Goal: Book appointment/travel/reservation

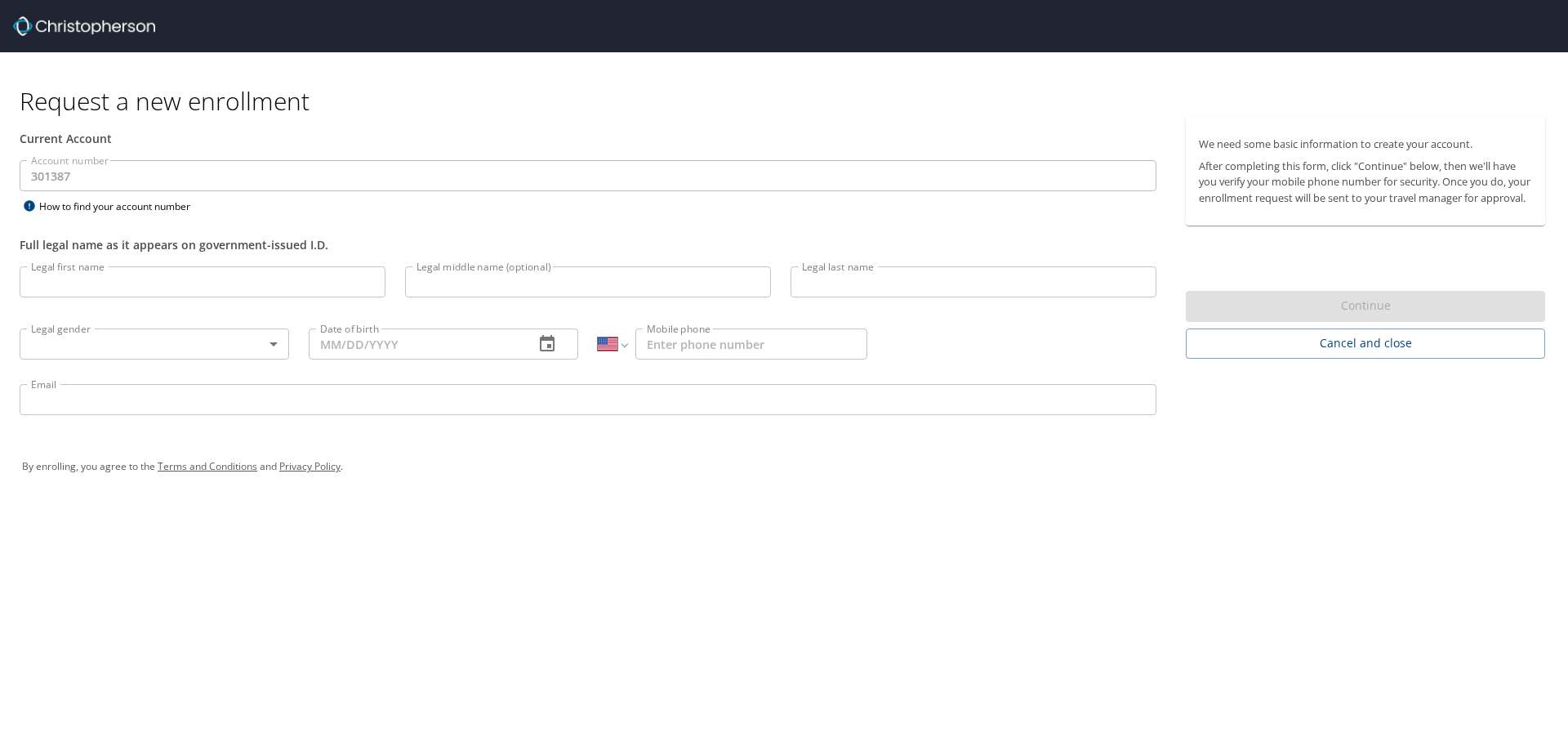
select select "US"
click at [81, 283] on input "Legal first name" at bounding box center [202, 281] width 366 height 31
type input "[PERSON_NAME]"
click at [461, 294] on input "Legal middle name (optional)" at bounding box center [588, 281] width 366 height 31
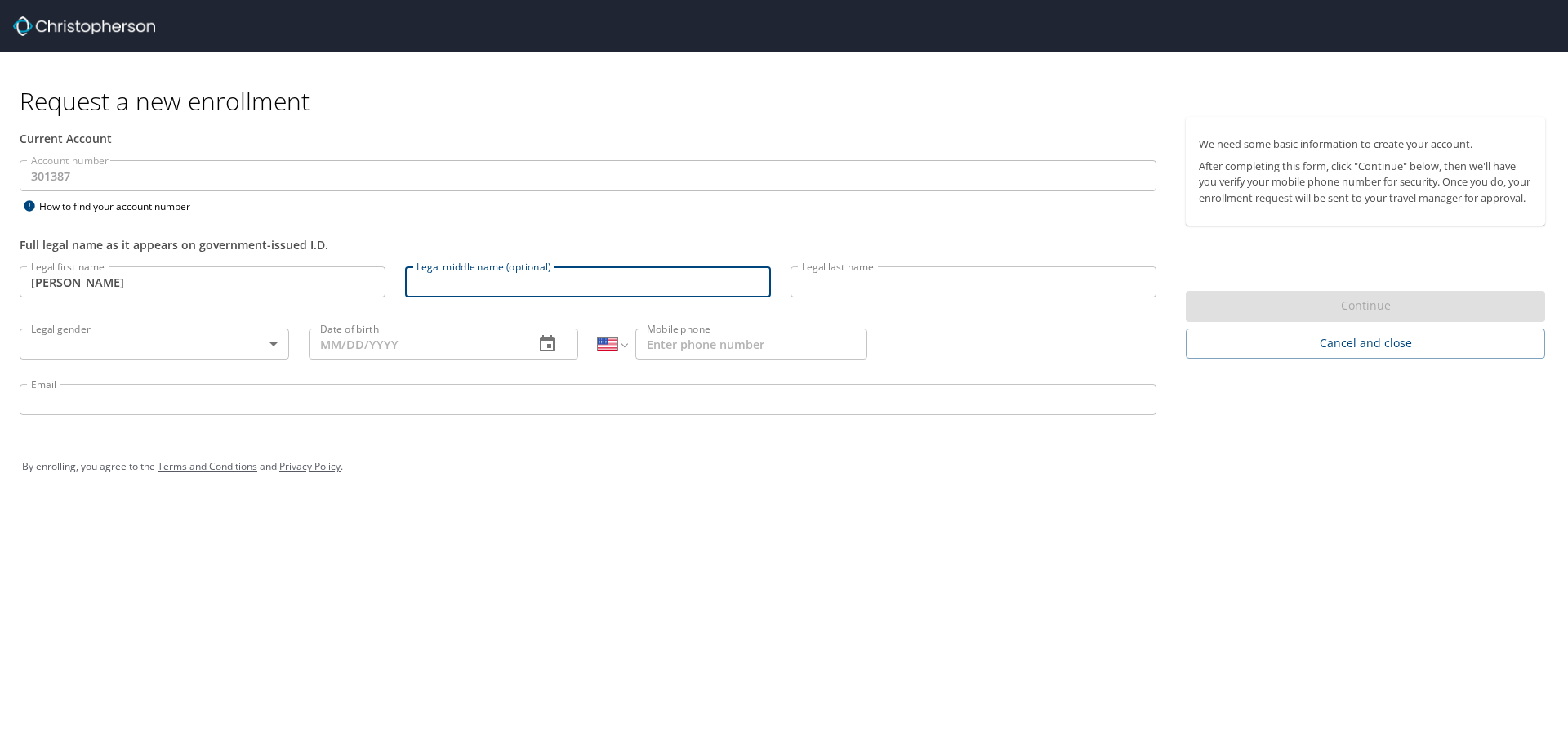
type input "M"
click at [843, 294] on input "Legal last name" at bounding box center [974, 281] width 366 height 31
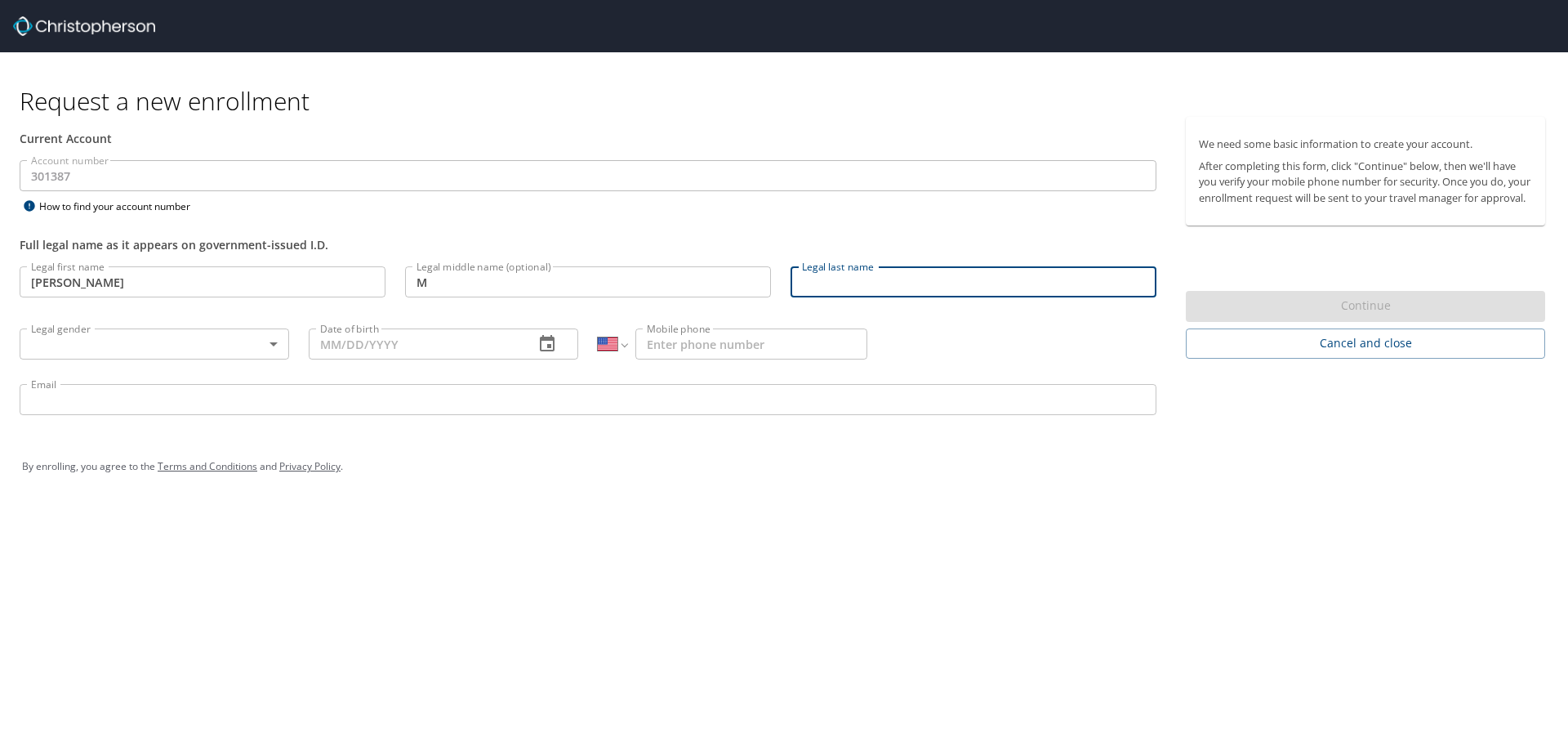
type input "Fallon"
click at [198, 342] on body "Request a new enrollment Current Account Account number 301387 Account number H…" at bounding box center [784, 375] width 1568 height 751
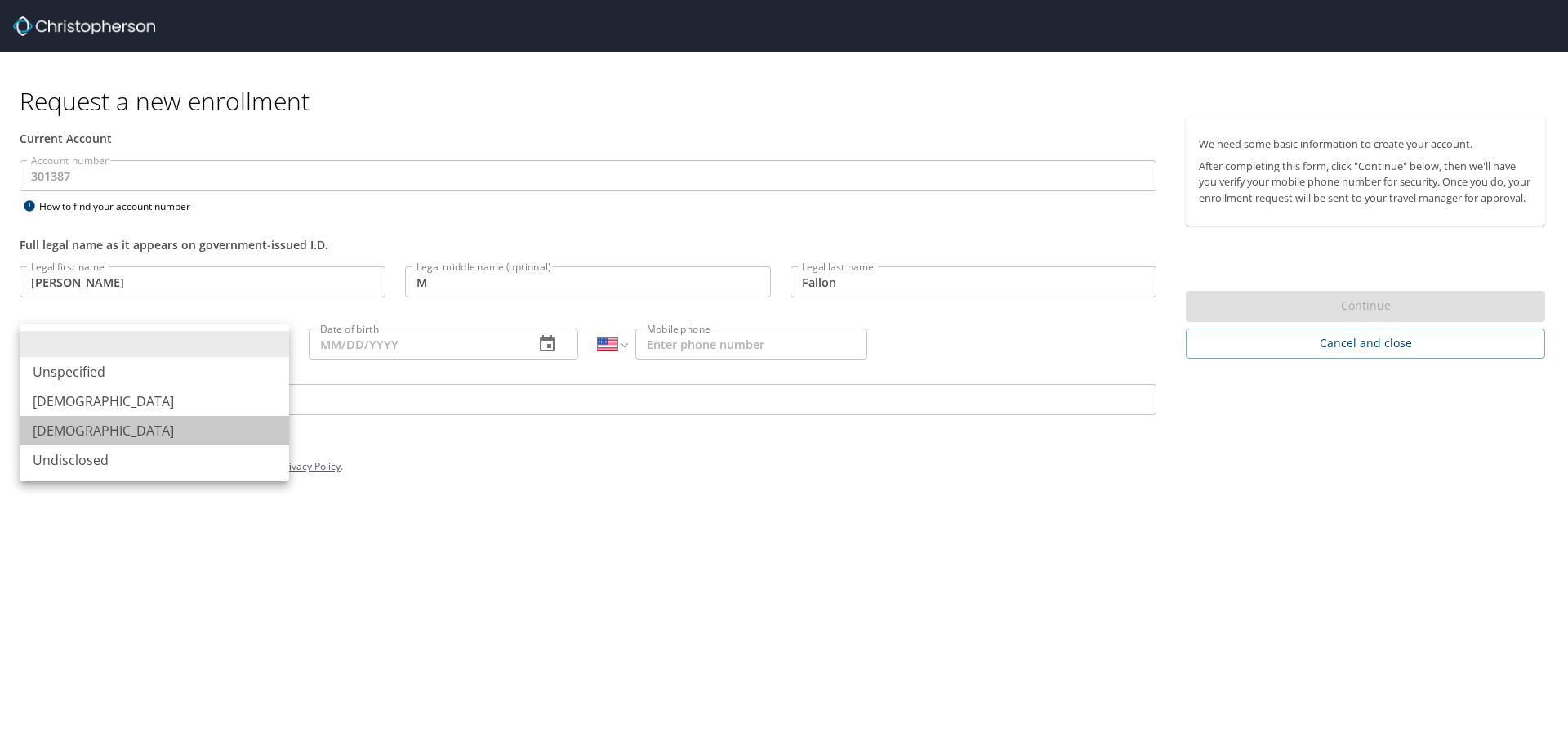
click at [198, 425] on li "Female" at bounding box center [154, 430] width 269 height 29
type input "Female"
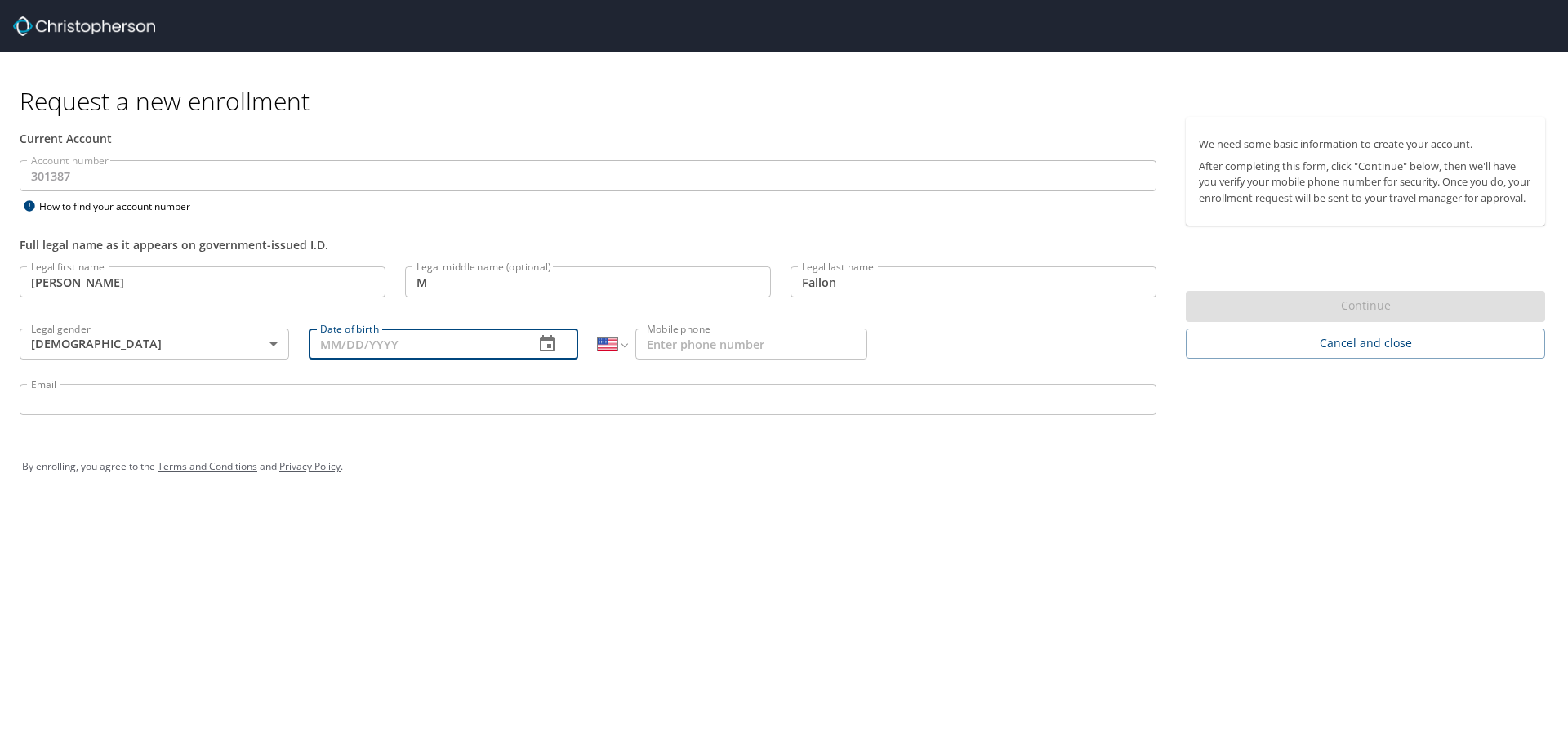
click at [438, 340] on input "Date of birth" at bounding box center [415, 343] width 212 height 31
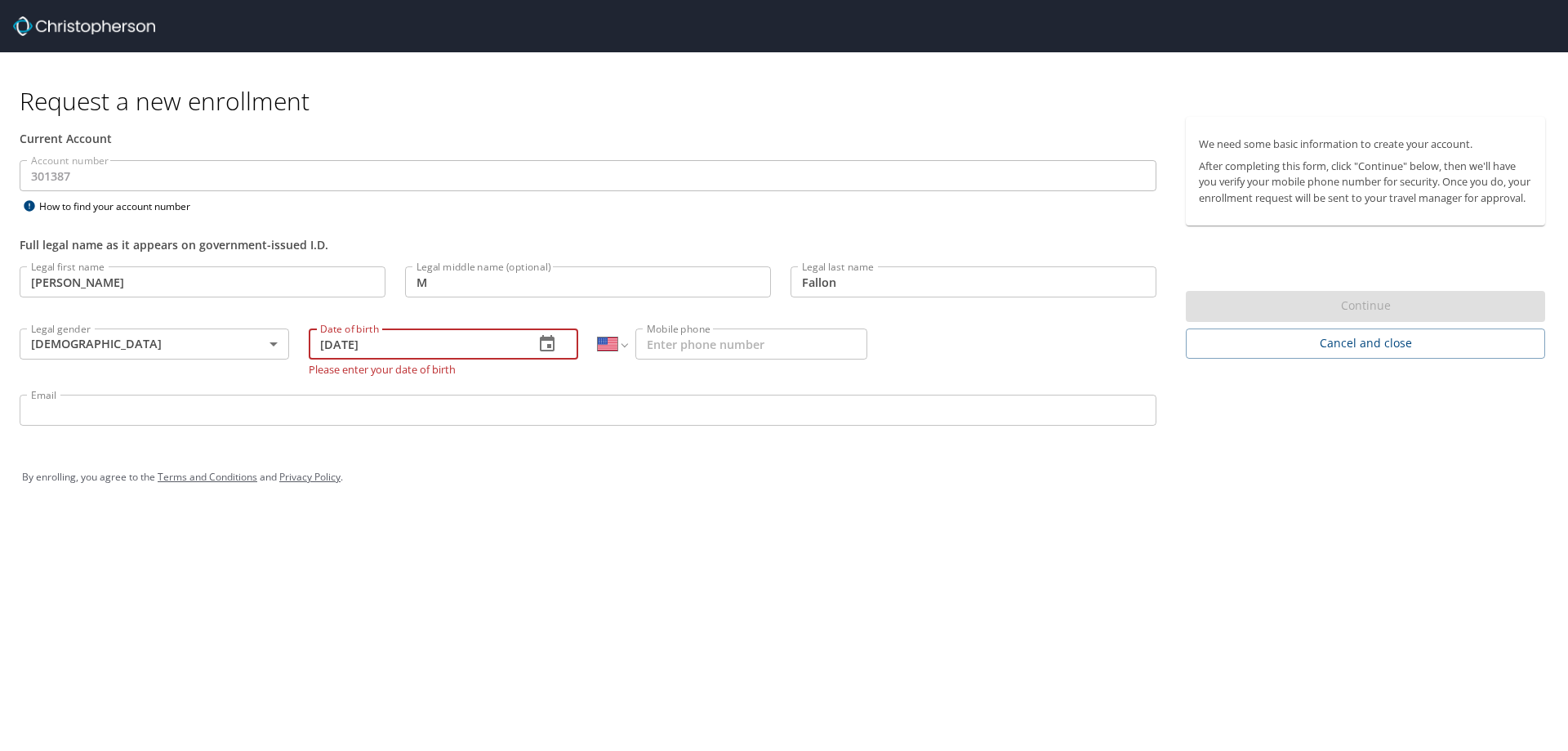
type input "09/23/1992"
click at [1147, 519] on div "Request a new enrollment Current Account Account number 301387 Account number H…" at bounding box center [784, 375] width 1568 height 751
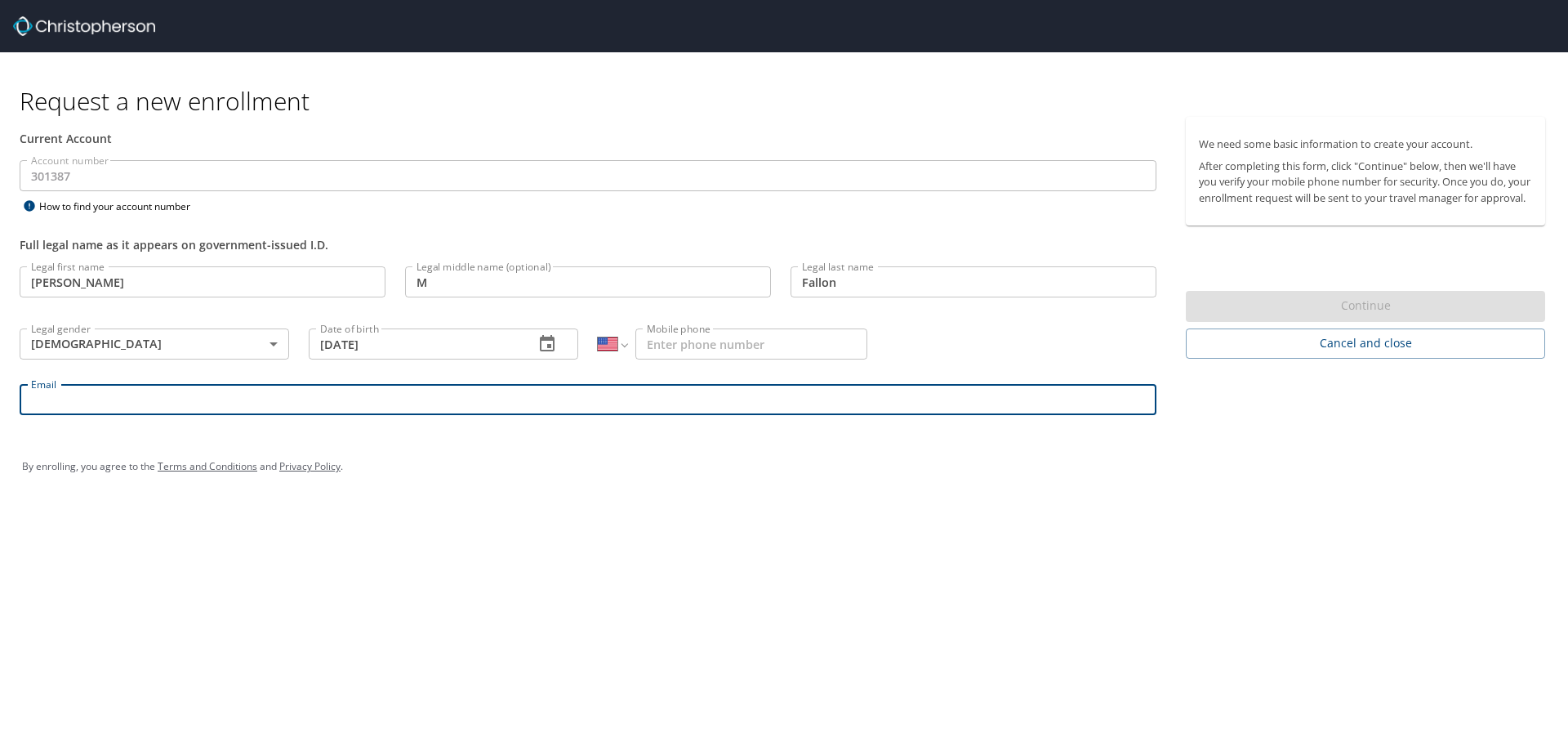
click at [358, 410] on input "Email" at bounding box center [587, 399] width 1137 height 31
type input "lfallon@endicott.edu"
click at [1244, 436] on div "By enrolling, you agree to the Terms and Conditions and Privacy Policy ." at bounding box center [784, 466] width 1549 height 73
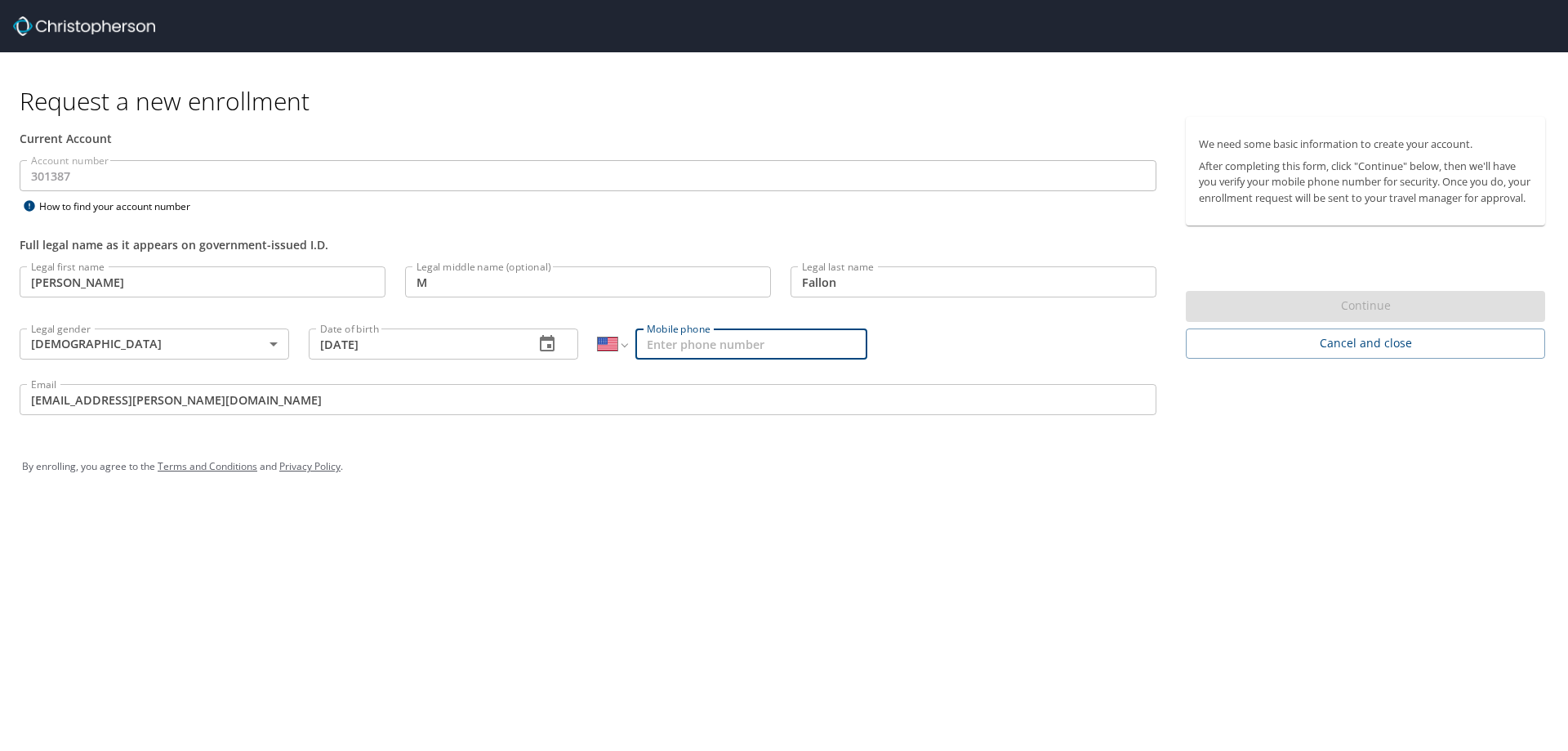
click at [850, 350] on input "Mobile phone" at bounding box center [751, 343] width 232 height 31
type input "(407) 489-5603"
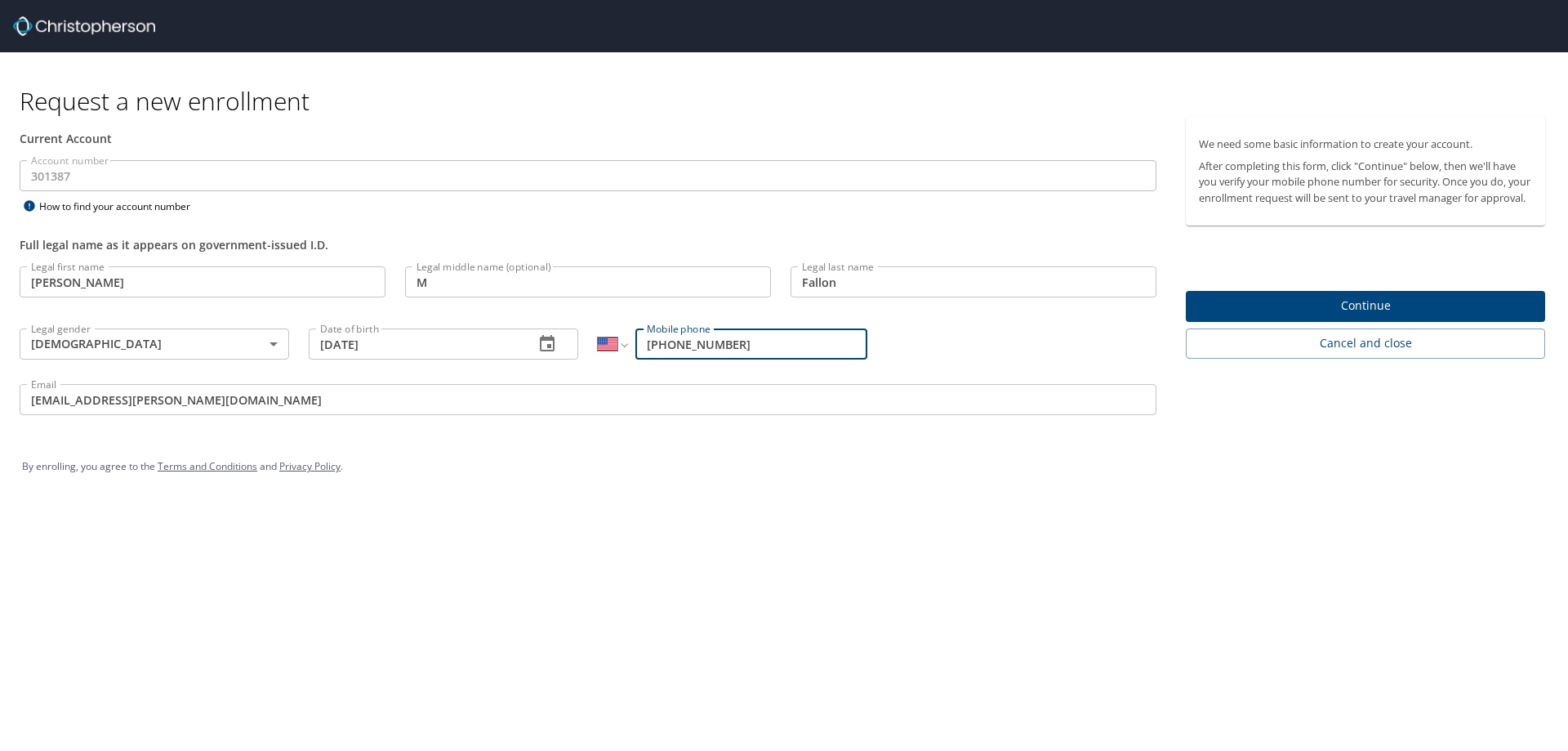
click at [1243, 313] on span "Continue" at bounding box center [1366, 306] width 334 height 20
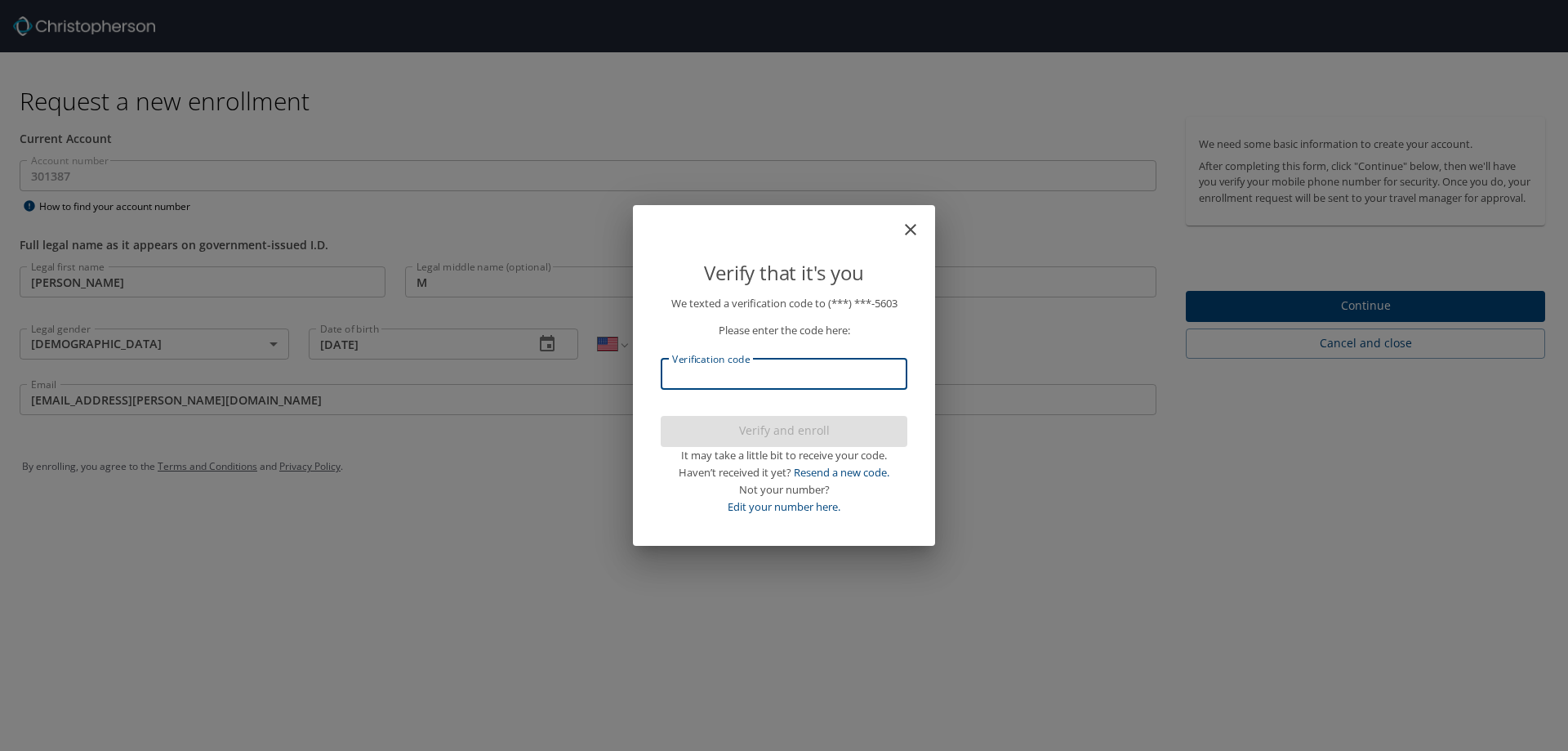
click at [819, 374] on input "Verification code" at bounding box center [784, 373] width 247 height 31
type input "403729"
click at [759, 438] on span "Verify and enroll" at bounding box center [784, 431] width 220 height 20
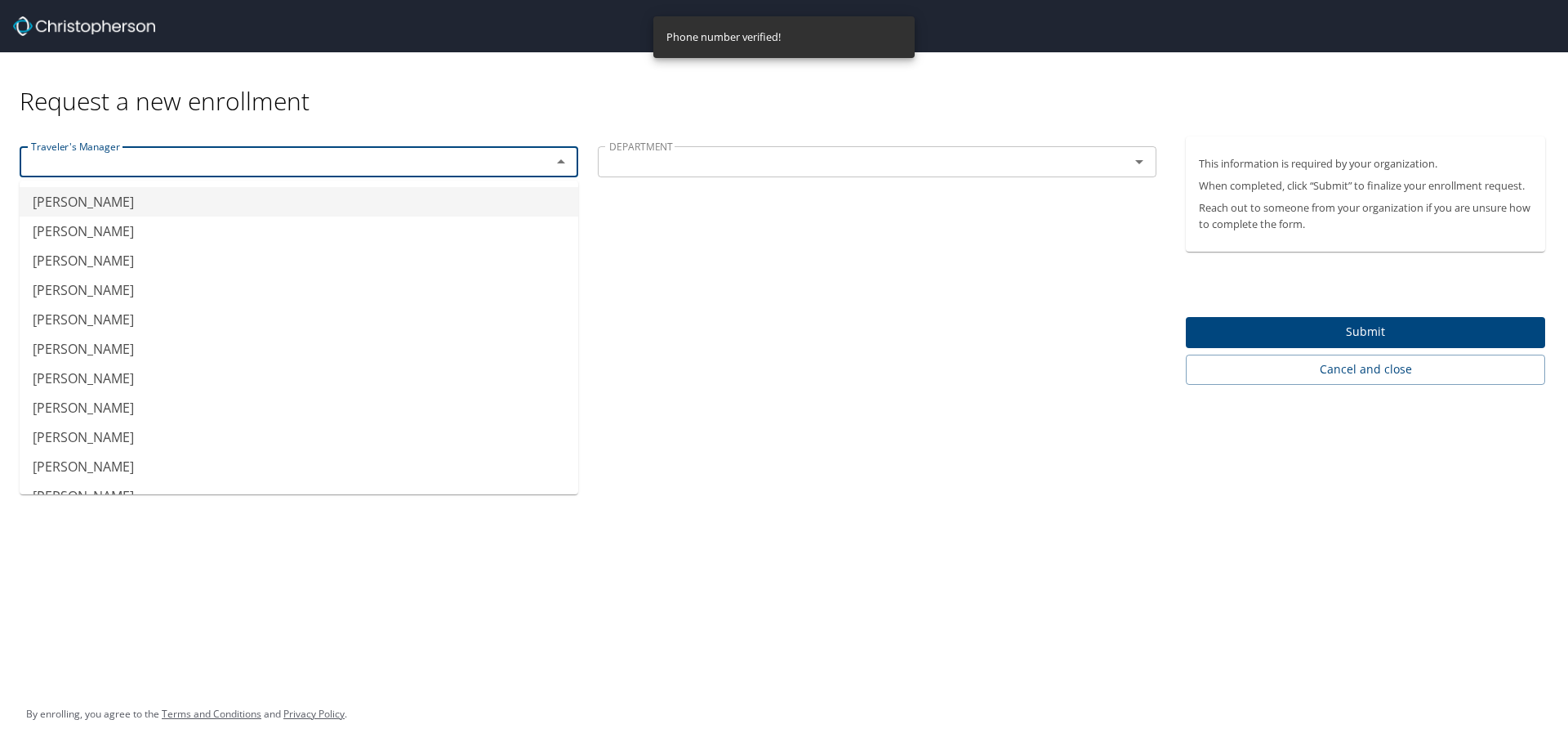
click at [523, 158] on input "text" at bounding box center [275, 162] width 501 height 21
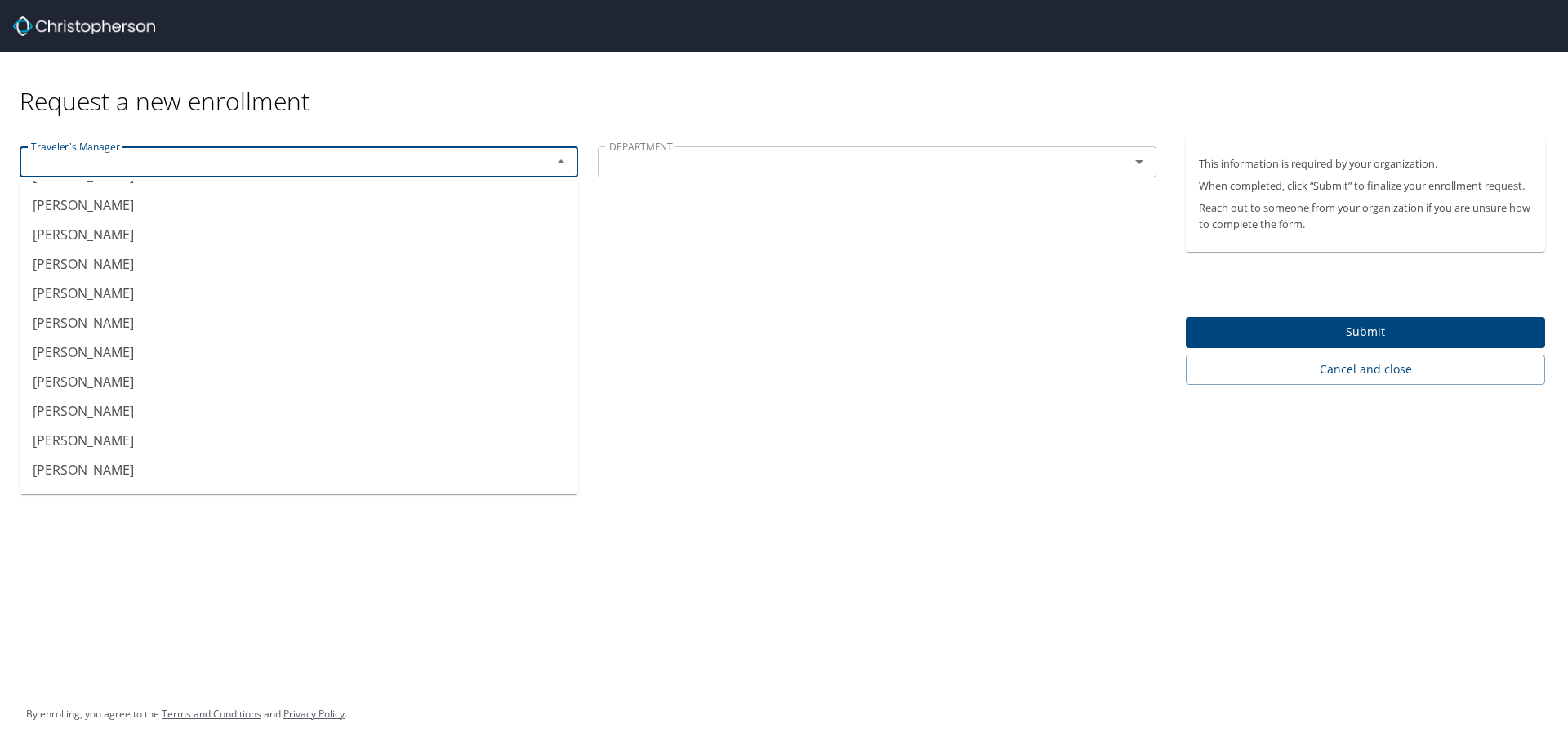
scroll to position [164, 0]
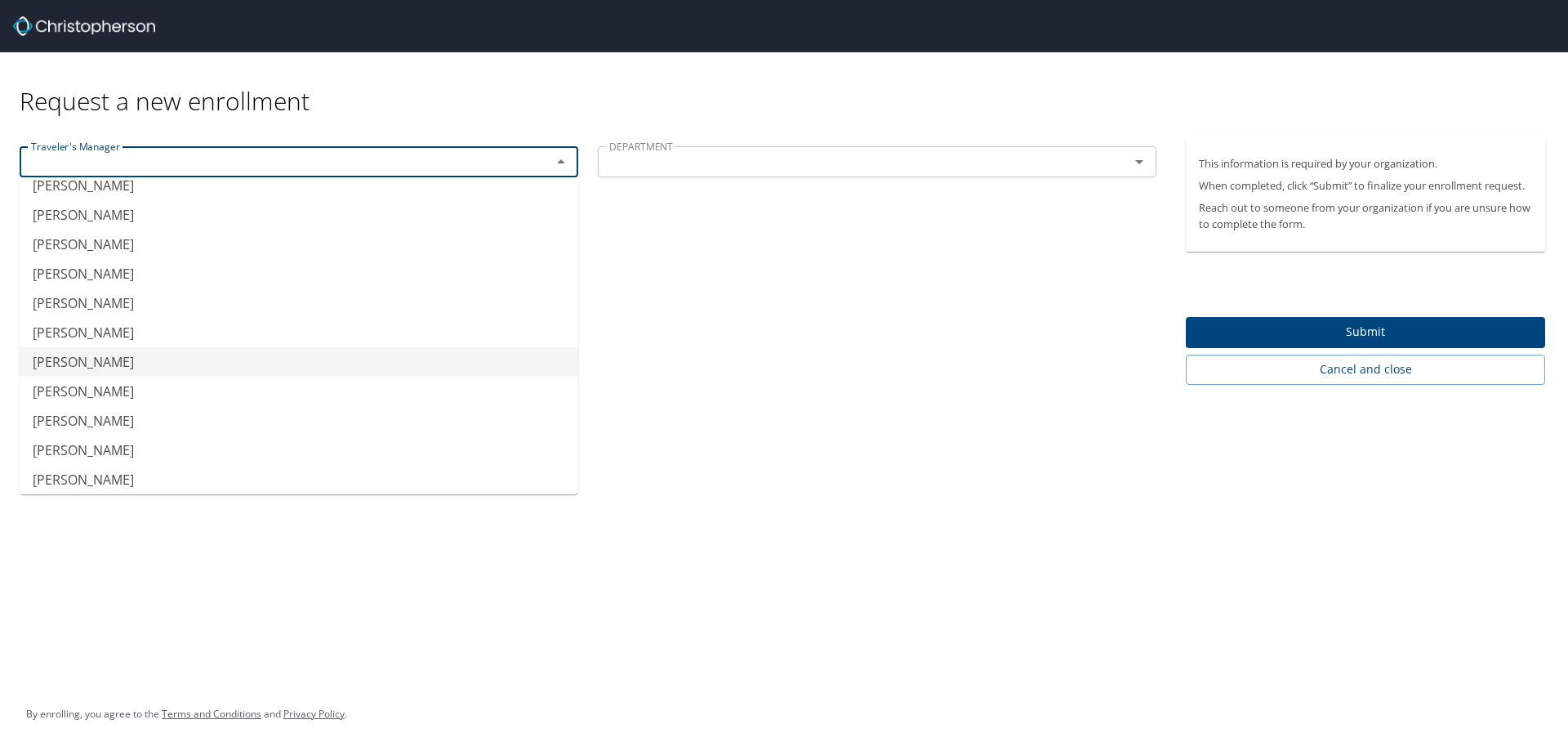
click at [439, 350] on li "Meghan Monaco" at bounding box center [298, 361] width 559 height 29
type input "Meghan Monaco"
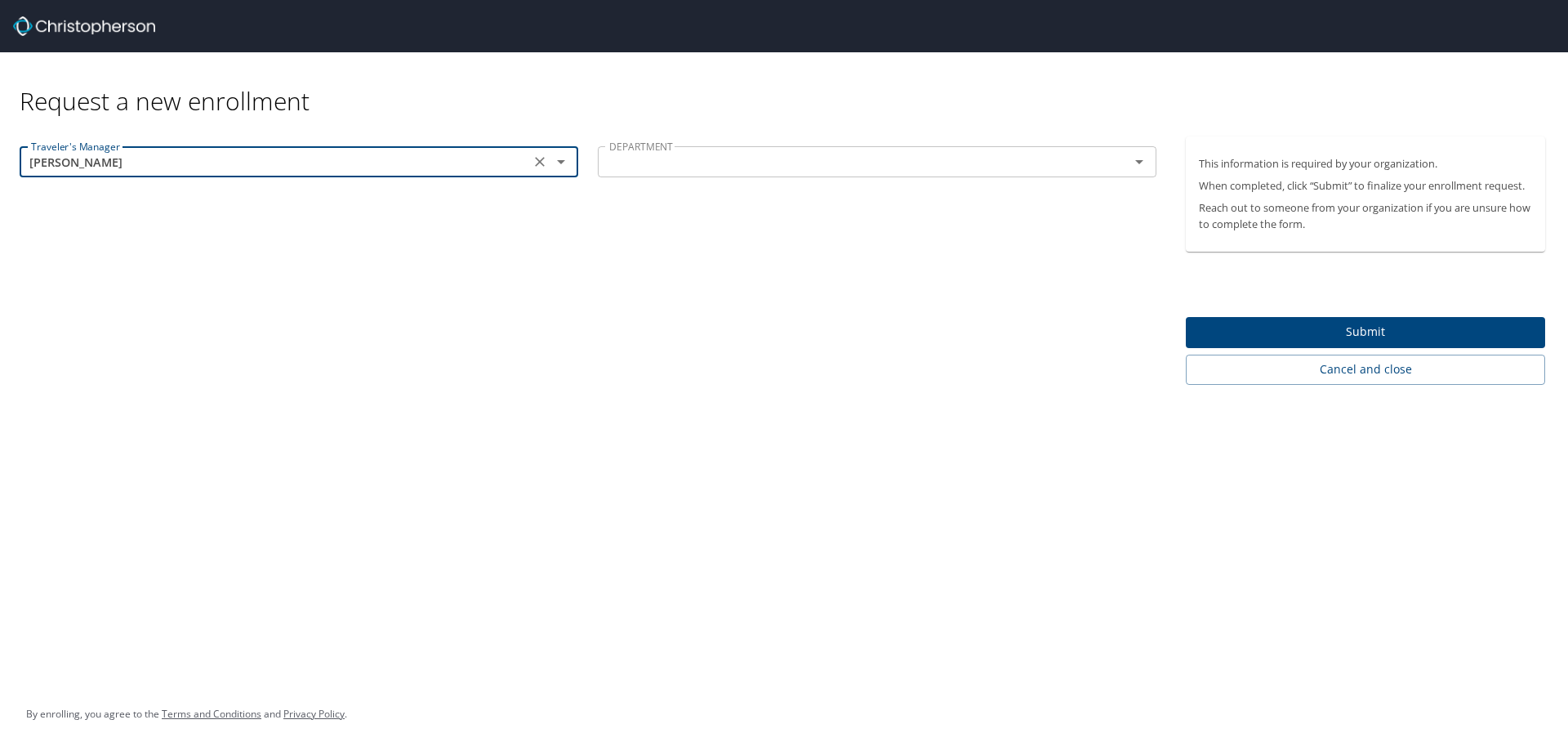
click at [717, 168] on input "text" at bounding box center [853, 162] width 501 height 21
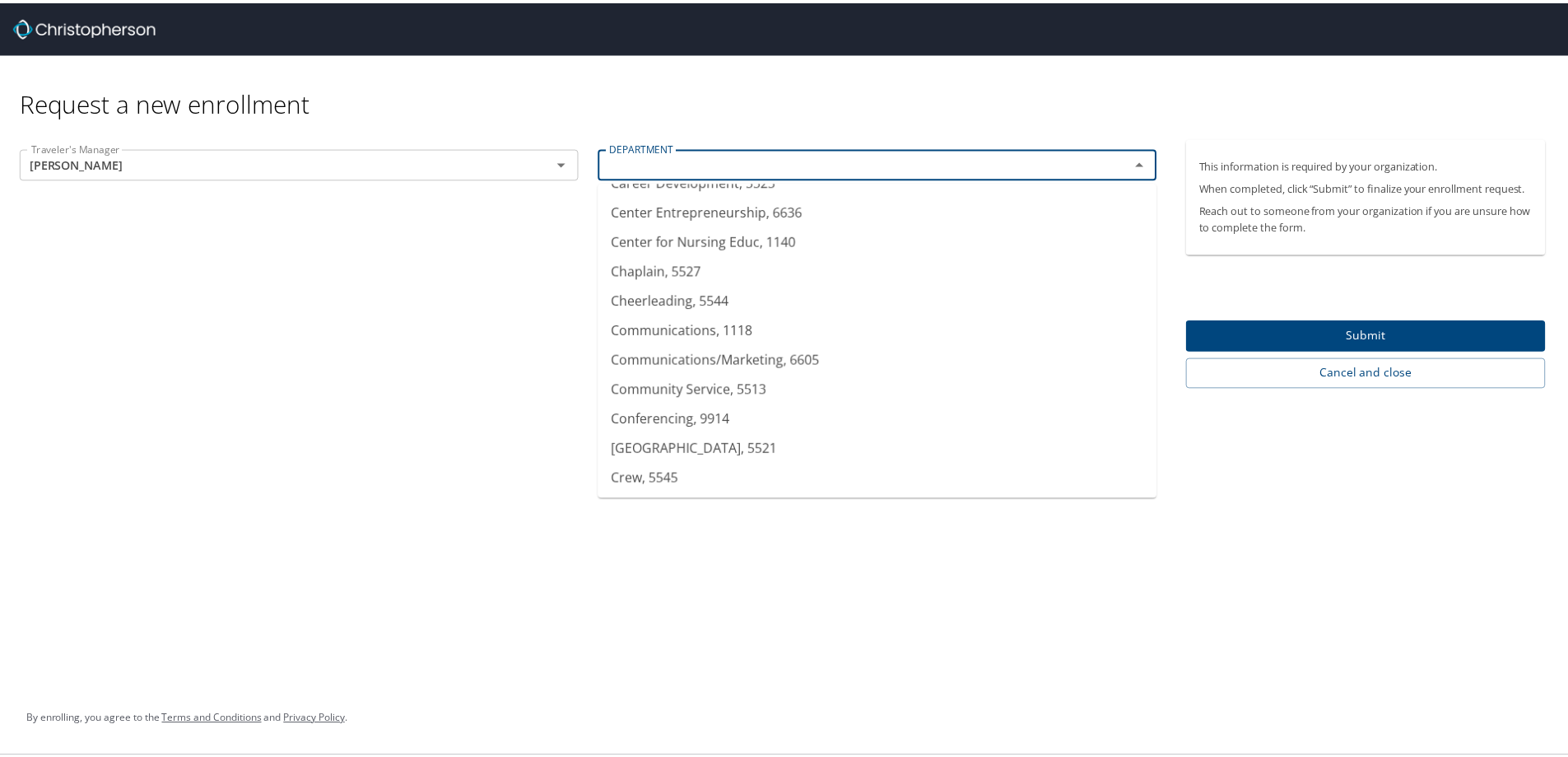
scroll to position [0, 0]
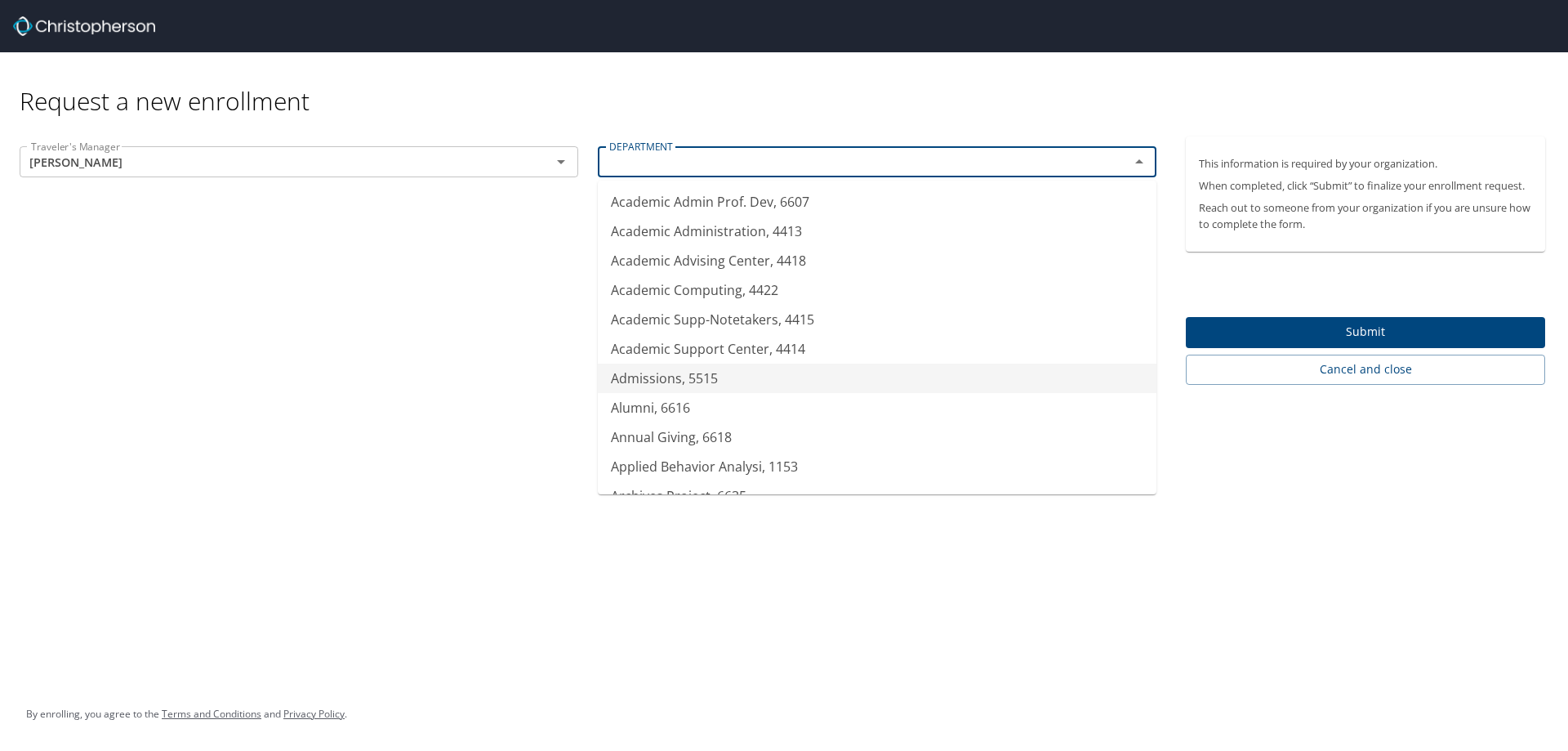
click at [923, 388] on li "Admissions, 5515" at bounding box center [877, 378] width 559 height 29
type input "Admissions, 5515"
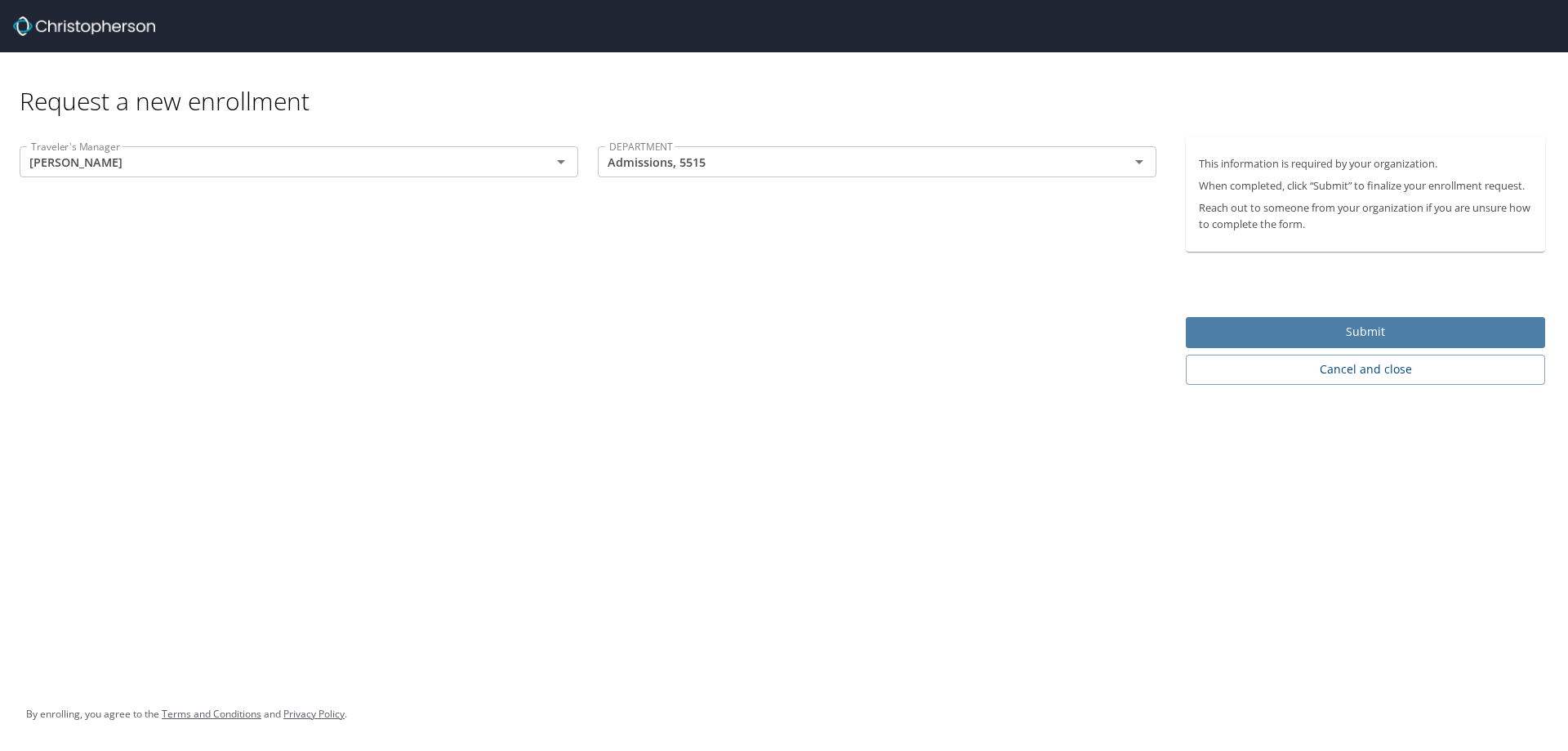
click at [1363, 332] on span "Submit" at bounding box center [1366, 332] width 334 height 20
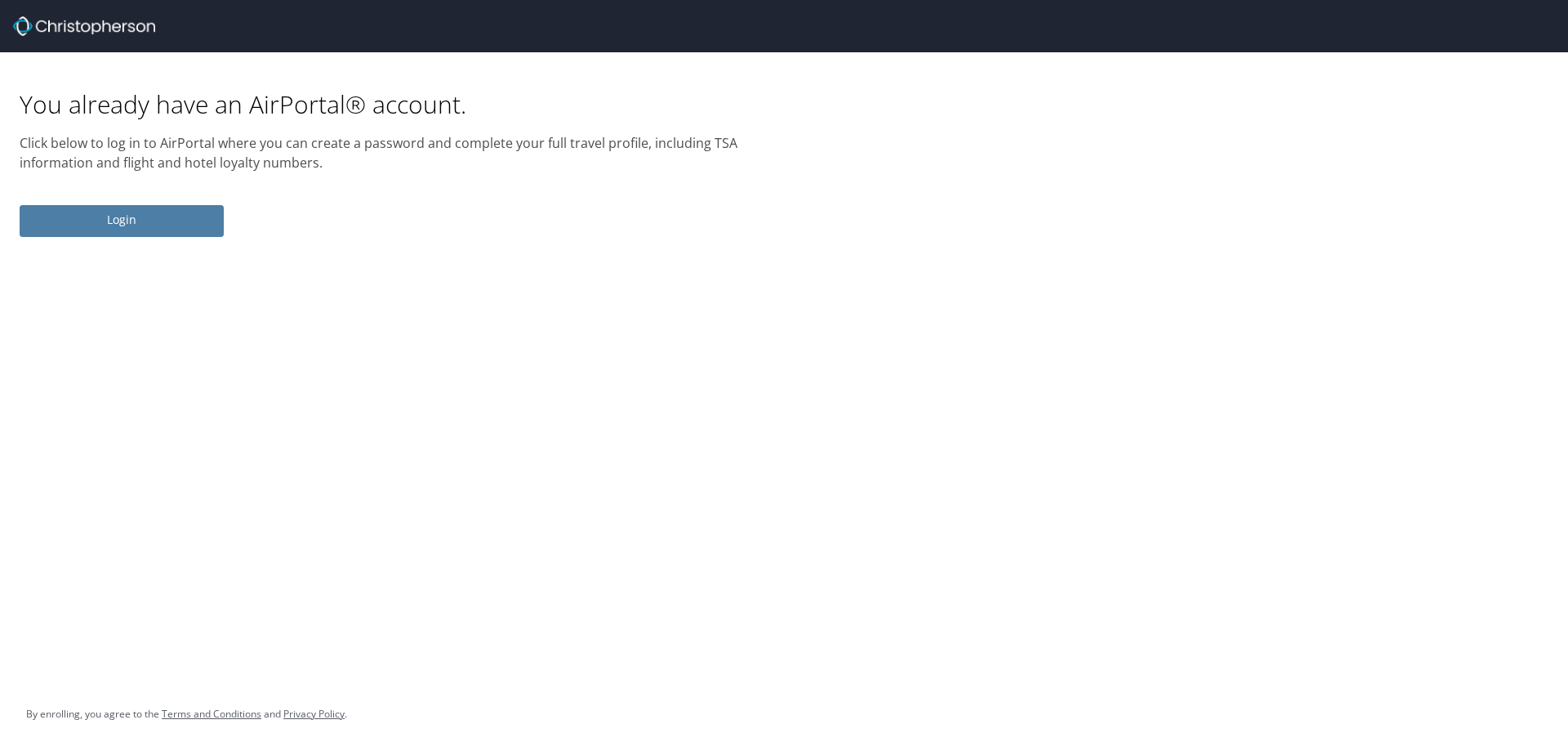
click at [114, 213] on span "Login" at bounding box center [121, 219] width 178 height 20
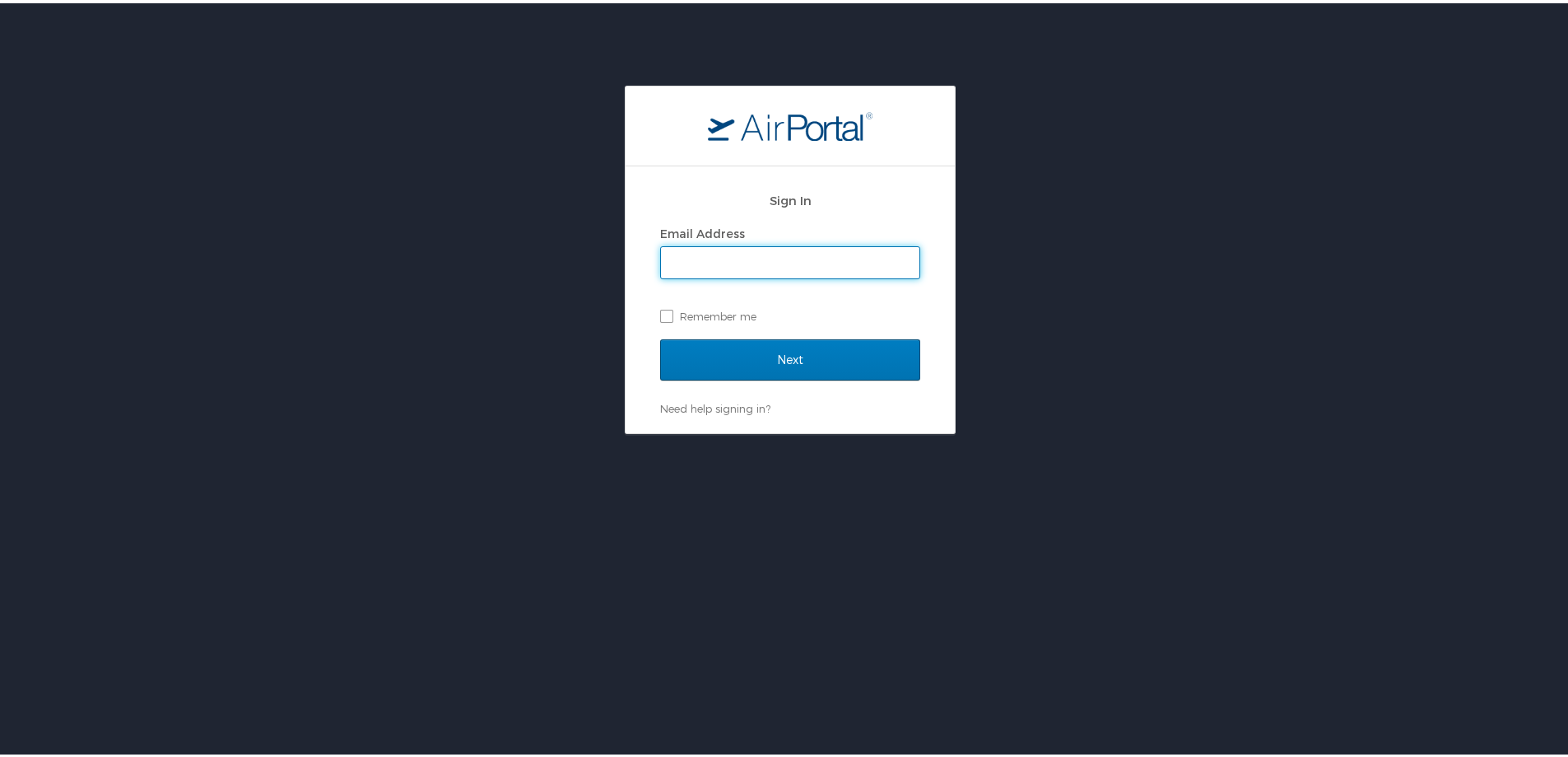
click at [752, 261] on input "Email Address" at bounding box center [790, 259] width 258 height 31
type input "lfallon@endicott.edu"
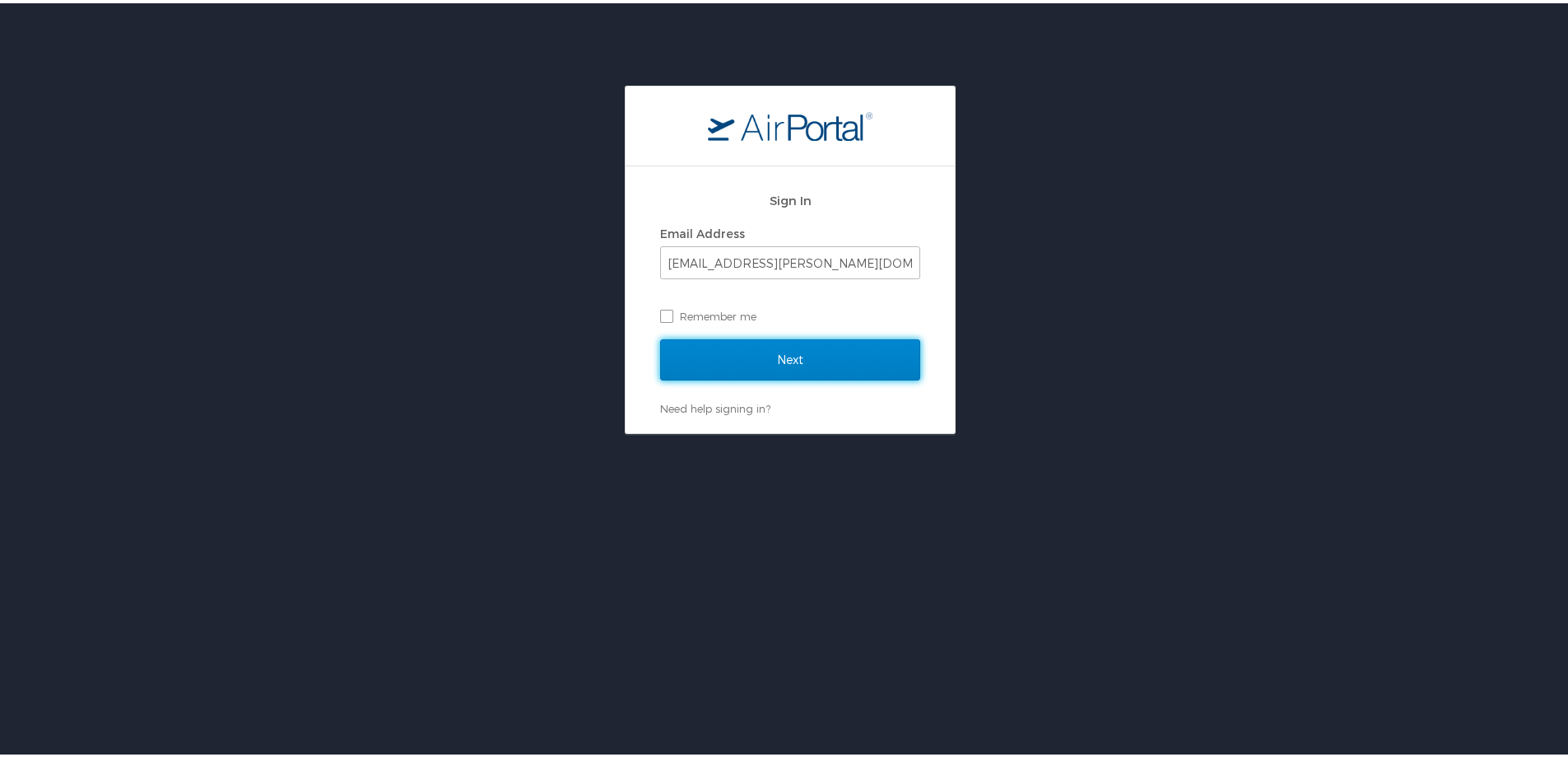
click at [822, 351] on input "Next" at bounding box center [790, 357] width 260 height 41
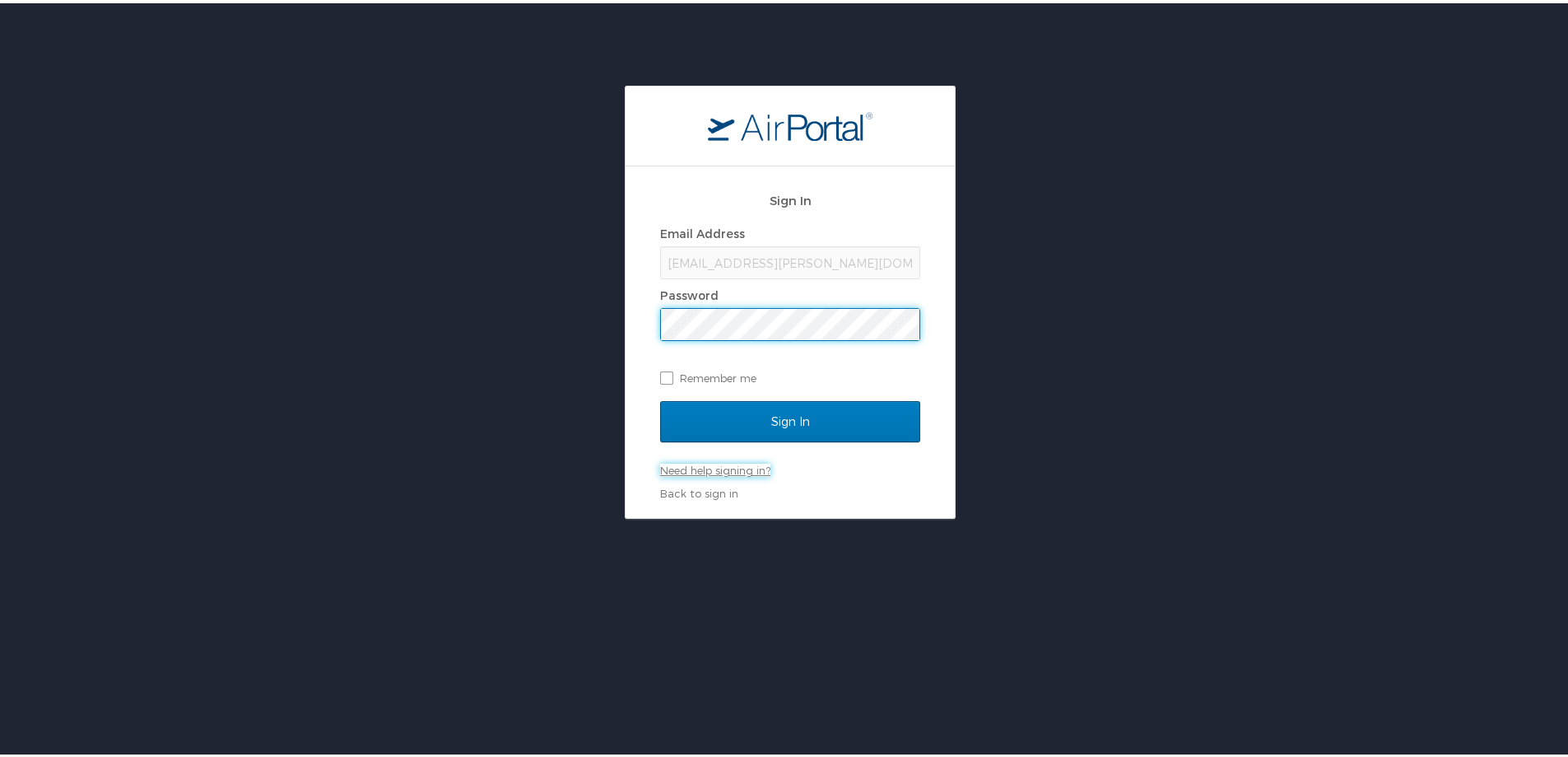
click at [752, 464] on link "Need help signing in?" at bounding box center [715, 467] width 110 height 13
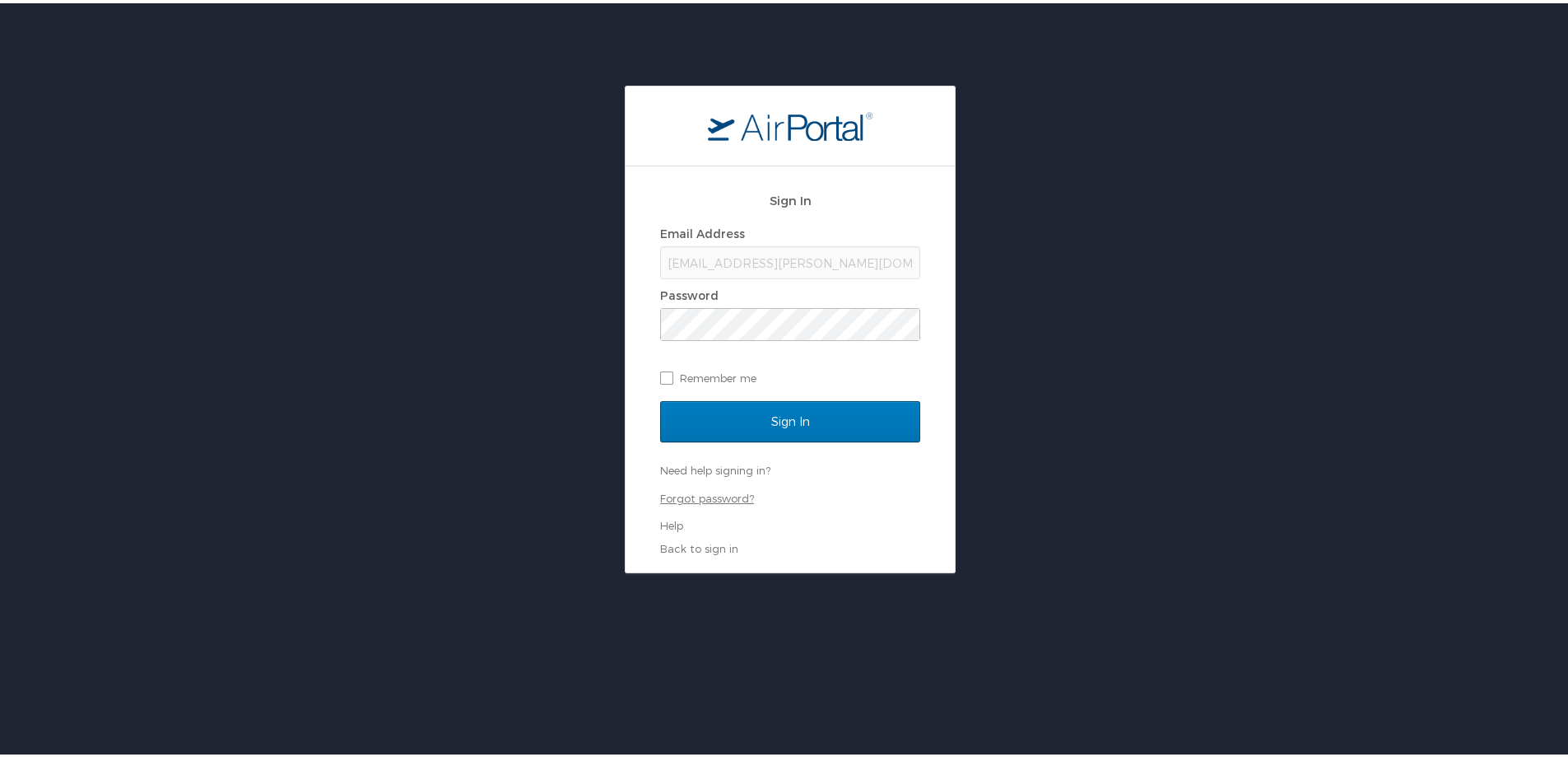
click at [732, 500] on link "Forgot password?" at bounding box center [707, 494] width 94 height 13
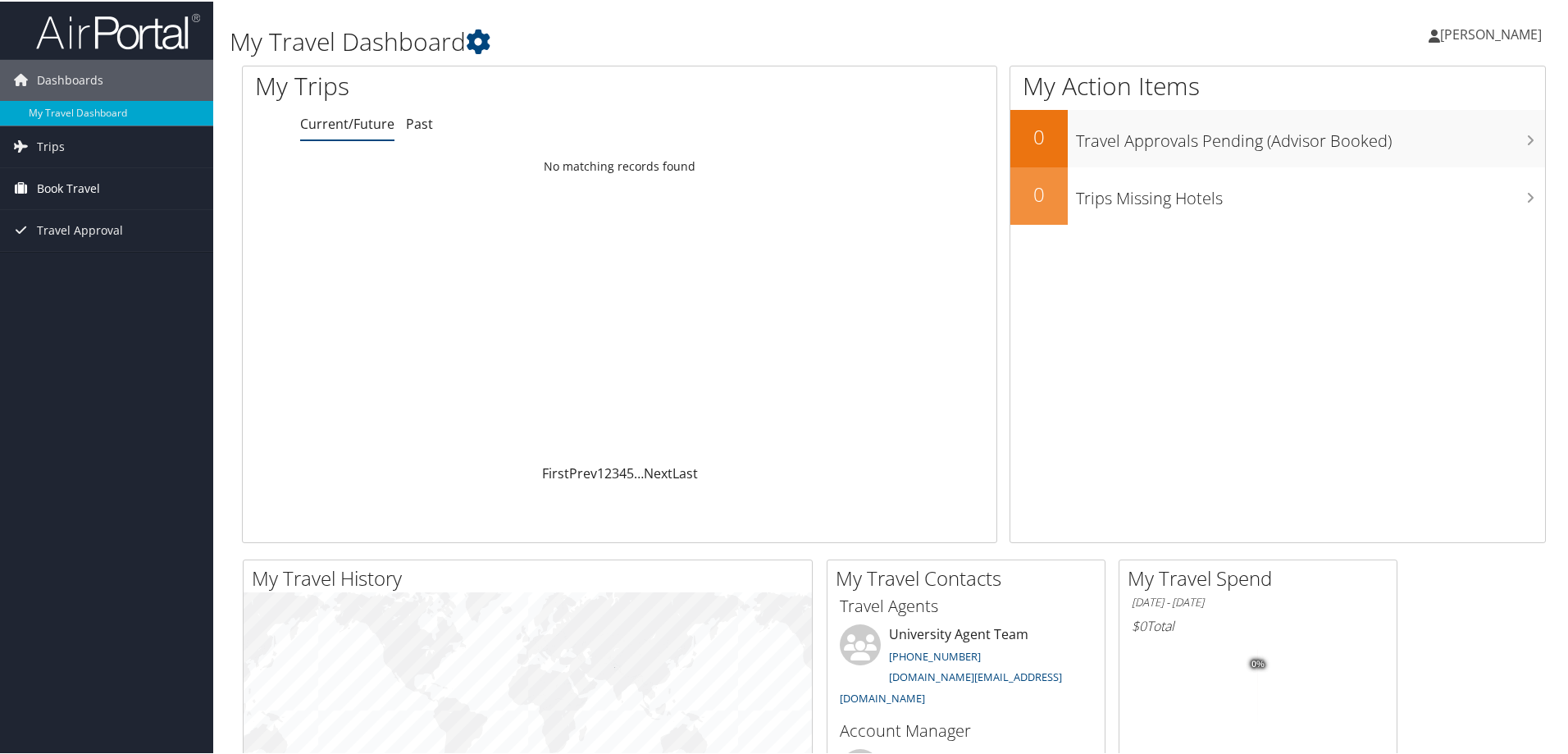
click at [146, 199] on link "Book Travel" at bounding box center [106, 187] width 213 height 41
click at [149, 225] on link "Agent Booking Request" at bounding box center [106, 220] width 213 height 25
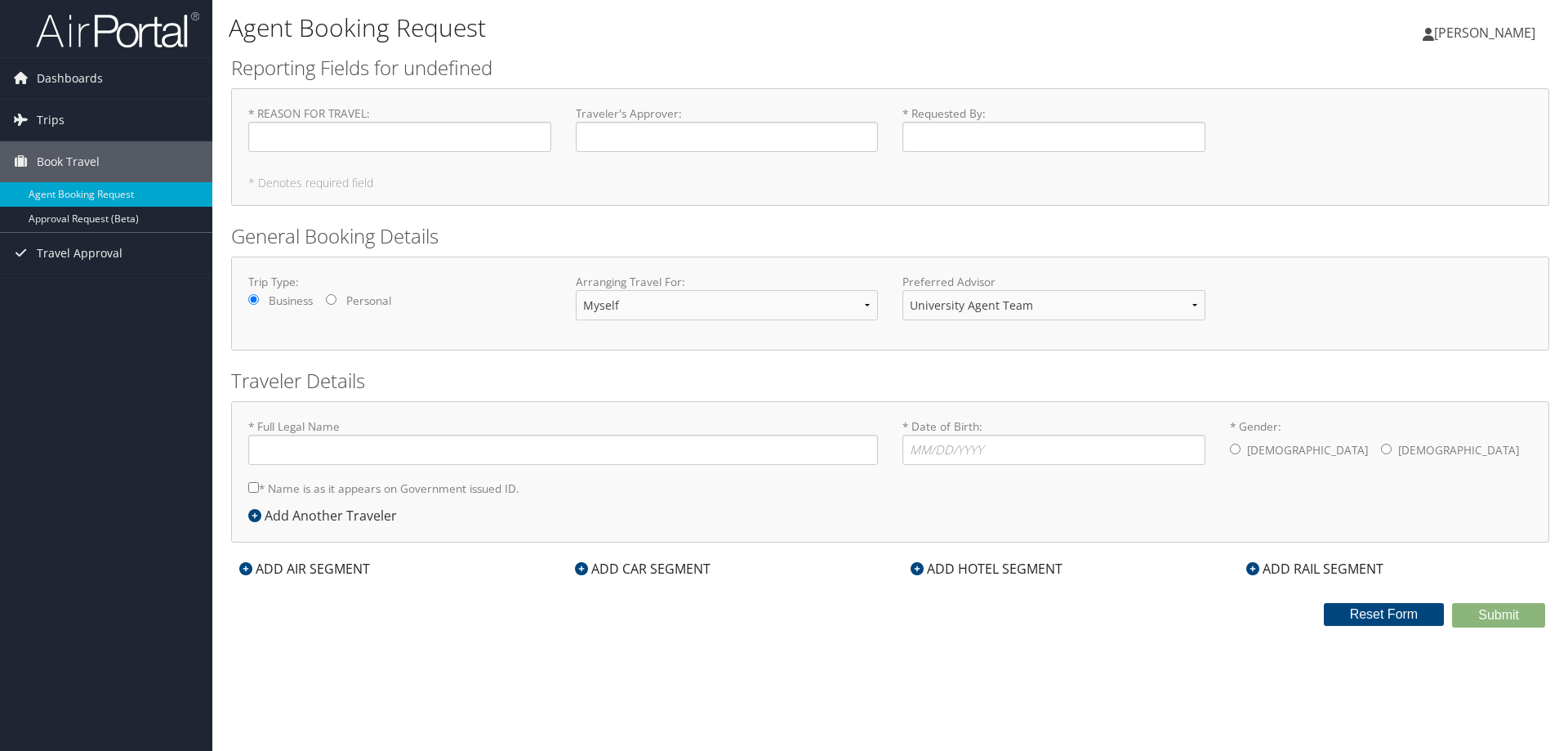
type input "[PERSON_NAME]"
click at [399, 137] on input "* REASON FOR TRAVEL : Required" at bounding box center [400, 136] width 303 height 30
type input "Conference"
type input "[PERSON_NAME]"
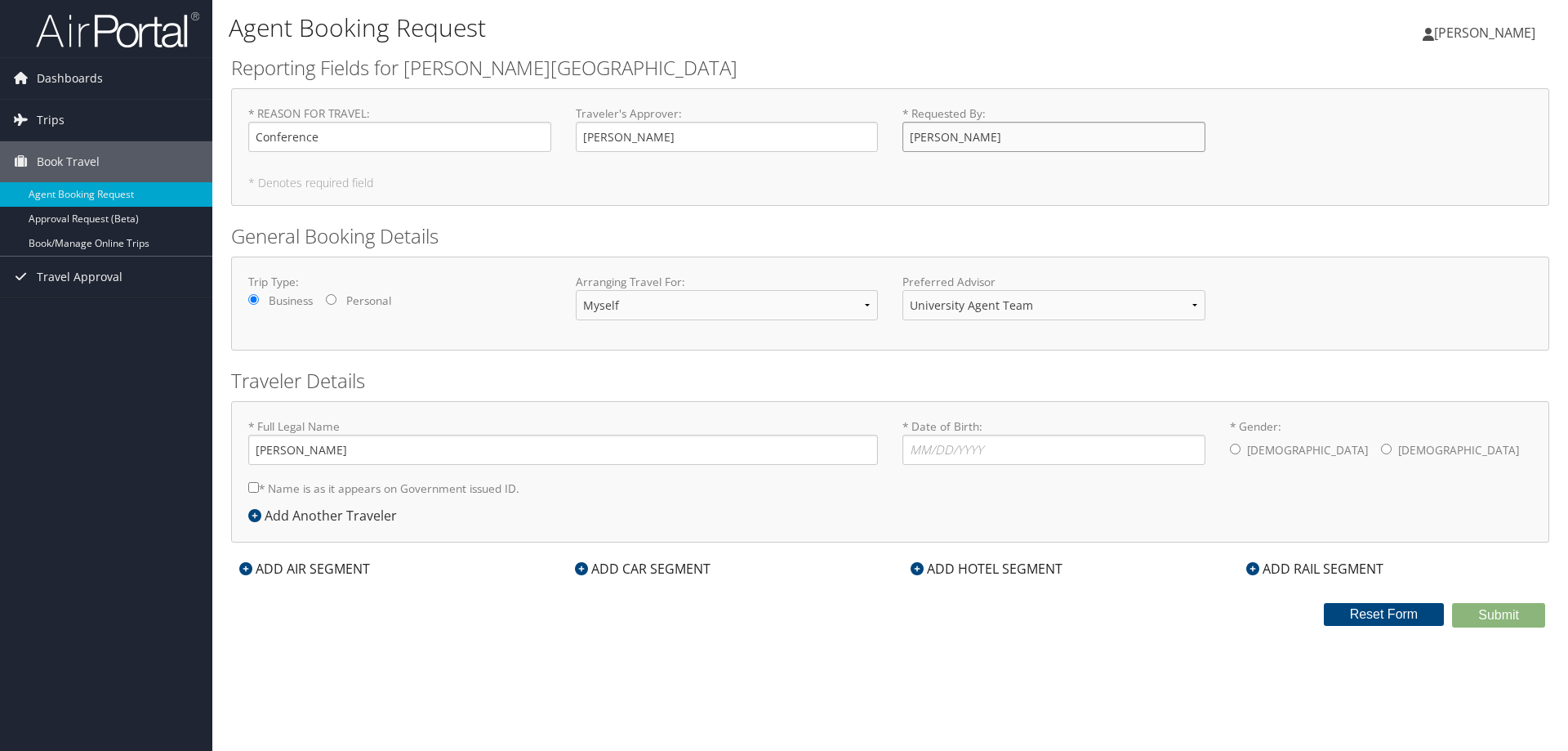
type input "[PERSON_NAME]"
click at [954, 299] on select "University Agent Team University Agent Team University Agent Team" at bounding box center [1054, 305] width 303 height 30
click at [1061, 445] on input "* Date of Birth: Invalid Date" at bounding box center [1054, 450] width 303 height 30
type input "09/23/1992"
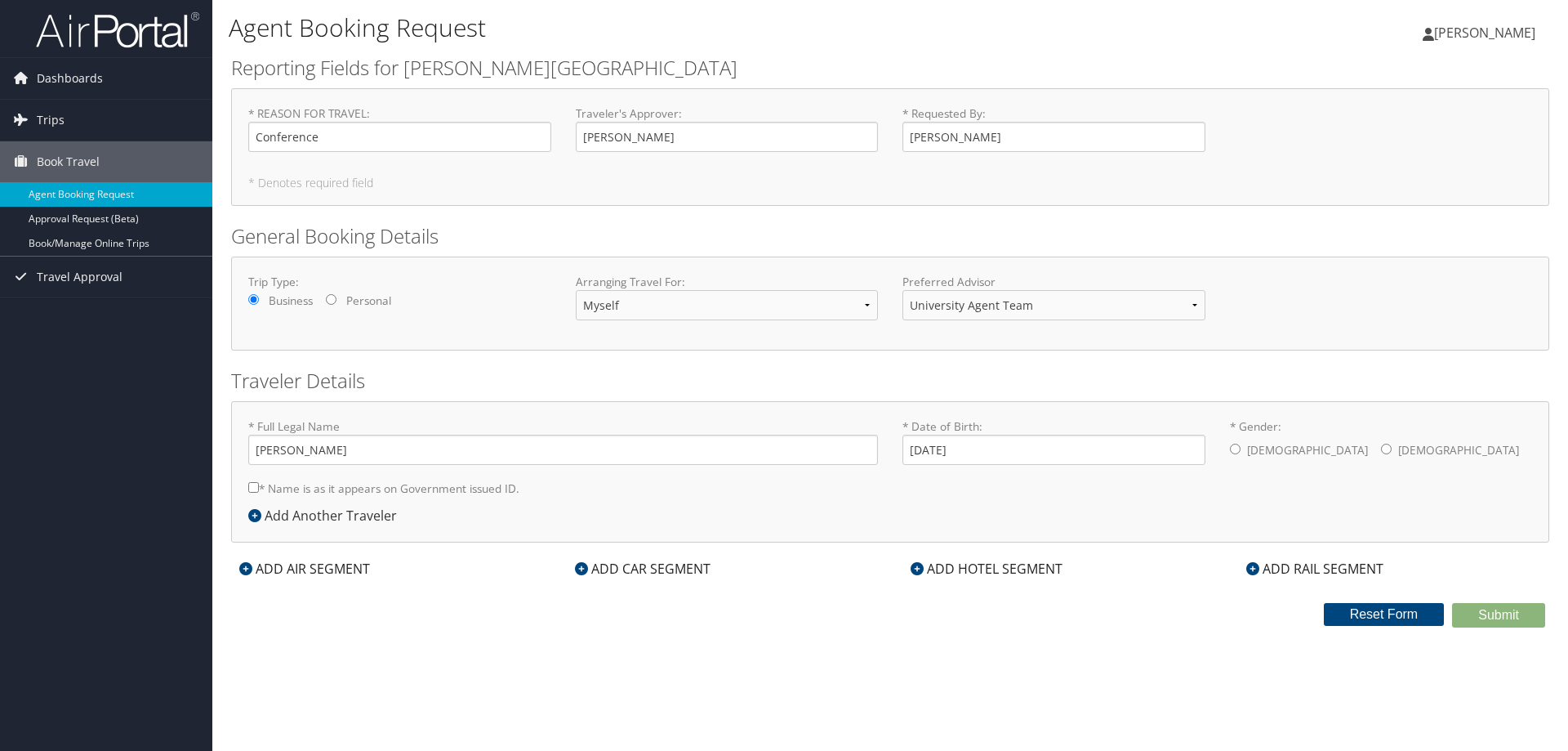
click at [1398, 459] on label "Female" at bounding box center [1458, 450] width 121 height 31
click at [1381, 454] on input "* Gender: Male Female" at bounding box center [1387, 449] width 11 height 11
radio input "true"
click at [337, 487] on label "* Name is as it appears on Government issued ID." at bounding box center [384, 488] width 271 height 30
click at [259, 487] on input "* Name is as it appears on Government issued ID." at bounding box center [254, 487] width 11 height 11
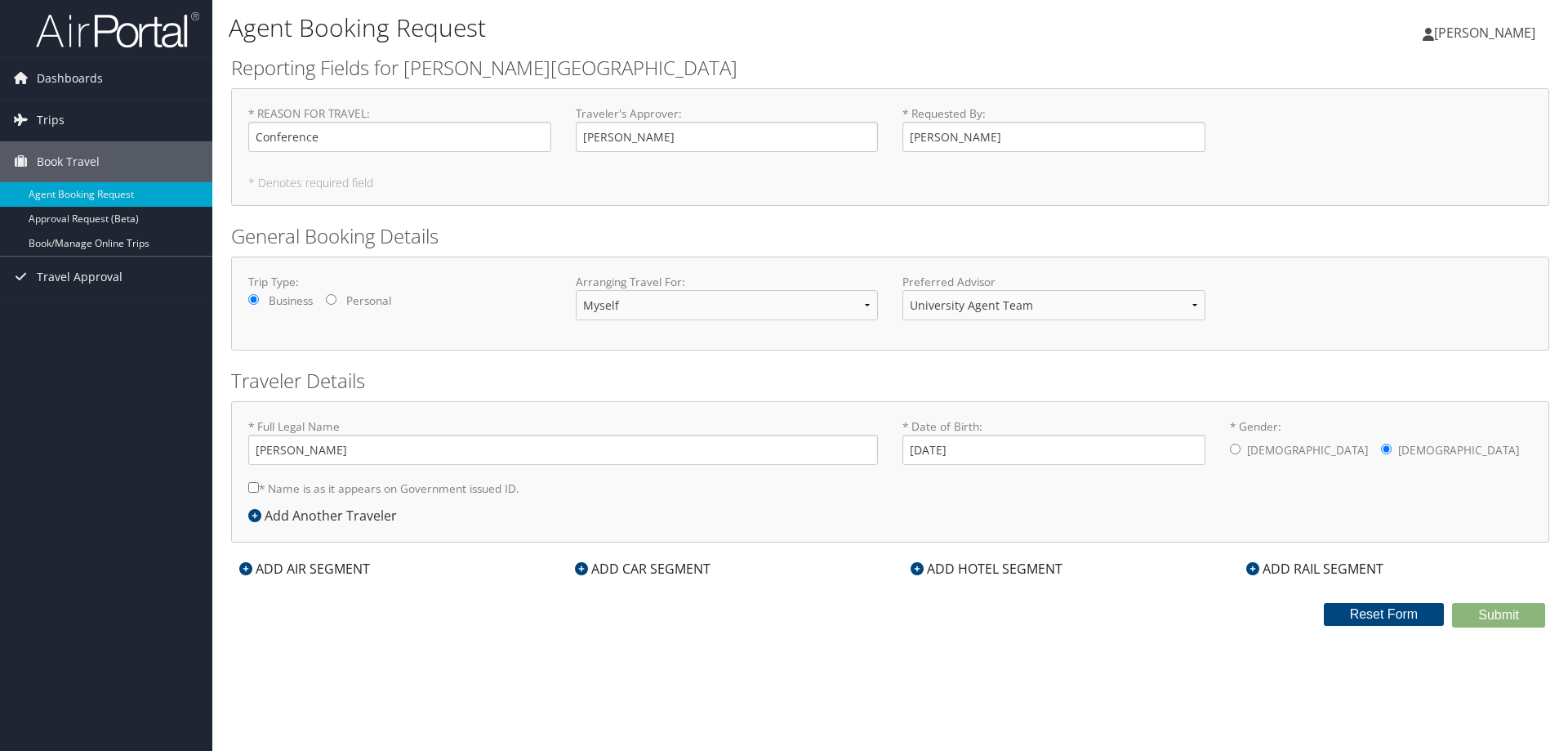
checkbox input "true"
click at [320, 569] on div "ADD AIR SEGMENT" at bounding box center [305, 569] width 147 height 19
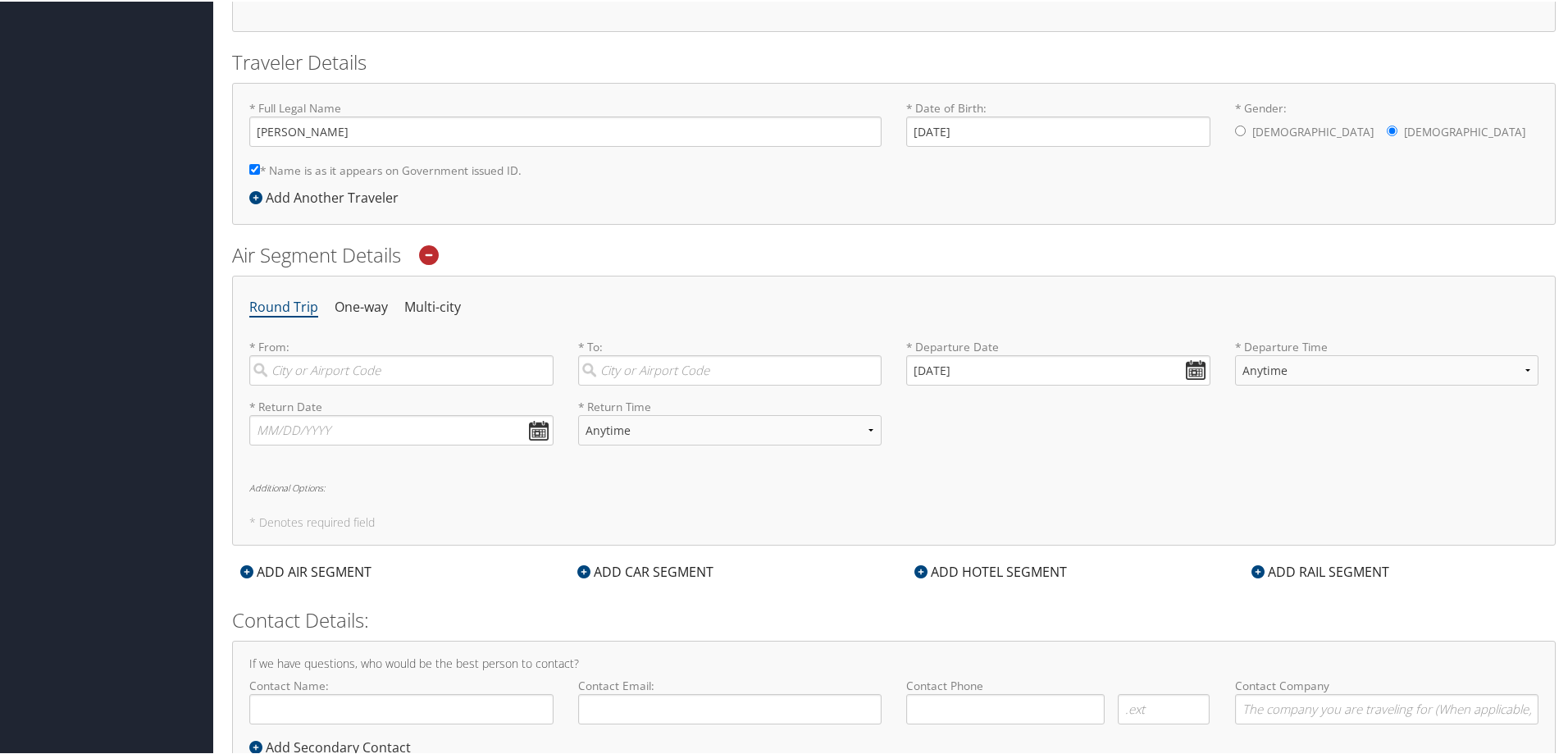
scroll to position [328, 0]
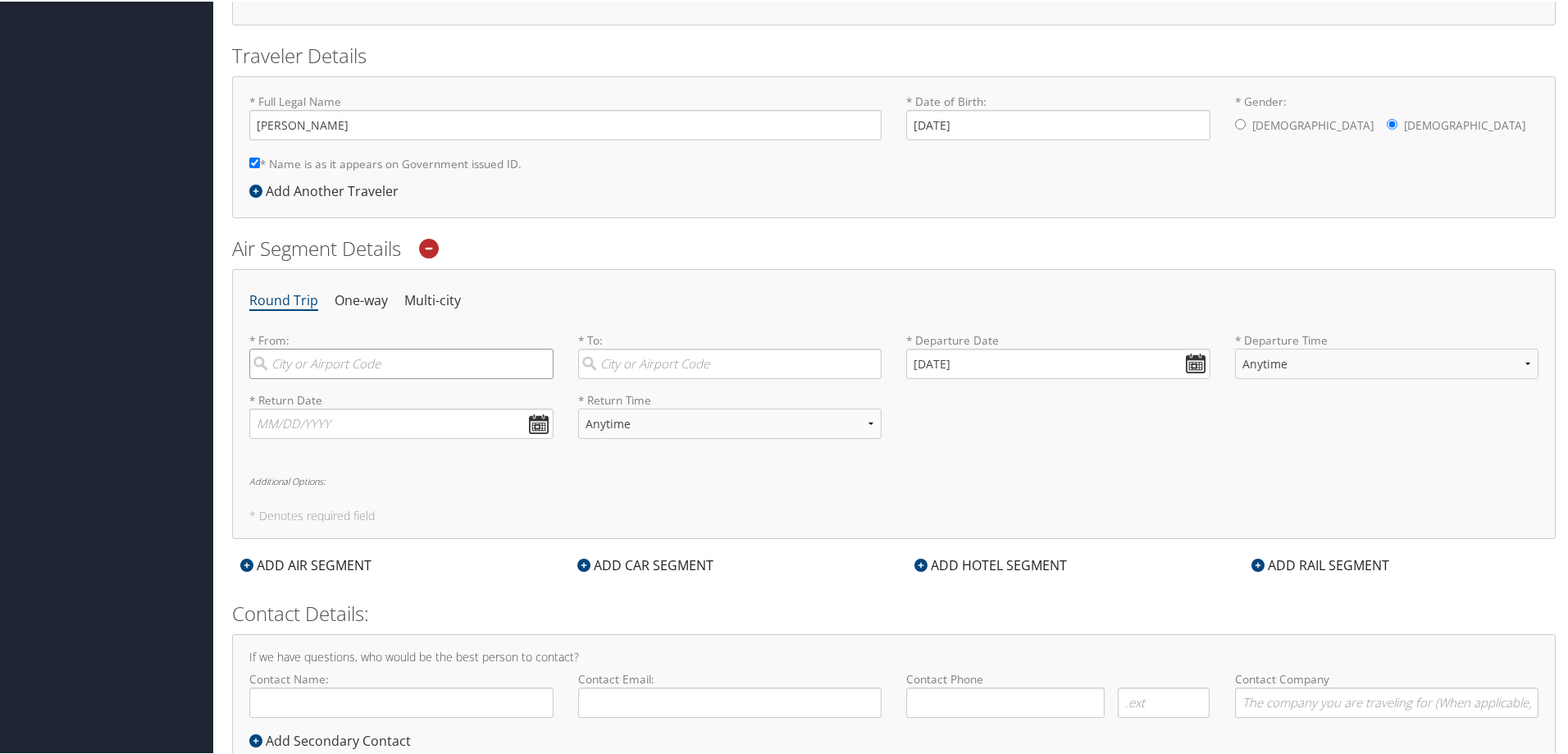
click at [373, 370] on input "search" at bounding box center [401, 362] width 304 height 30
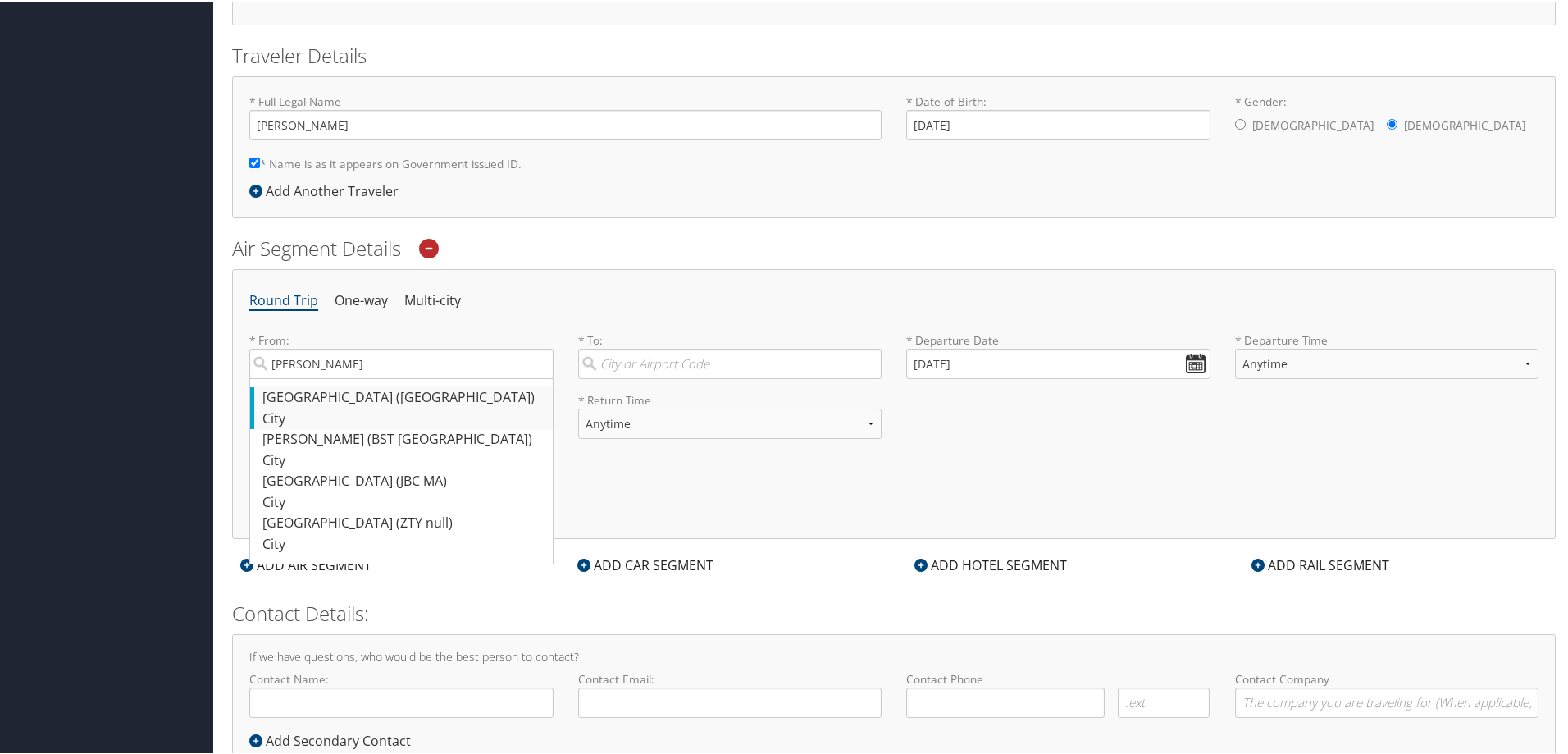
click at [369, 407] on div "City" at bounding box center [403, 417] width 282 height 21
click at [369, 377] on input "Bost" at bounding box center [401, 362] width 304 height 30
type input "Boston (BOS MA)"
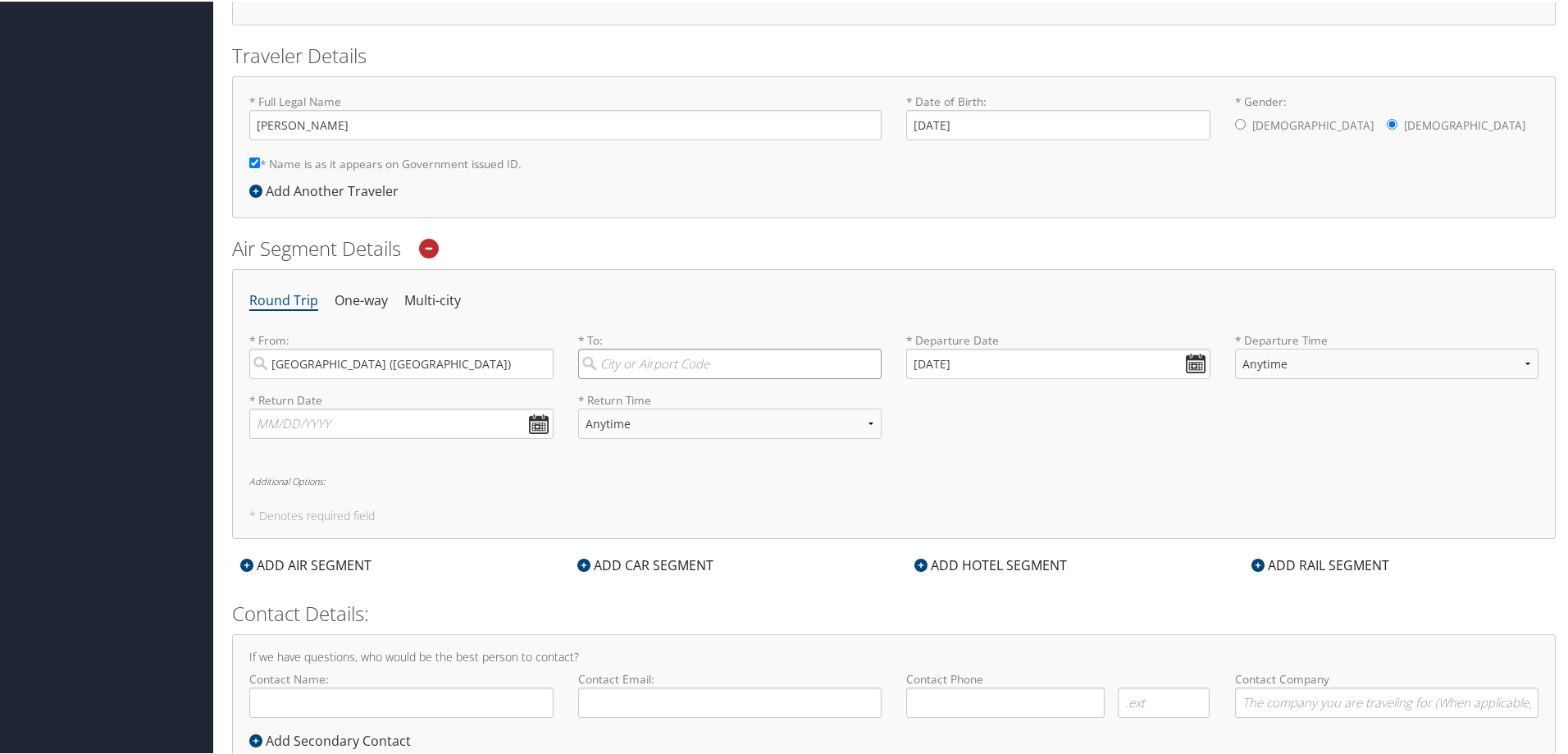
click at [673, 364] on input "search" at bounding box center [730, 362] width 304 height 30
click at [723, 366] on input "nashville" at bounding box center [730, 362] width 304 height 30
click at [696, 407] on div "City" at bounding box center [732, 417] width 282 height 21
click at [696, 377] on input "nashville" at bounding box center [730, 362] width 304 height 30
type input "Nashville (BNA TN)"
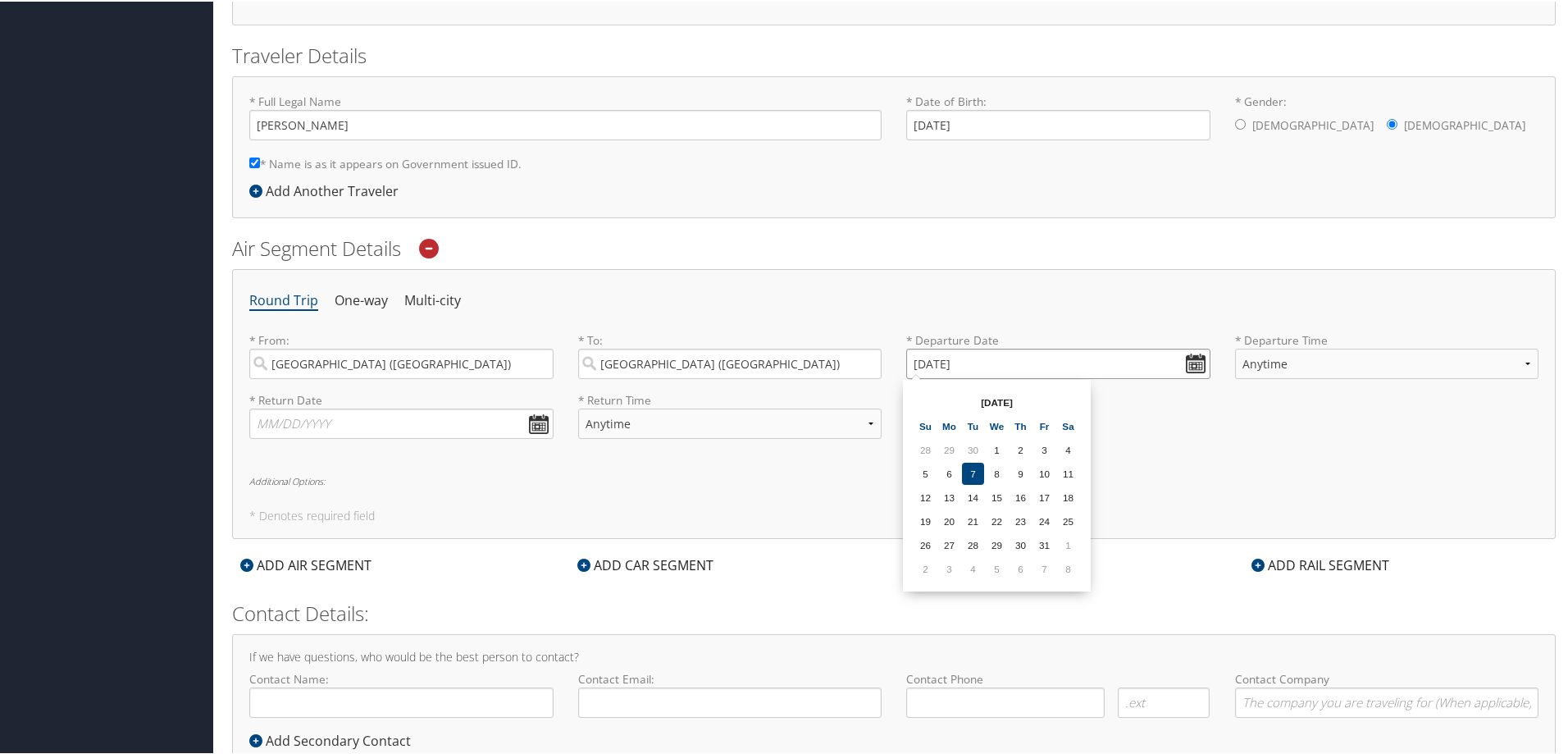
click at [1190, 361] on input "10/07/2025" at bounding box center [1058, 362] width 304 height 30
click at [1067, 399] on th at bounding box center [1068, 400] width 22 height 22
click at [1068, 399] on th at bounding box center [1068, 400] width 22 height 22
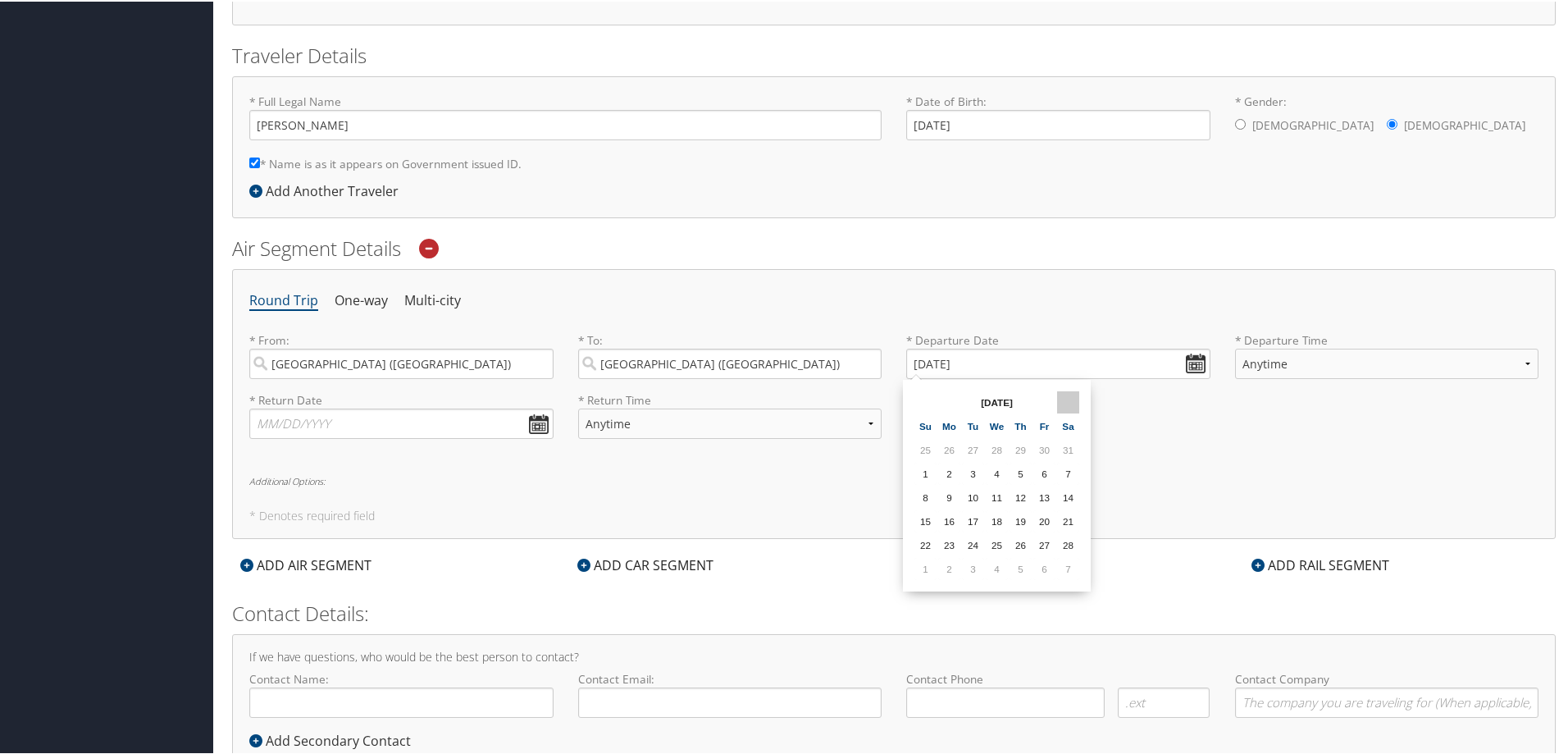
click at [1068, 399] on th at bounding box center [1068, 400] width 22 height 22
click at [973, 518] on td "23" at bounding box center [972, 519] width 22 height 22
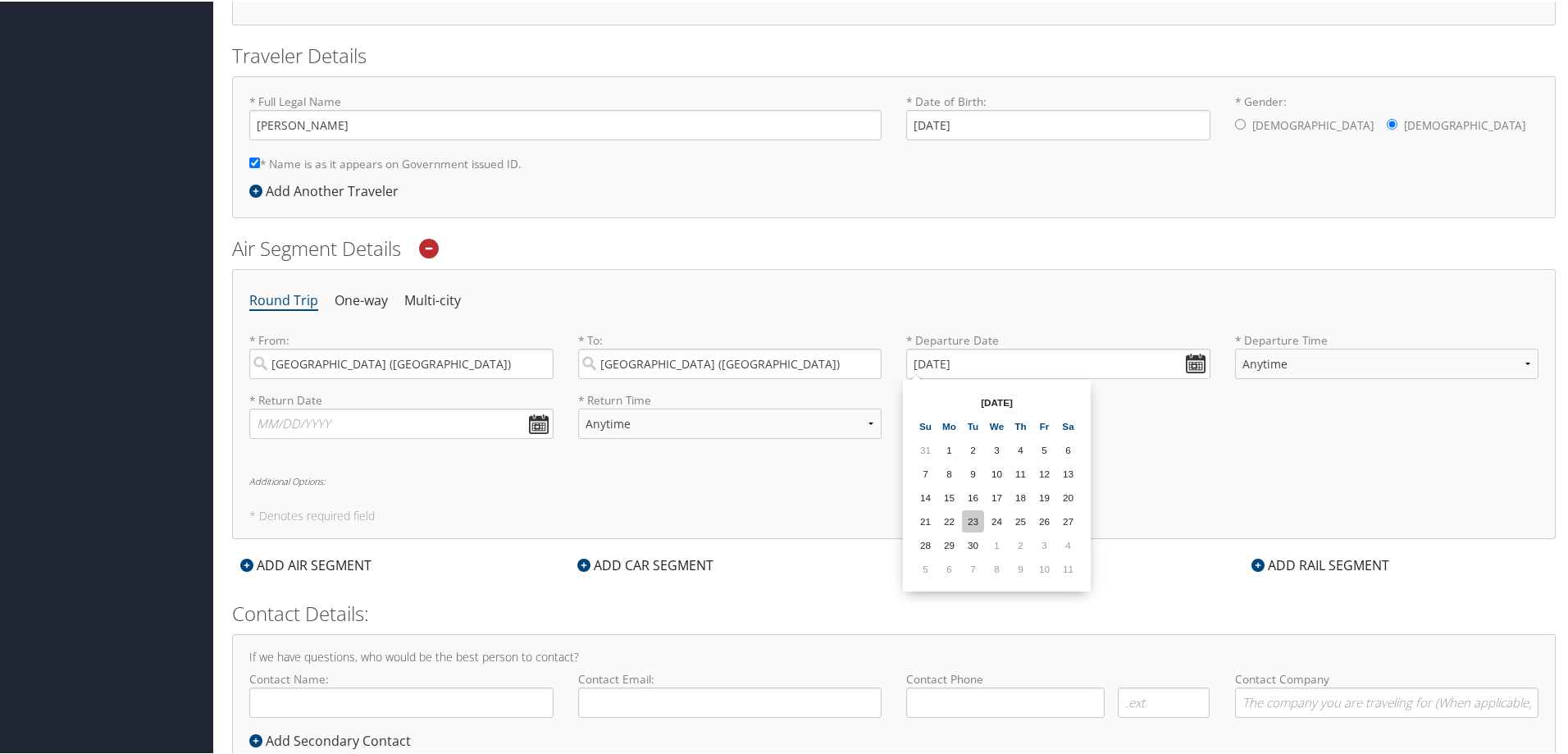
type input "06/23/2026"
click at [1311, 365] on select "Anytime Early Morning (5AM-7AM) Morning (7AM-12PM) Afternoon (12PM-5PM) Evening…" at bounding box center [1387, 362] width 304 height 30
select select "7AM-12PM"
click at [1235, 347] on select "Anytime Early Morning (5AM-7AM) Morning (7AM-12PM) Afternoon (12PM-5PM) Evening…" at bounding box center [1387, 362] width 304 height 30
click at [537, 423] on input "text" at bounding box center [401, 422] width 304 height 30
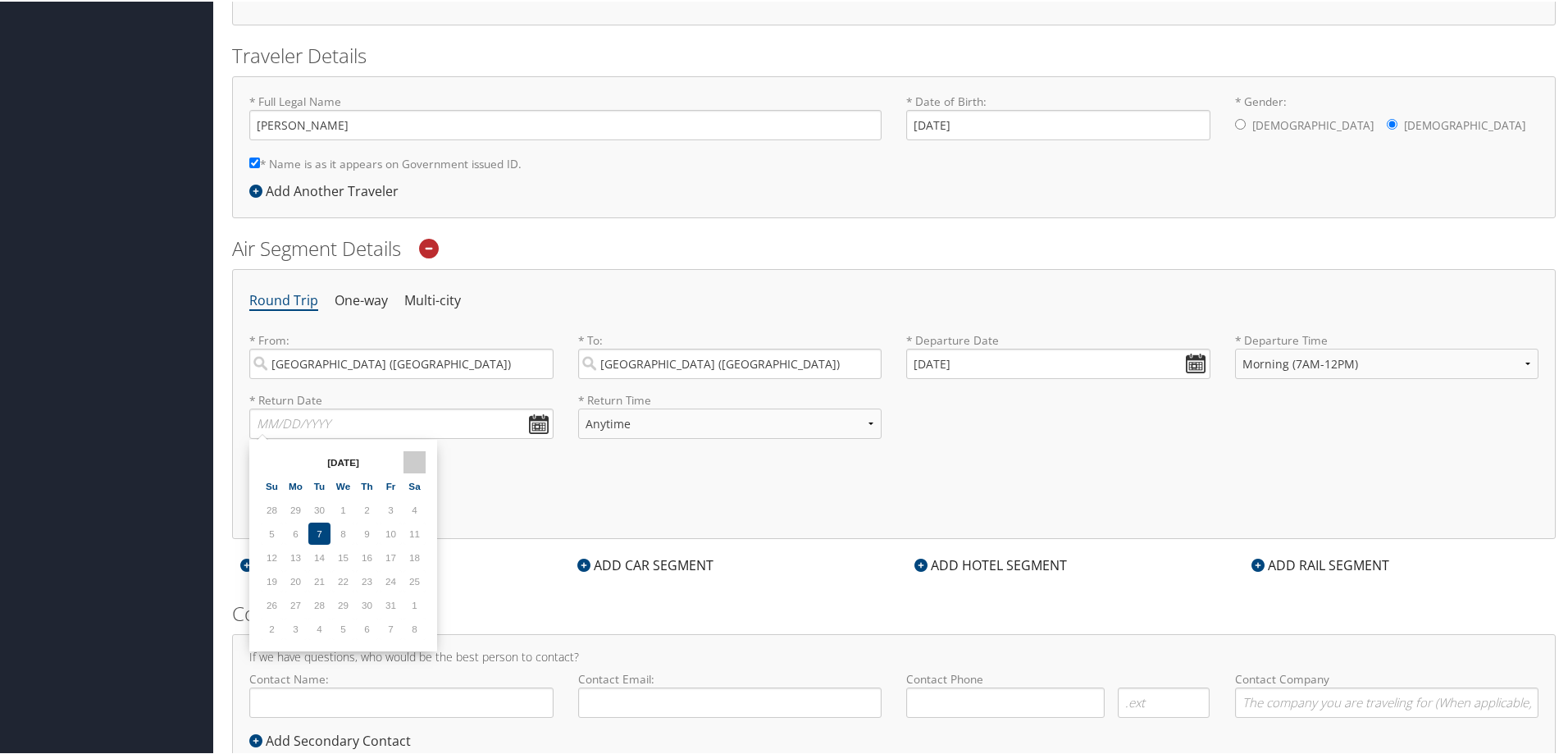
click at [412, 460] on th at bounding box center [414, 460] width 22 height 22
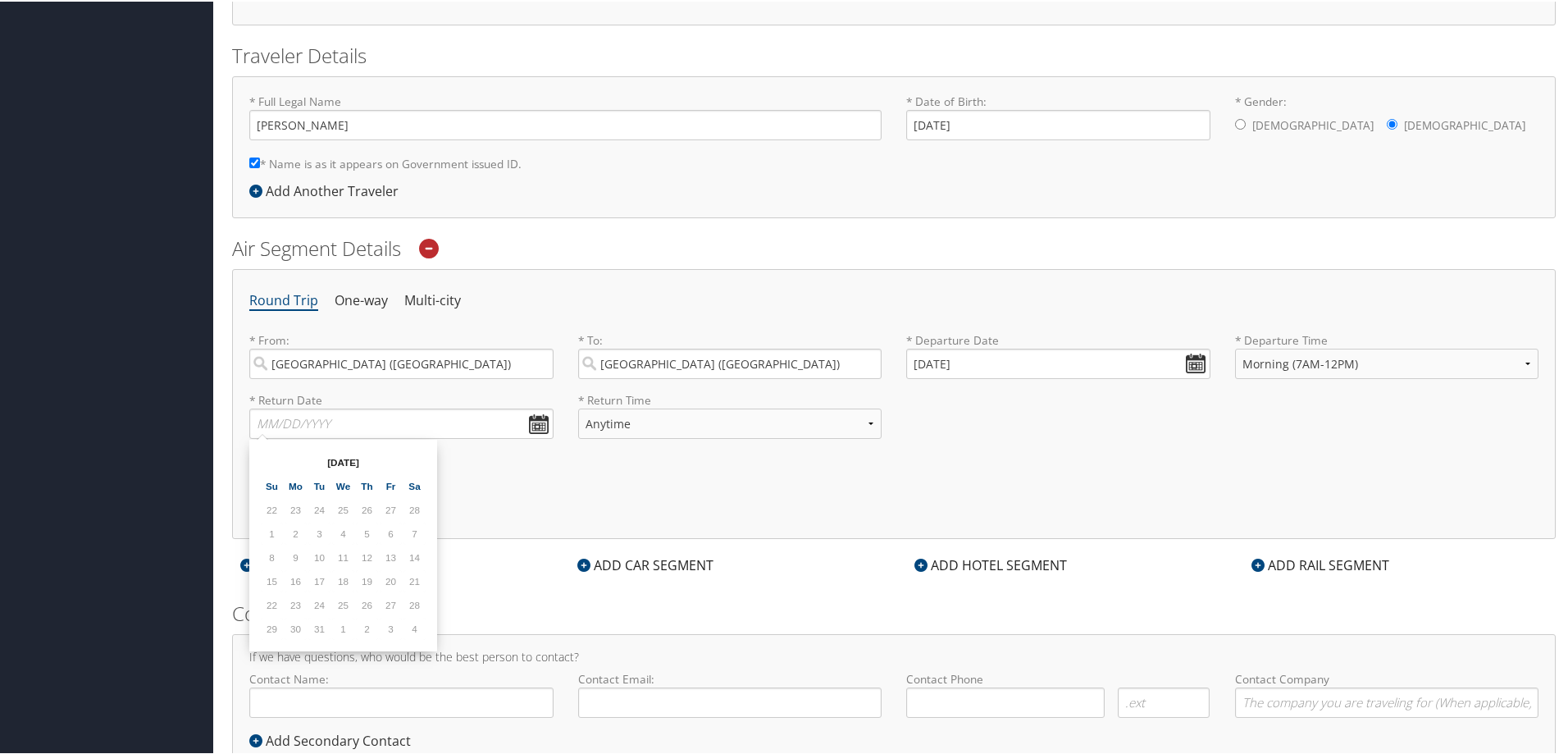
click at [412, 460] on th at bounding box center [414, 460] width 22 height 22
click at [391, 580] on td "26" at bounding box center [391, 579] width 22 height 22
type input "06/26/2026"
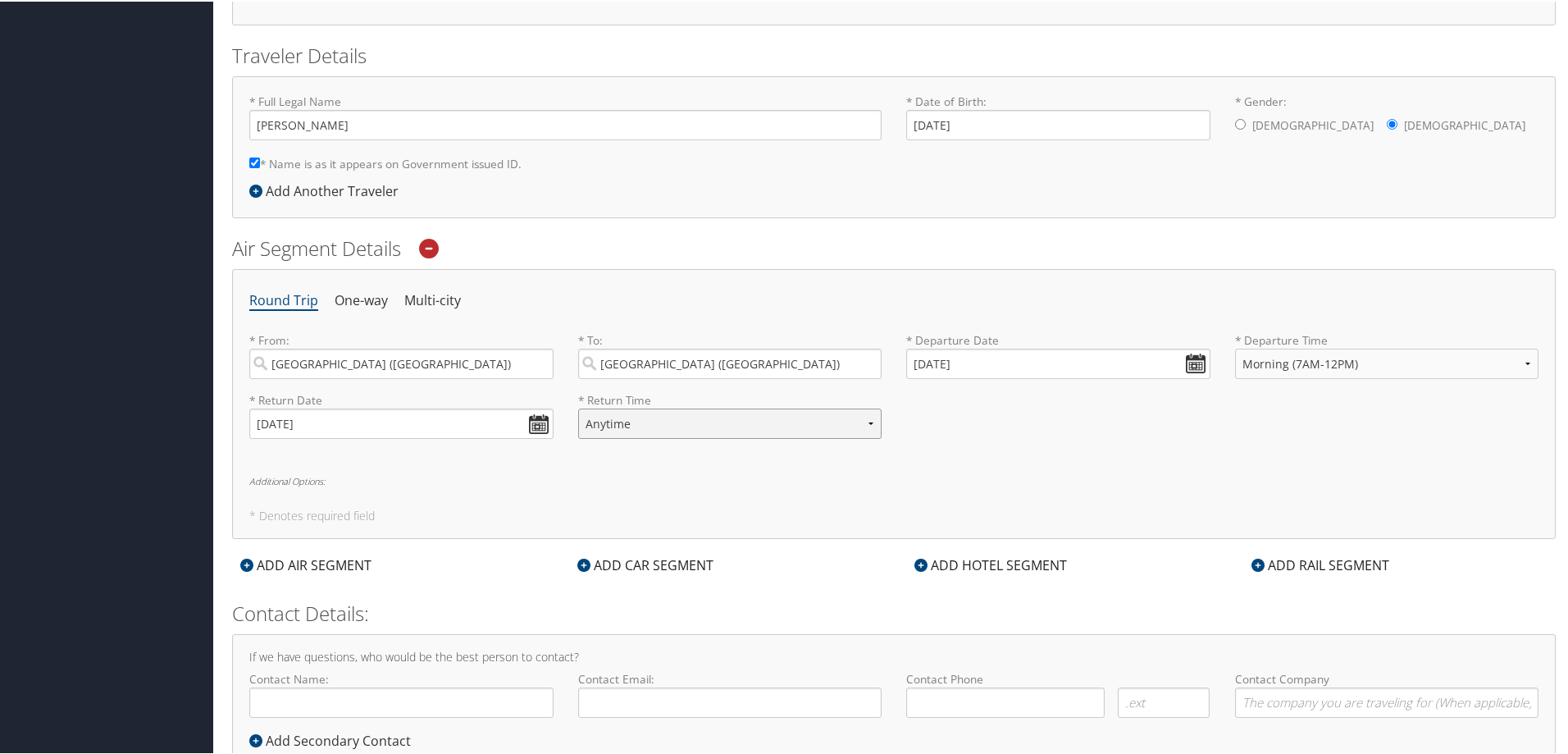
click at [666, 425] on select "Anytime Early Morning (5AM-7AM) Morning (7AM-12PM) Afternoon (12PM-5PM) Evening…" at bounding box center [730, 422] width 304 height 30
select select "5PM-10PM"
click at [578, 407] on select "Anytime Early Morning (5AM-7AM) Morning (7AM-12PM) Afternoon (12PM-5PM) Evening…" at bounding box center [730, 422] width 304 height 30
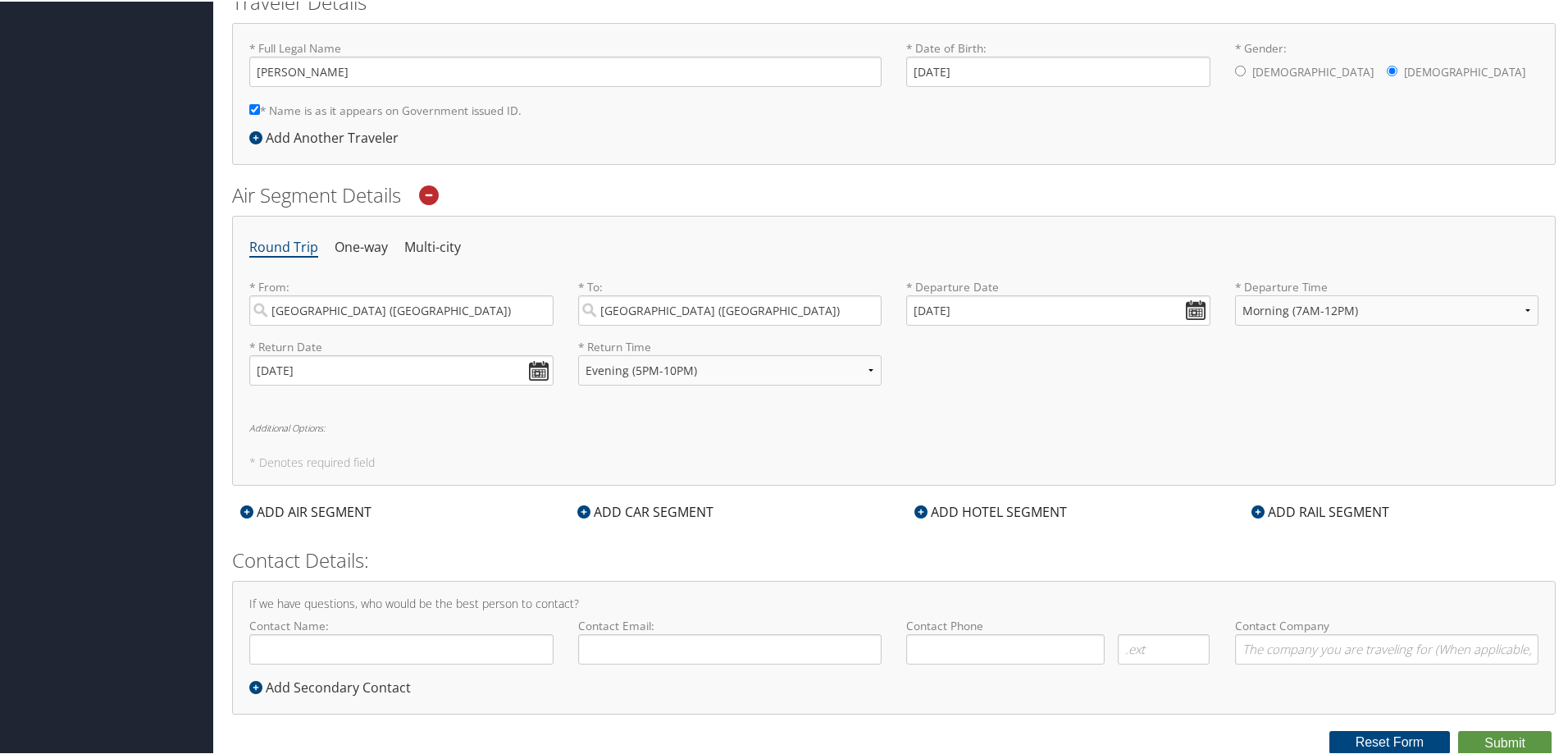
click at [976, 510] on div "ADD HOTEL SEGMENT" at bounding box center [990, 510] width 169 height 19
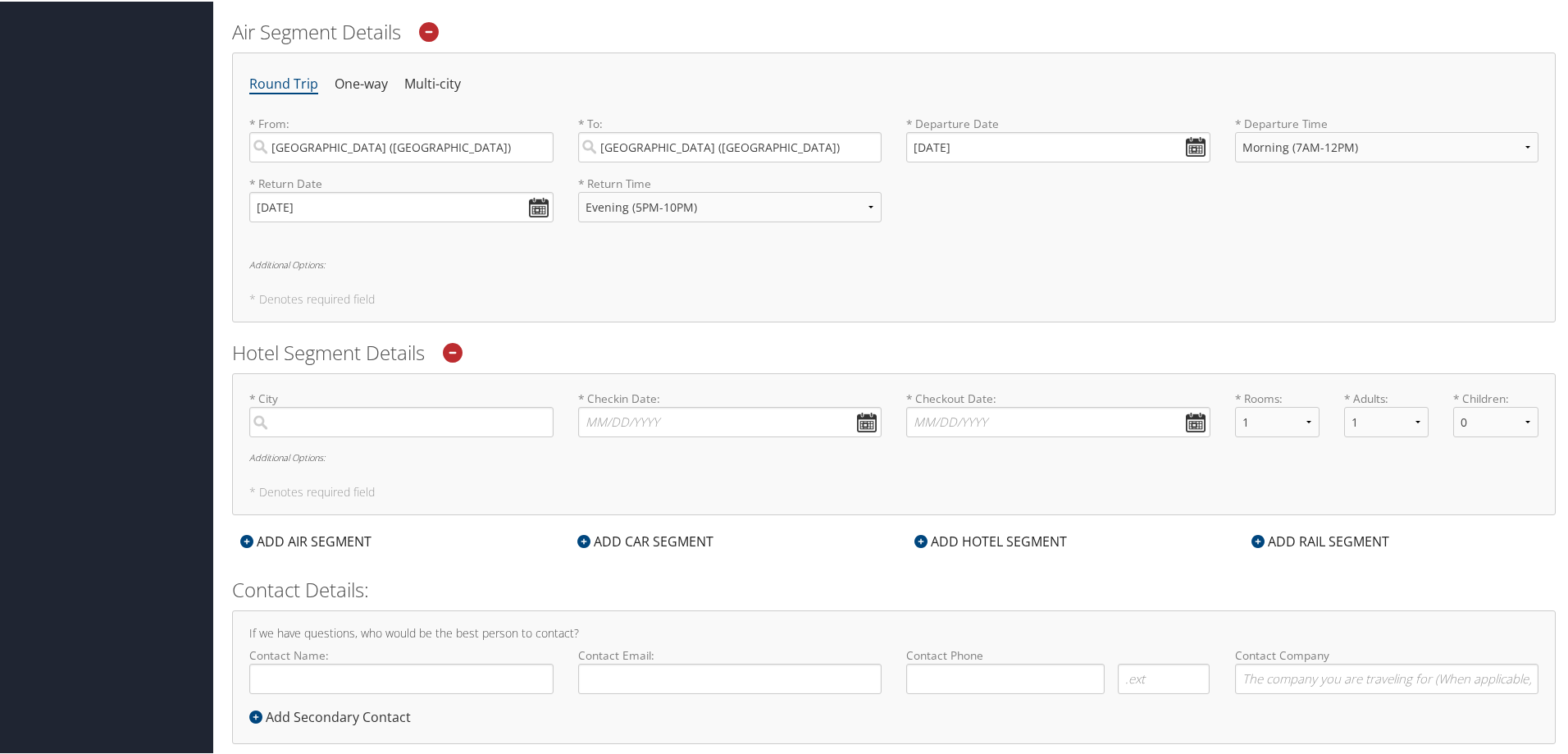
scroll to position [545, 0]
click at [388, 426] on input "search" at bounding box center [401, 419] width 304 height 30
click at [388, 499] on div "Nashville (BNA TN)" at bounding box center [403, 495] width 282 height 21
click at [388, 435] on input "nash" at bounding box center [401, 419] width 304 height 30
type input "Nashville"
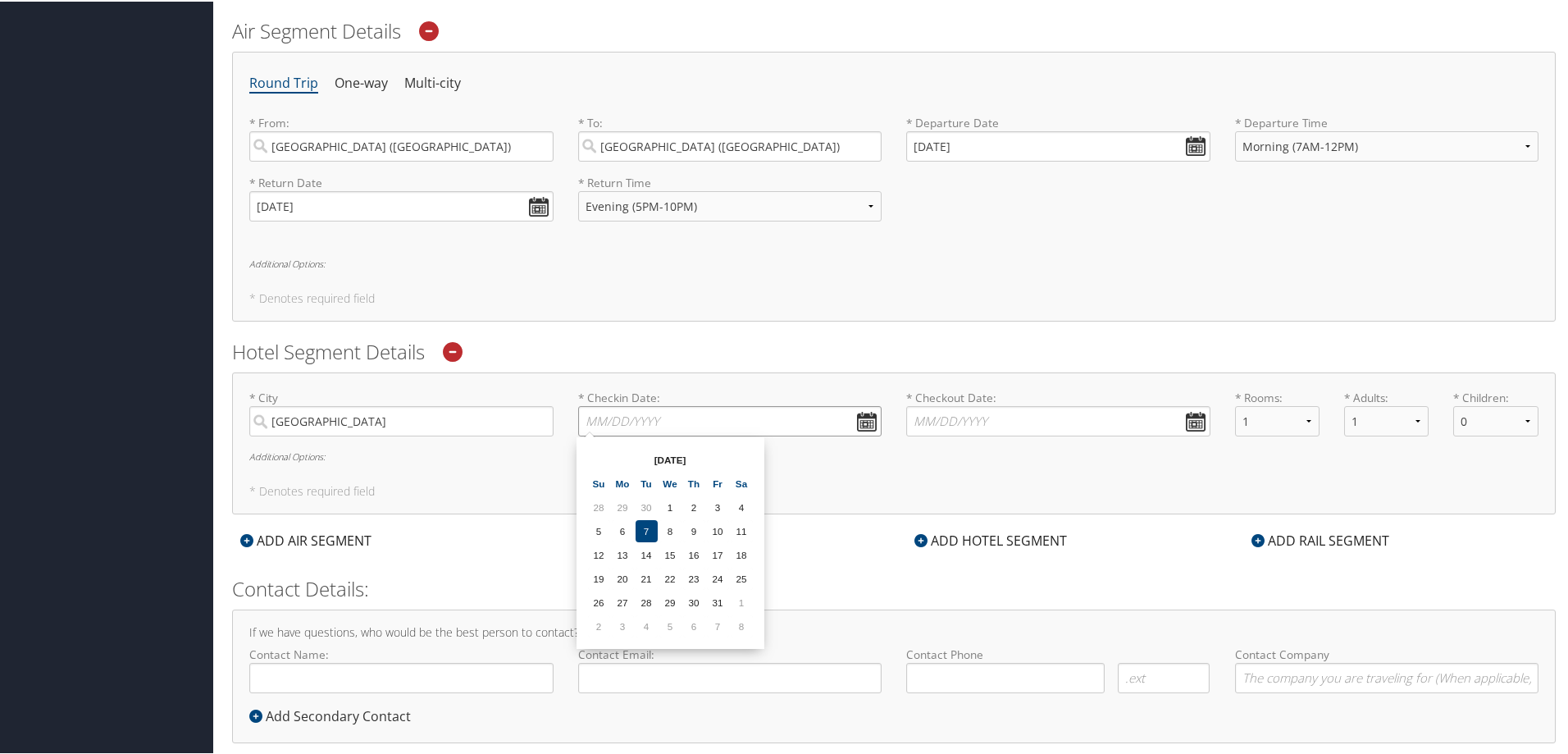
click at [733, 415] on input "* Checkin Date: Dates must be valid" at bounding box center [730, 419] width 304 height 30
click at [743, 454] on th at bounding box center [742, 458] width 22 height 22
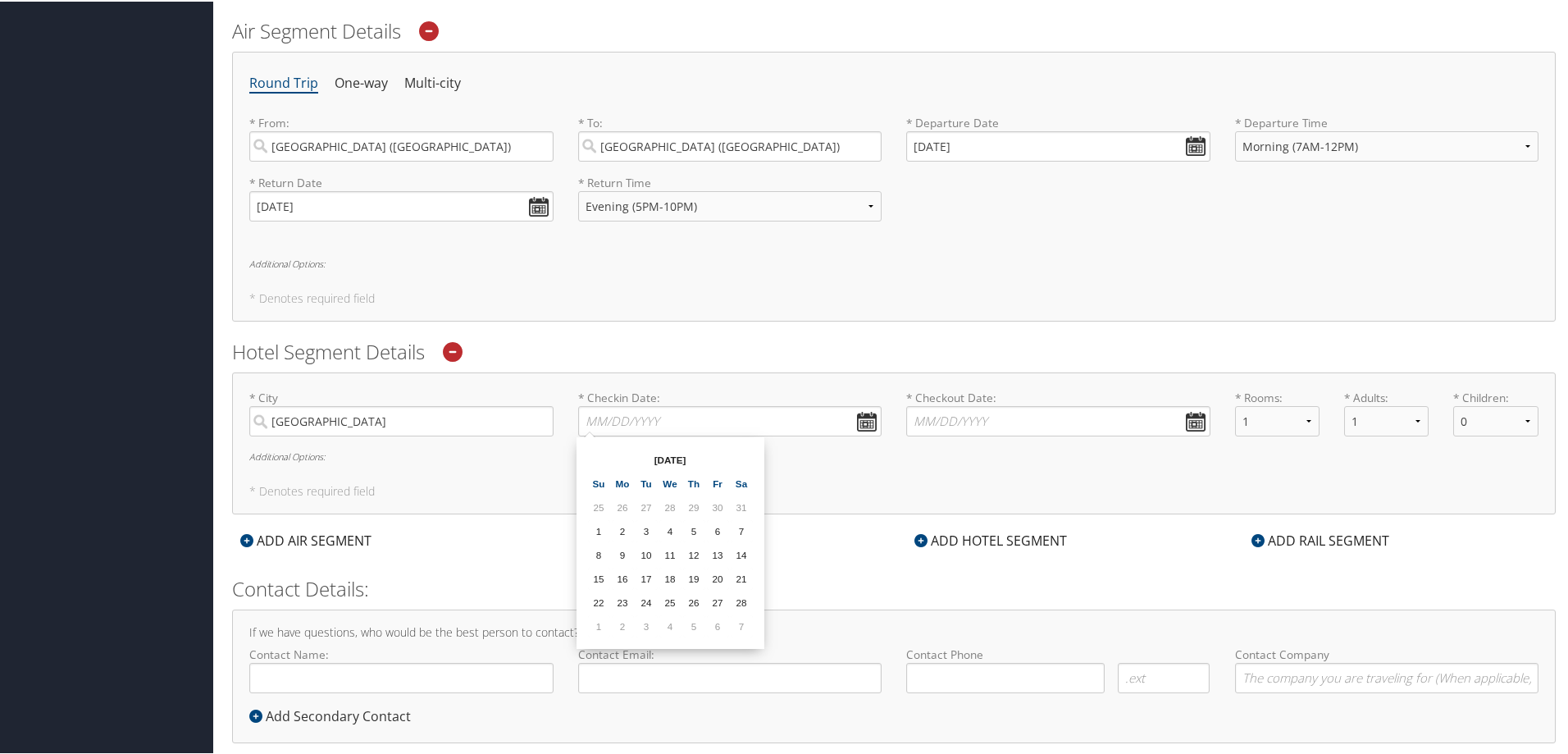
click at [743, 454] on th at bounding box center [742, 458] width 22 height 22
click at [650, 583] on td "23" at bounding box center [646, 576] width 22 height 22
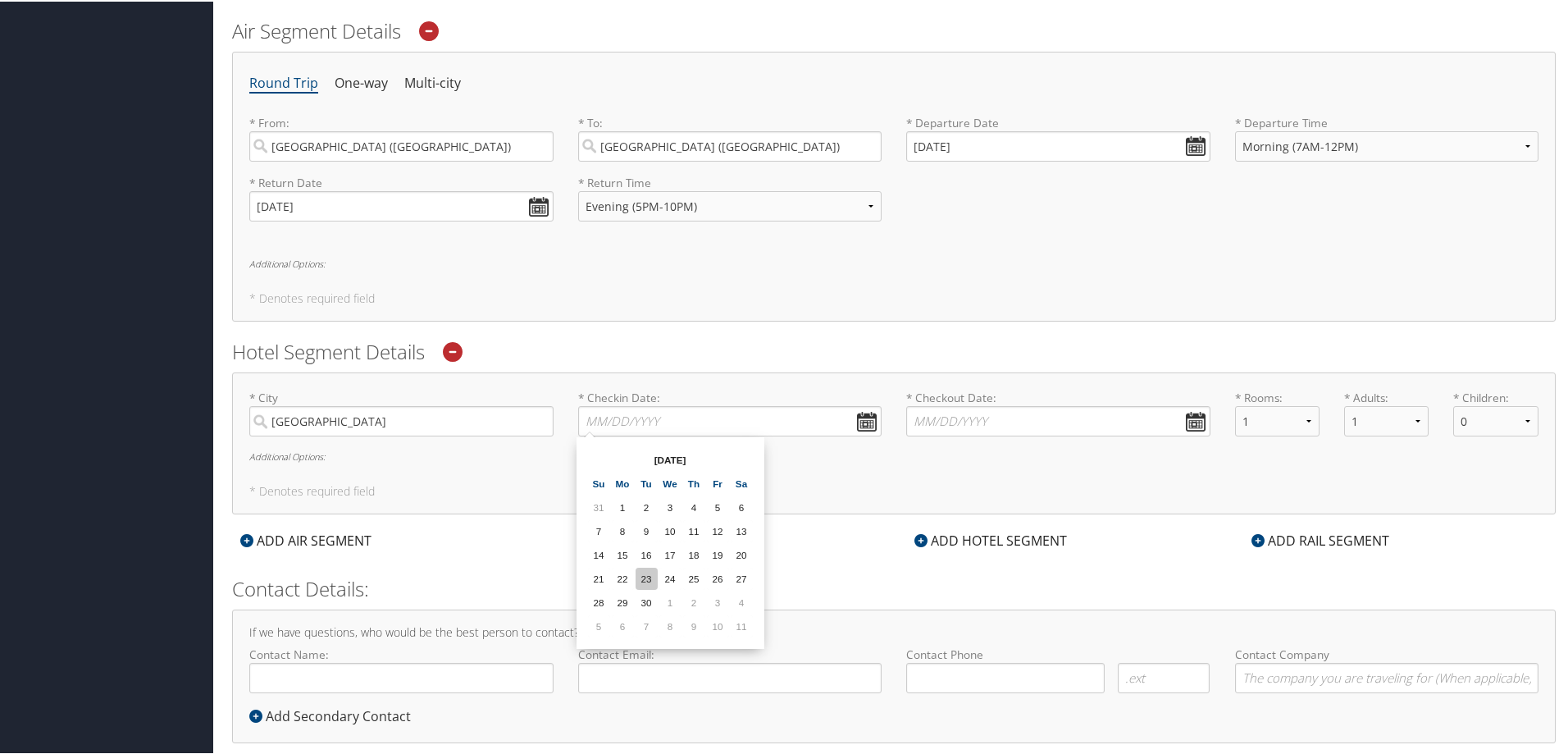
type input "06/23/2026"
click at [1084, 430] on input "* Checkout Date: Dates must be valid" at bounding box center [1058, 419] width 304 height 30
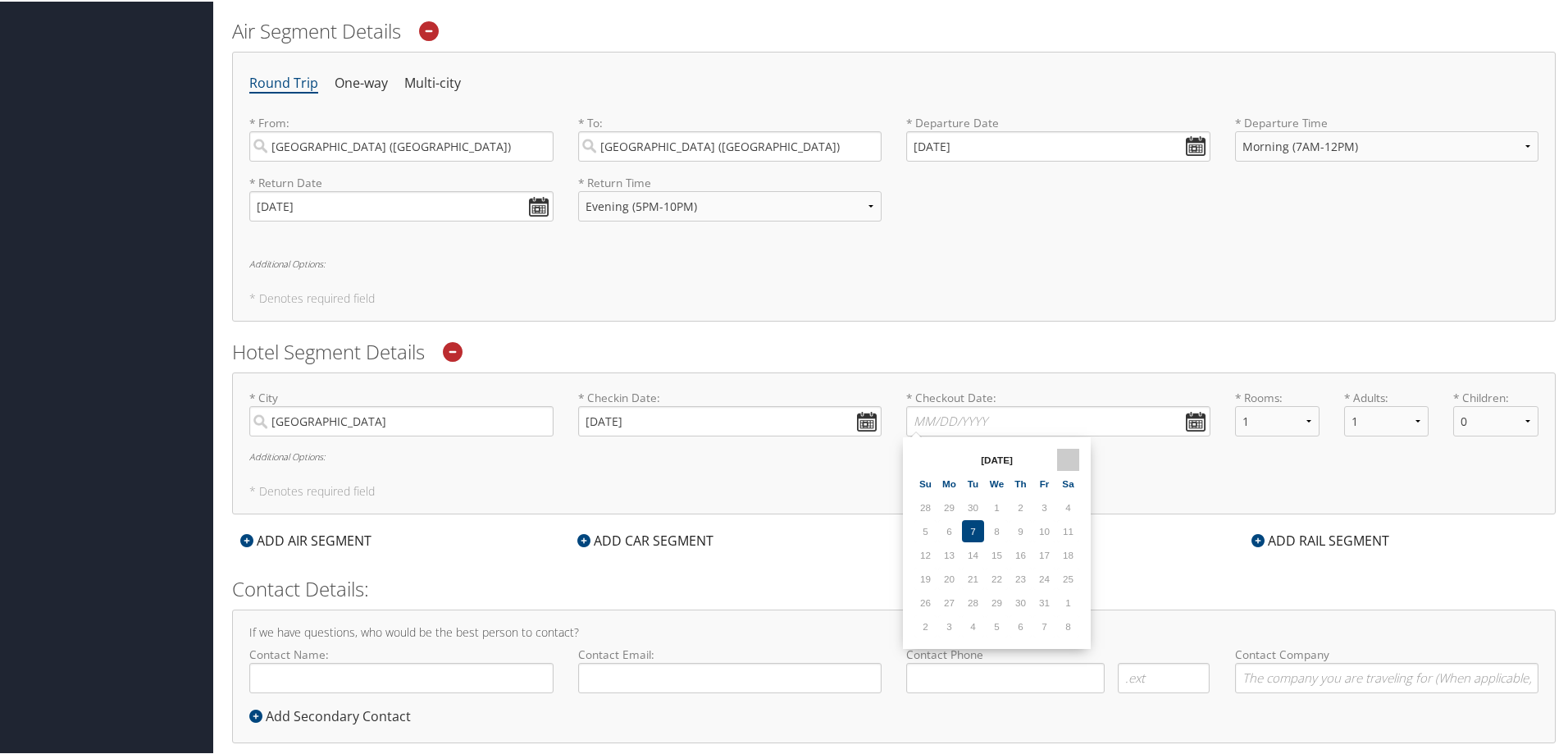
click at [1070, 460] on th at bounding box center [1068, 458] width 22 height 22
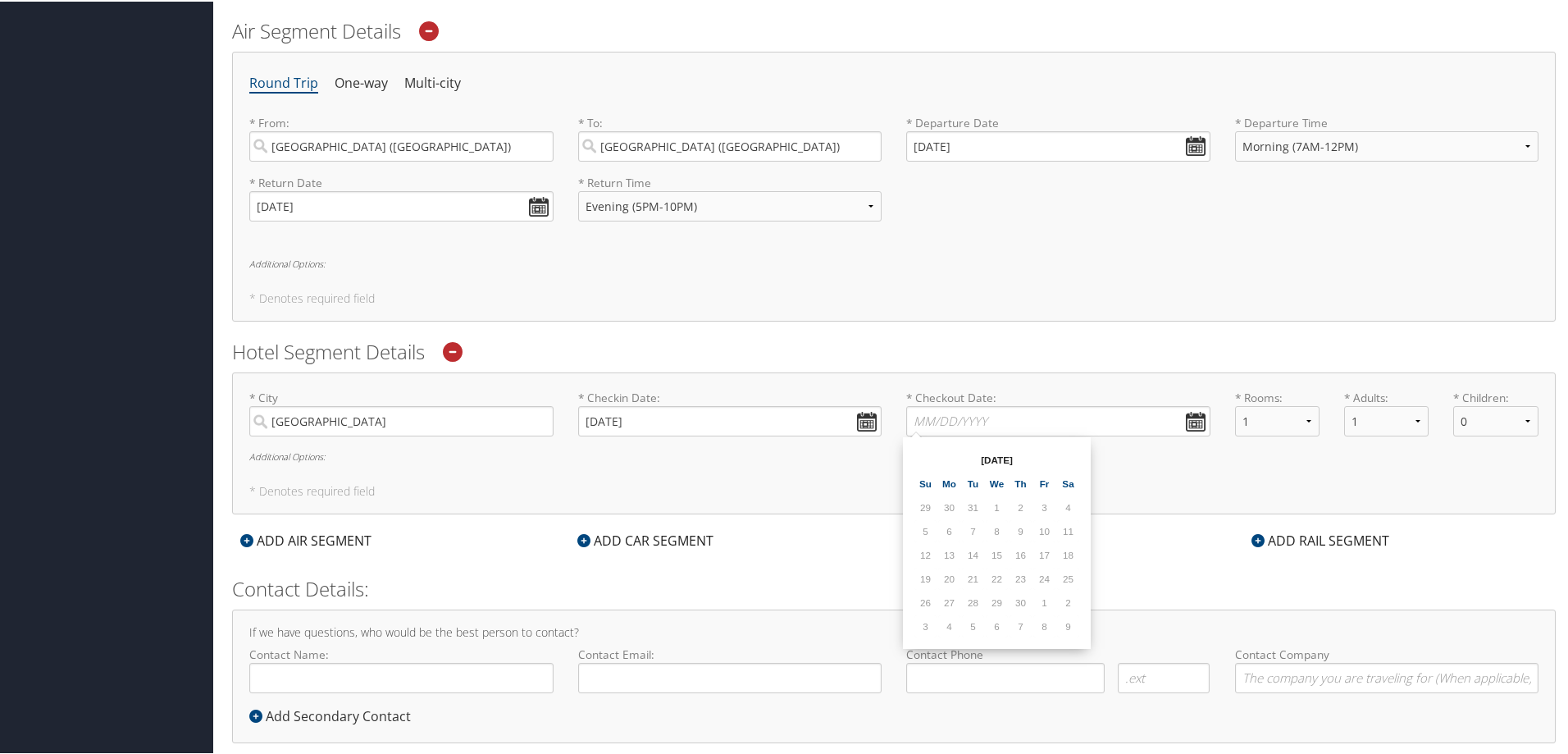
click at [1070, 460] on th at bounding box center [1068, 458] width 22 height 22
click at [1041, 580] on td "26" at bounding box center [1044, 576] width 22 height 22
type input "06/26/2026"
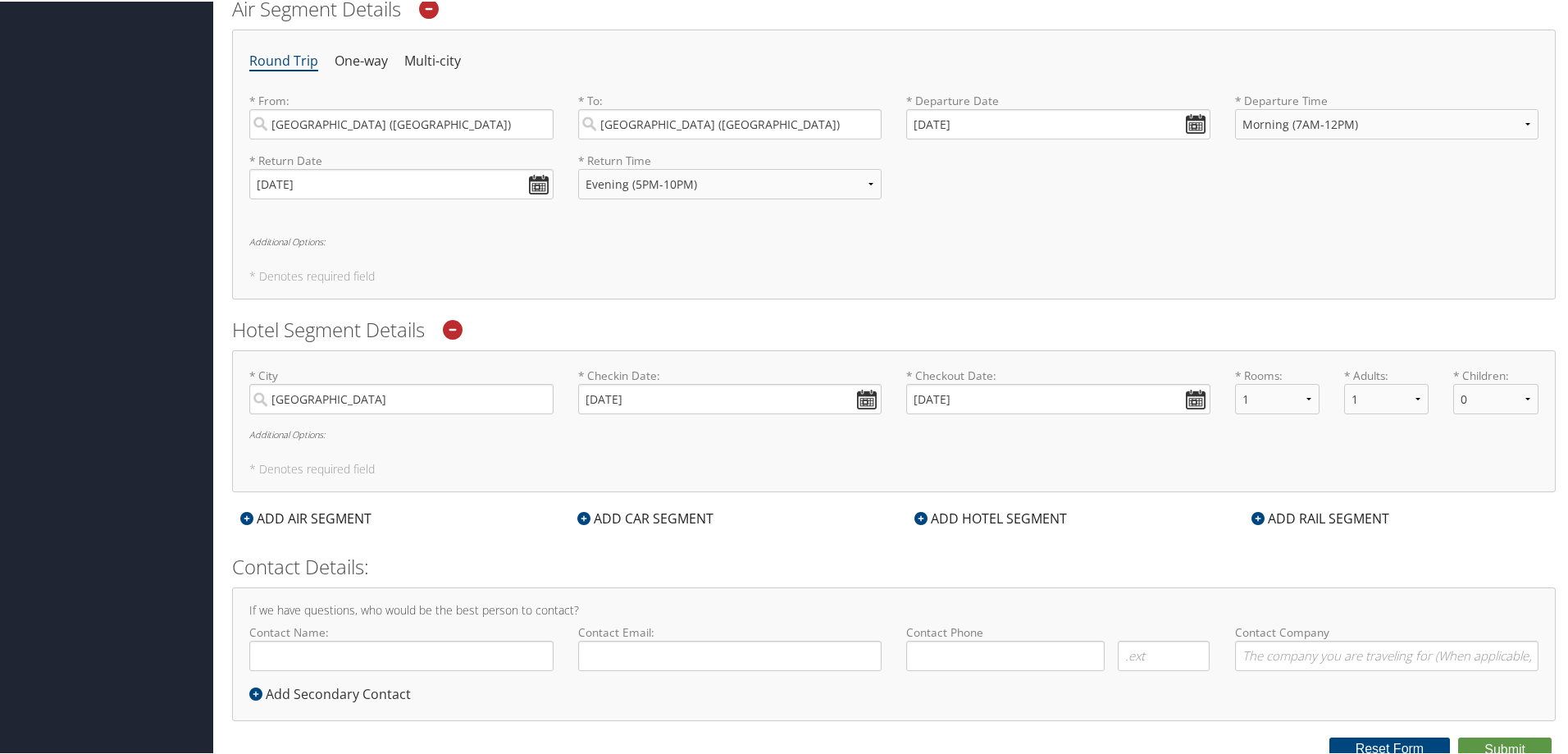
scroll to position [574, 0]
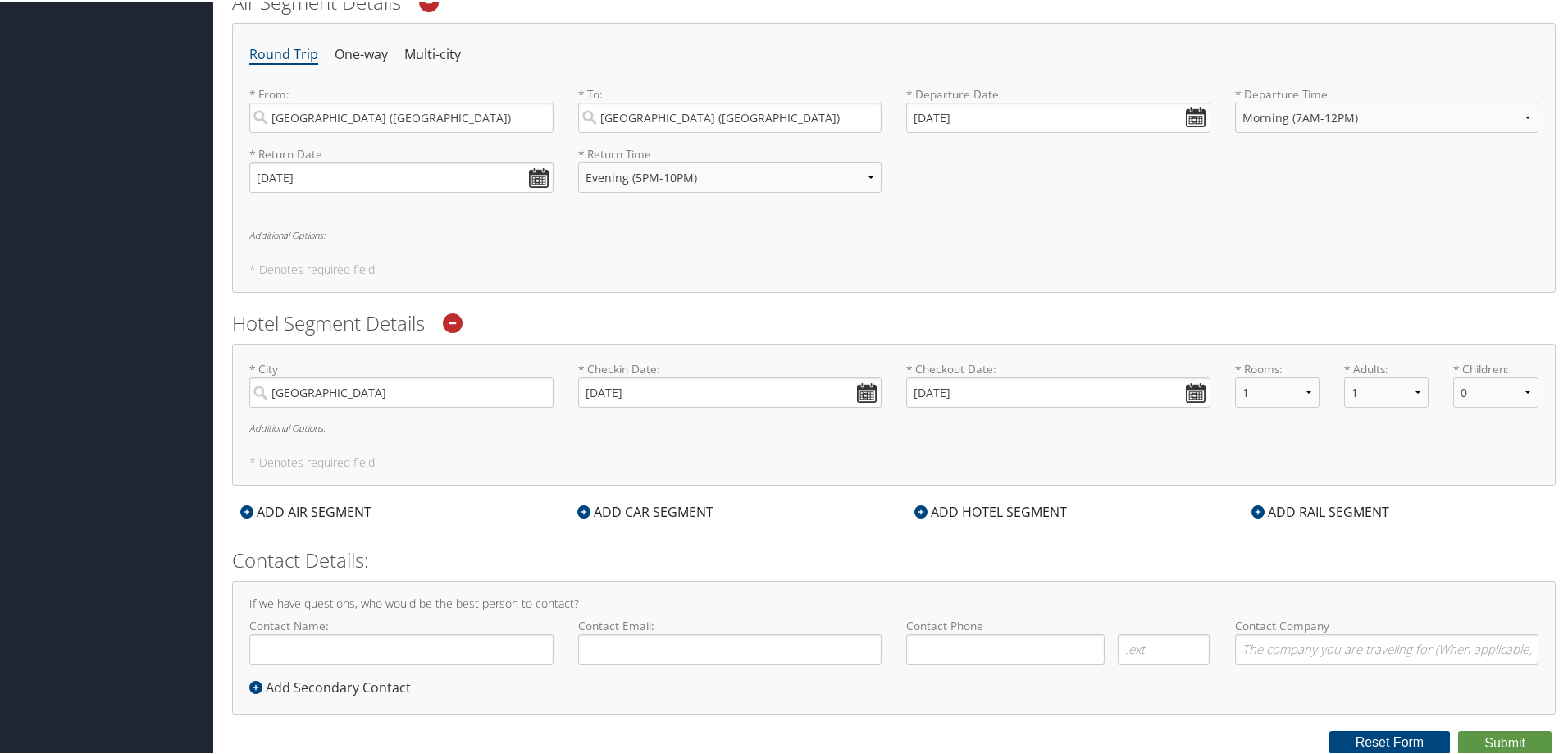
click at [308, 426] on h6 "Additional Options:" at bounding box center [894, 426] width 1289 height 9
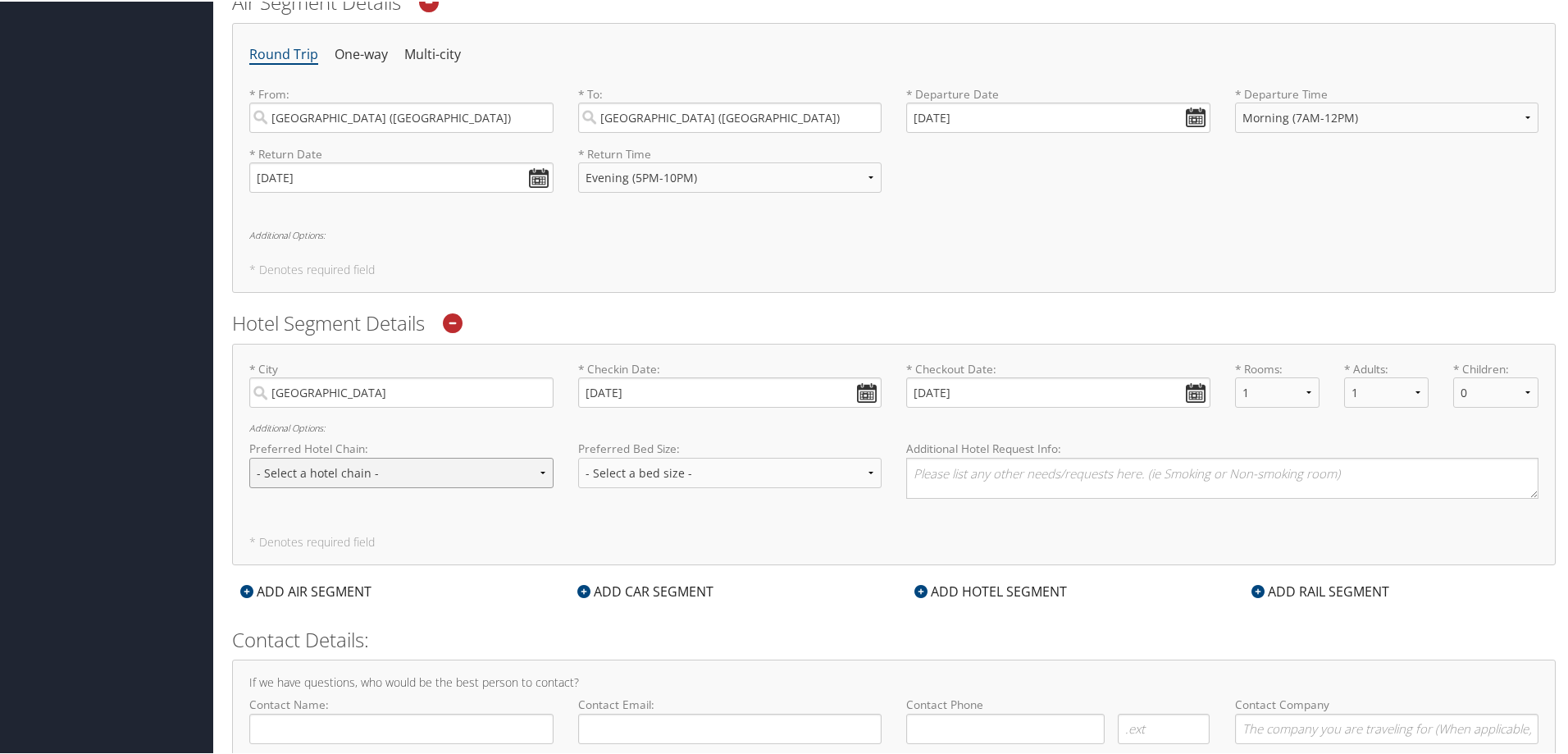
click at [347, 469] on select "- Select a hotel chain - Hyatt Mandarin Oriental Hilton Hotels Pullman Hotels M…" at bounding box center [401, 471] width 304 height 30
select select "Marriott (MC)"
click at [249, 456] on select "- Select a hotel chain - Hyatt Mandarin Oriental Hilton Hotels Pullman Hotels M…" at bounding box center [401, 471] width 304 height 30
click at [734, 475] on select "- Select a bed size - Twin Full Queen King" at bounding box center [730, 471] width 304 height 30
select select "King"
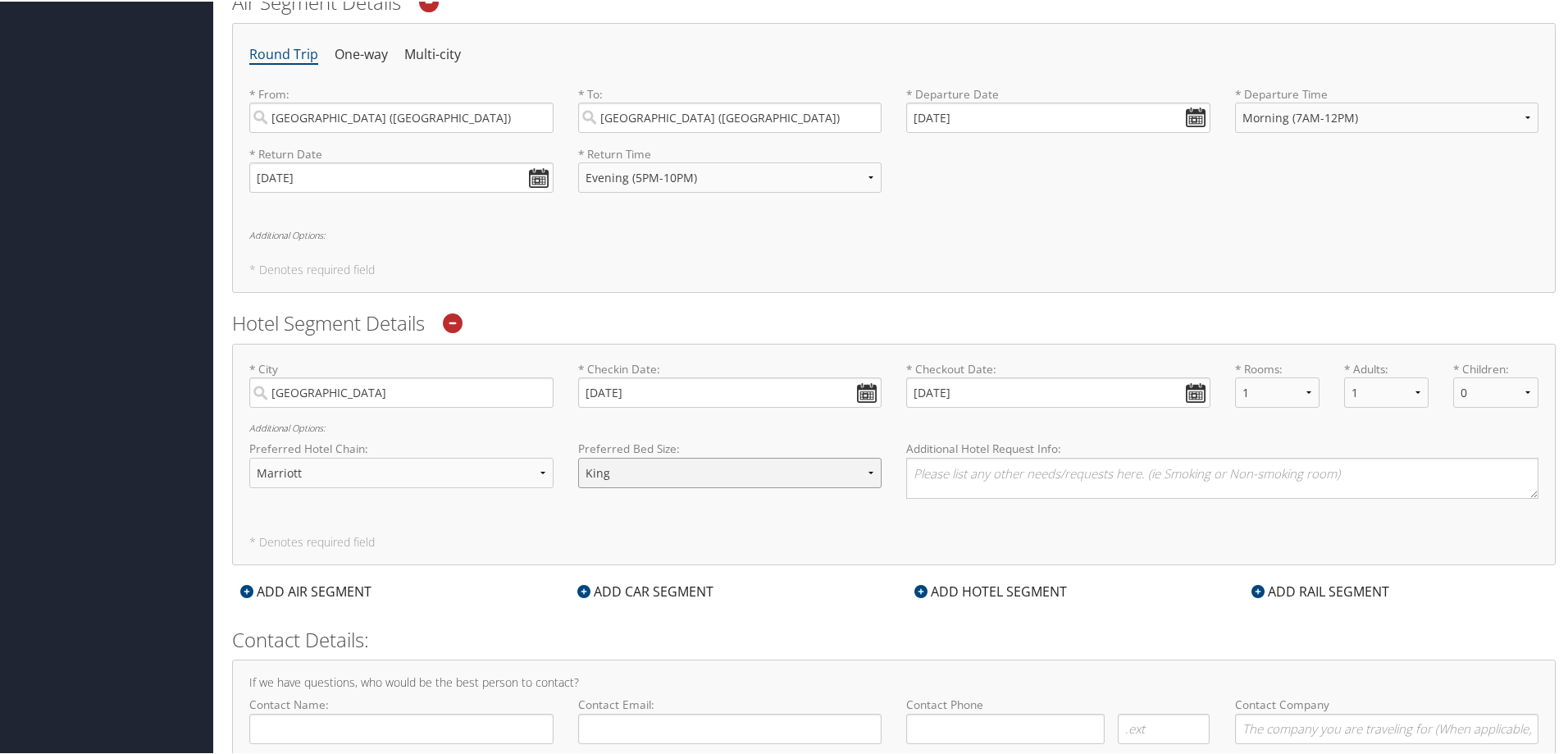
click at [578, 456] on select "- Select a bed size - Twin Full Queen King" at bounding box center [730, 471] width 304 height 30
click at [1053, 462] on textarea at bounding box center [1222, 476] width 632 height 41
paste textarea "Embassy Suites by Hilton Nashville Downtown"
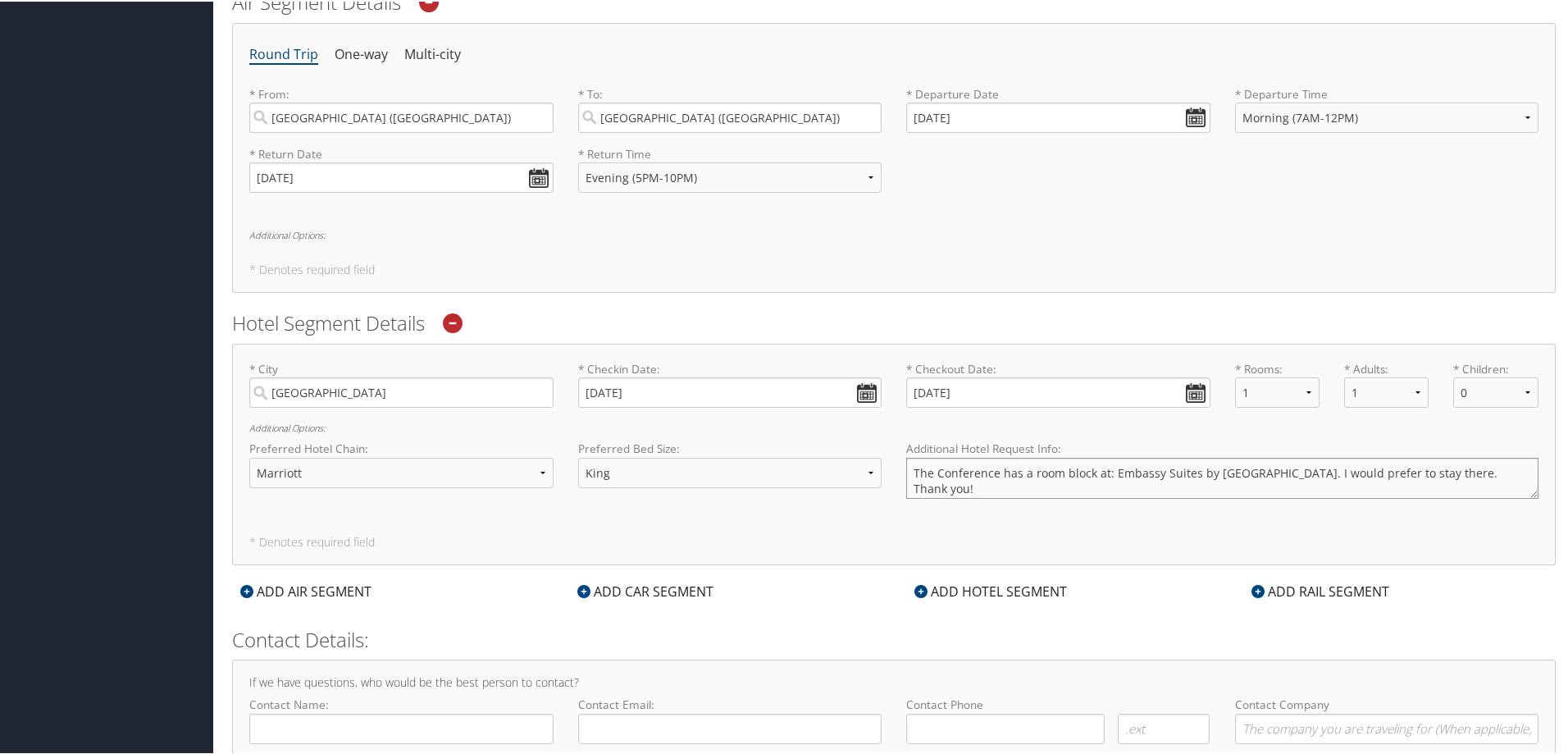
click at [1355, 474] on textarea "The Conference has a room block at: Embassy Suites by Hilton Nashville Downtown…" at bounding box center [1222, 476] width 632 height 41
click at [1357, 468] on textarea "The Conference has a room block at: Embassy Suites by Hilton Nashville Downtown…" at bounding box center [1222, 476] width 632 height 41
paste textarea "708 Demonbreun Street, Nashville, TN 37203 0.20 miles to Event Location"
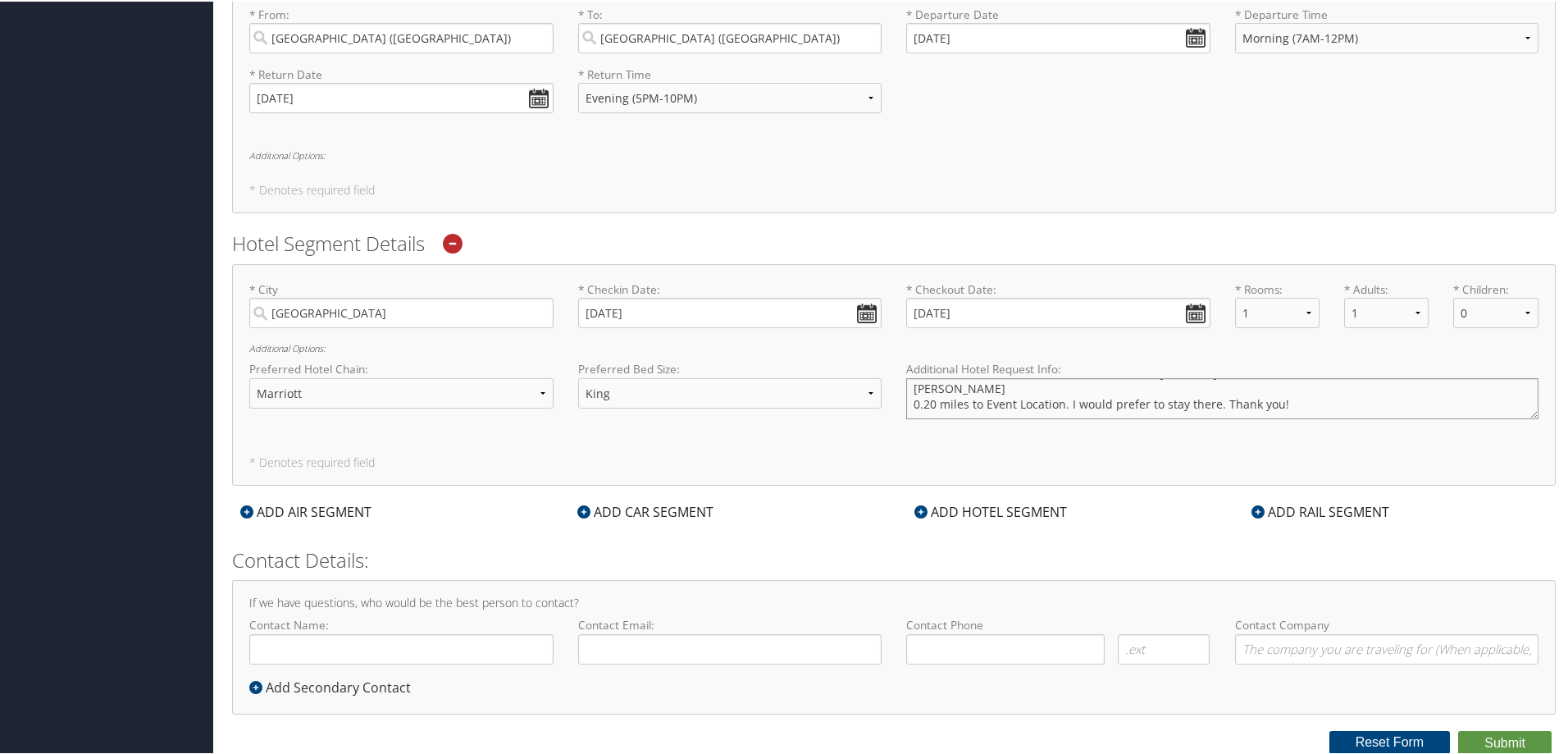
type textarea "The Conference has a room block at: Embassy Suites by Hilton Nashville Downtown…"
click at [335, 394] on select "- Select a hotel chain - Hyatt Mandarin Oriental Hilton Hotels Pullman Hotels M…" at bounding box center [401, 392] width 304 height 30
select select "Hilton Hotels (HL)"
click at [249, 377] on select "- Select a hotel chain - Hyatt Mandarin Oriental Hilton Hotels Pullman Hotels M…" at bounding box center [401, 392] width 304 height 30
click at [380, 641] on input "Contact Name:" at bounding box center [401, 647] width 304 height 30
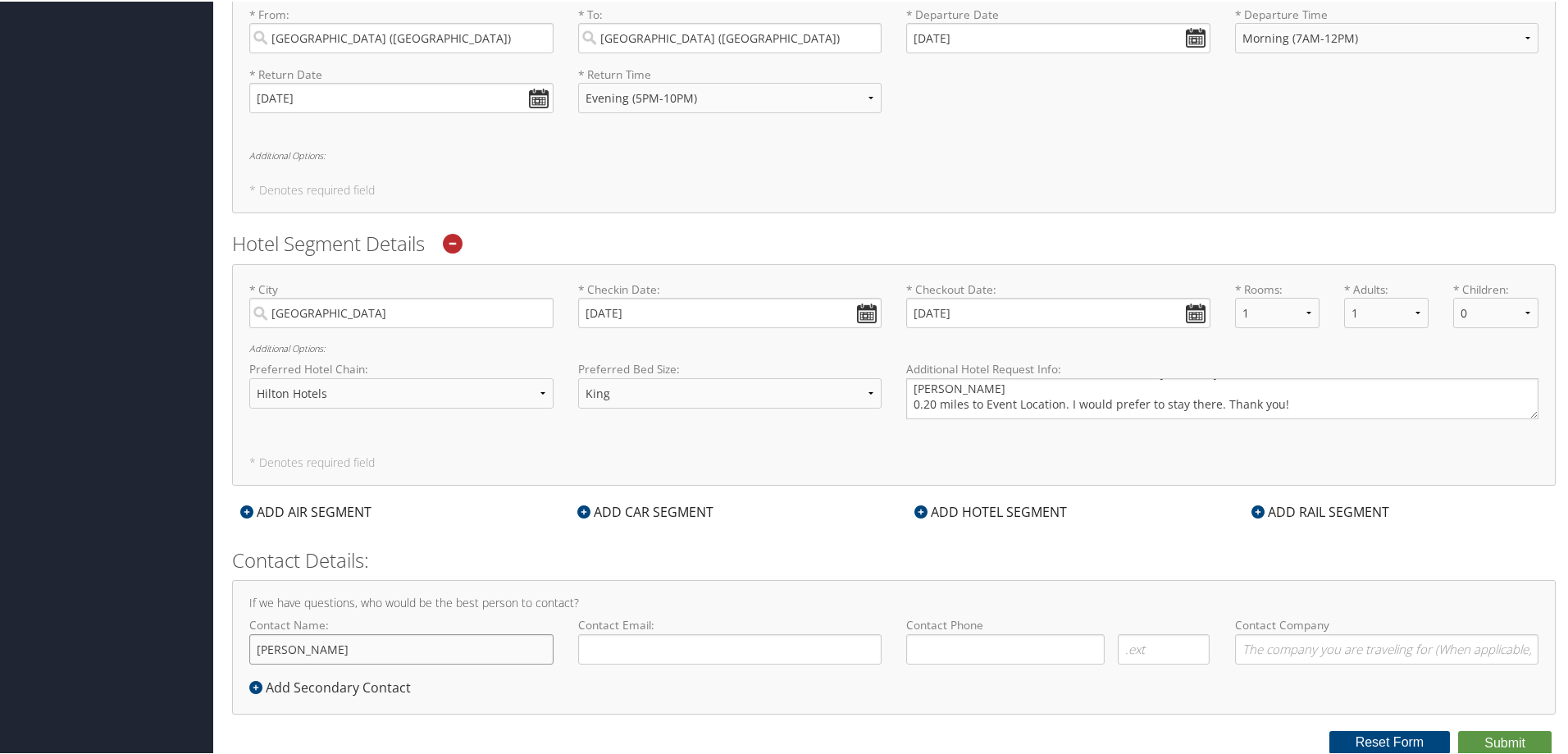
type input "[PERSON_NAME]"
type input "lfallon@endicott.edu"
click at [970, 653] on input "( ) -" at bounding box center [1005, 647] width 199 height 30
click at [978, 650] on input "(978) -" at bounding box center [1005, 647] width 199 height 30
click at [963, 652] on input "(978) -" at bounding box center [1005, 647] width 199 height 30
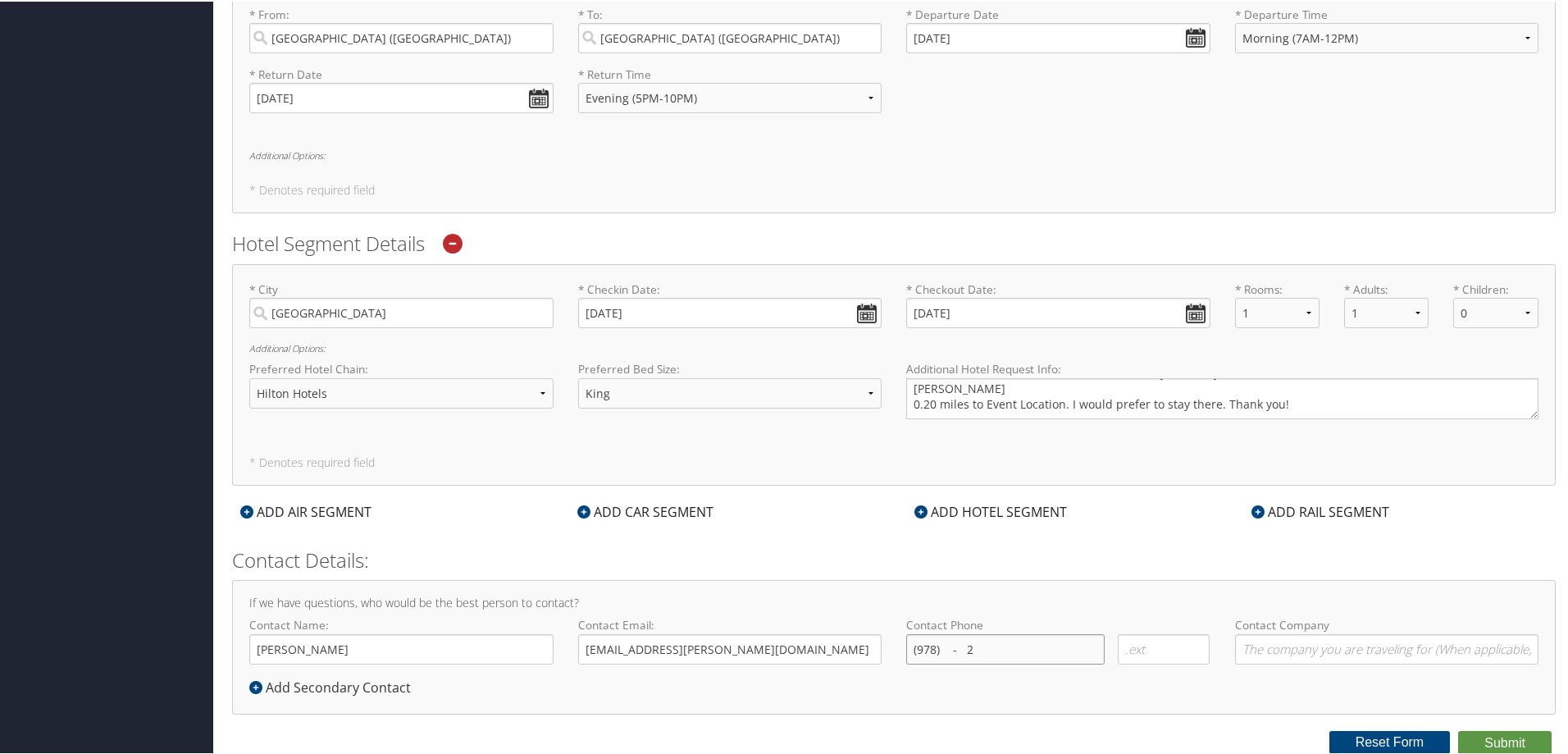
drag, startPoint x: 947, startPoint y: 653, endPoint x: 940, endPoint y: 646, distance: 9.9
click at [947, 652] on input "(978) - 2" at bounding box center [1005, 647] width 199 height 30
drag, startPoint x: 998, startPoint y: 649, endPoint x: 937, endPoint y: 647, distance: 61.0
click at [937, 647] on input "(978) 2-32 2" at bounding box center [1005, 647] width 199 height 30
click at [973, 645] on input "(978) 232-" at bounding box center [1005, 647] width 199 height 30
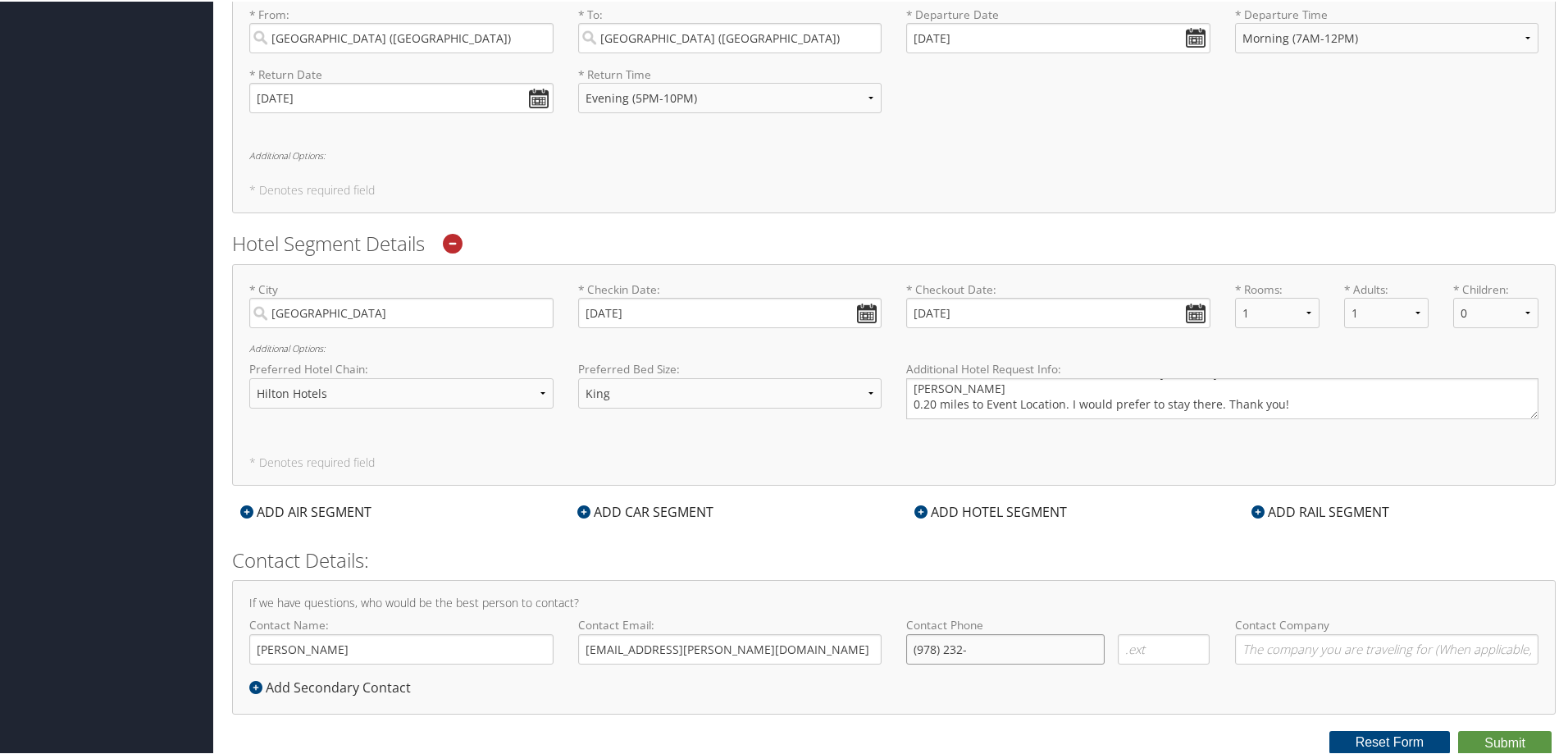
click at [963, 648] on input "(978) 232-" at bounding box center [1005, 647] width 199 height 30
type input "(978) 232-2006"
click at [1275, 645] on input "Contact Company" at bounding box center [1387, 647] width 304 height 30
type input "Endicott College"
click at [1466, 741] on button "Submit" at bounding box center [1504, 742] width 94 height 25
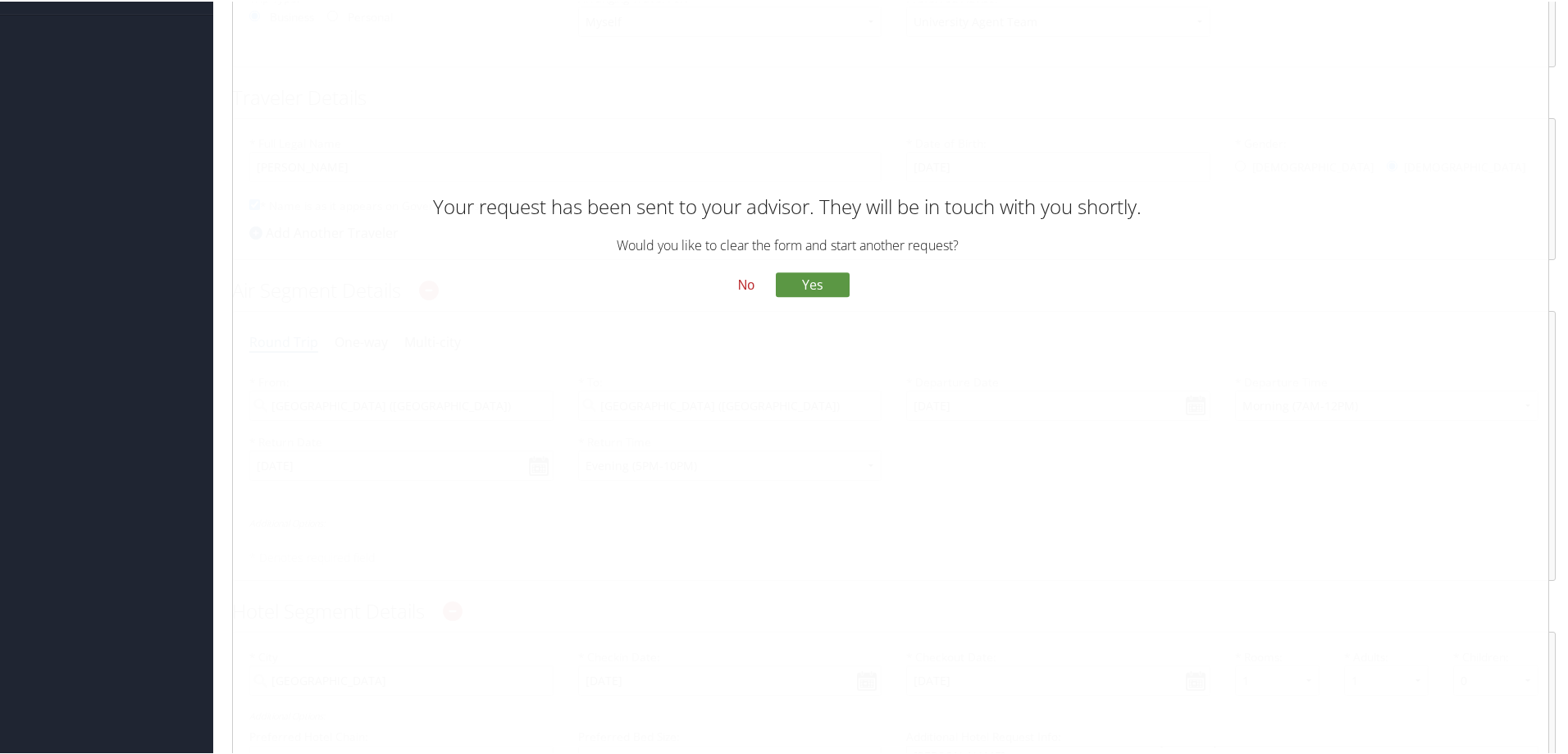
scroll to position [80, 0]
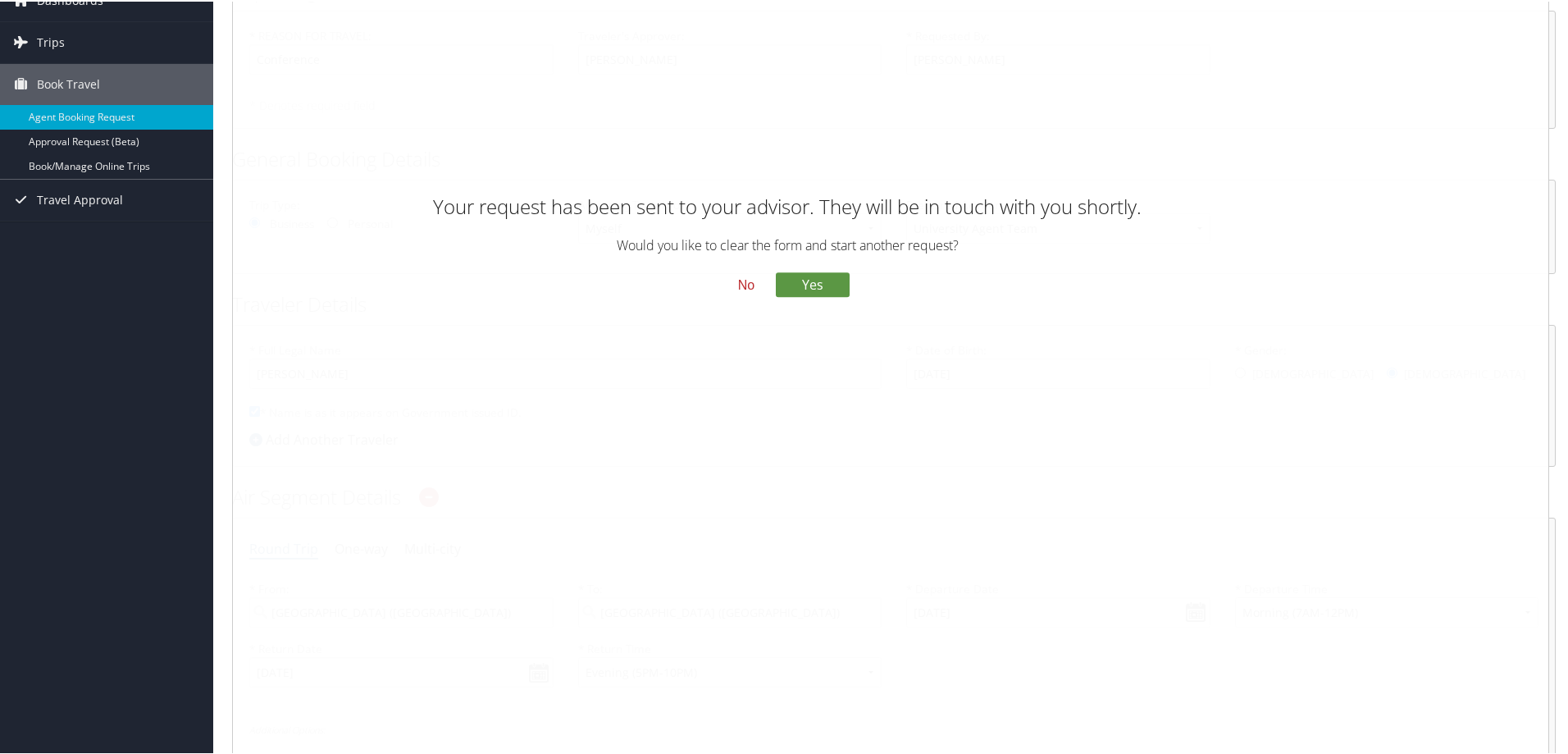
click at [740, 289] on button "No" at bounding box center [746, 284] width 42 height 28
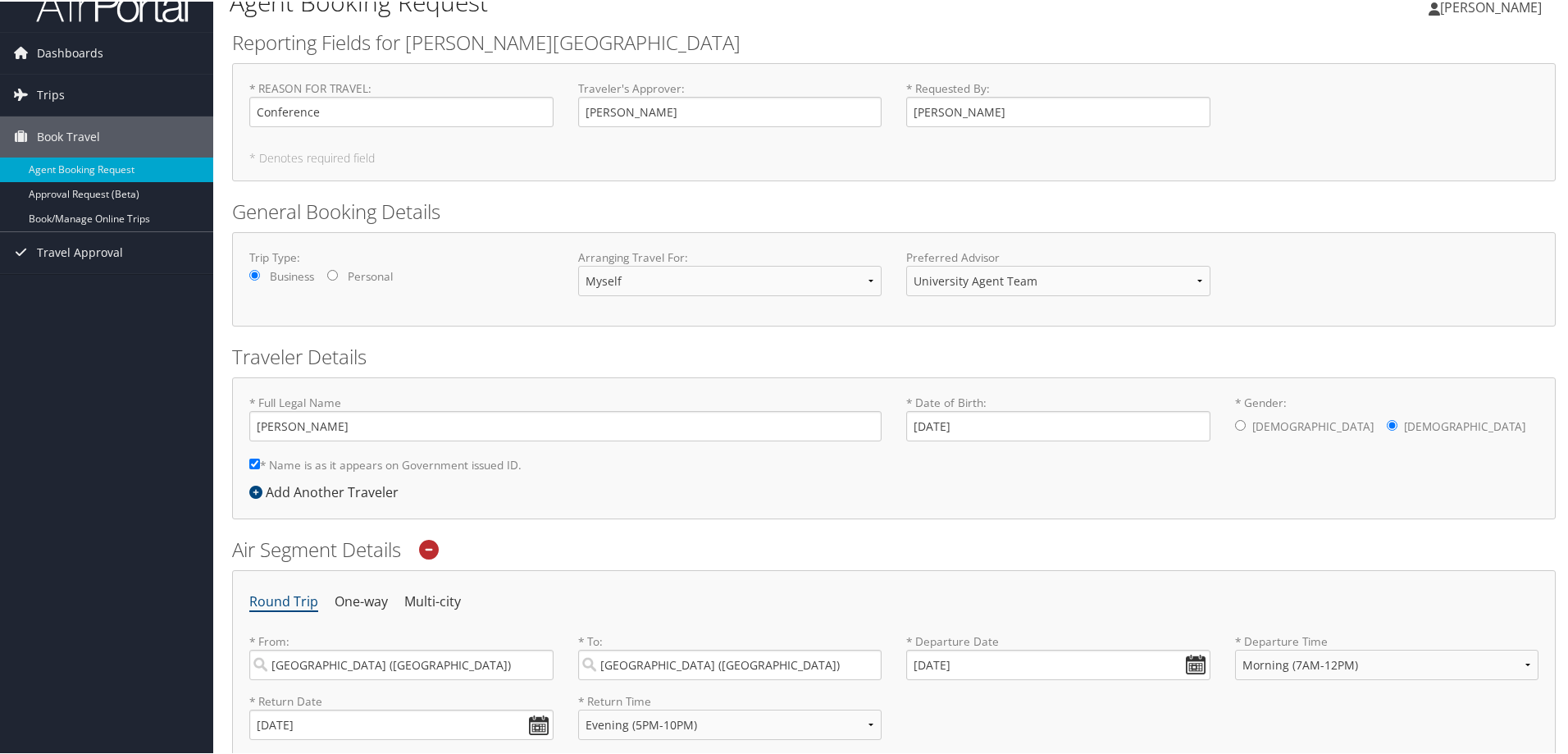
scroll to position [0, 0]
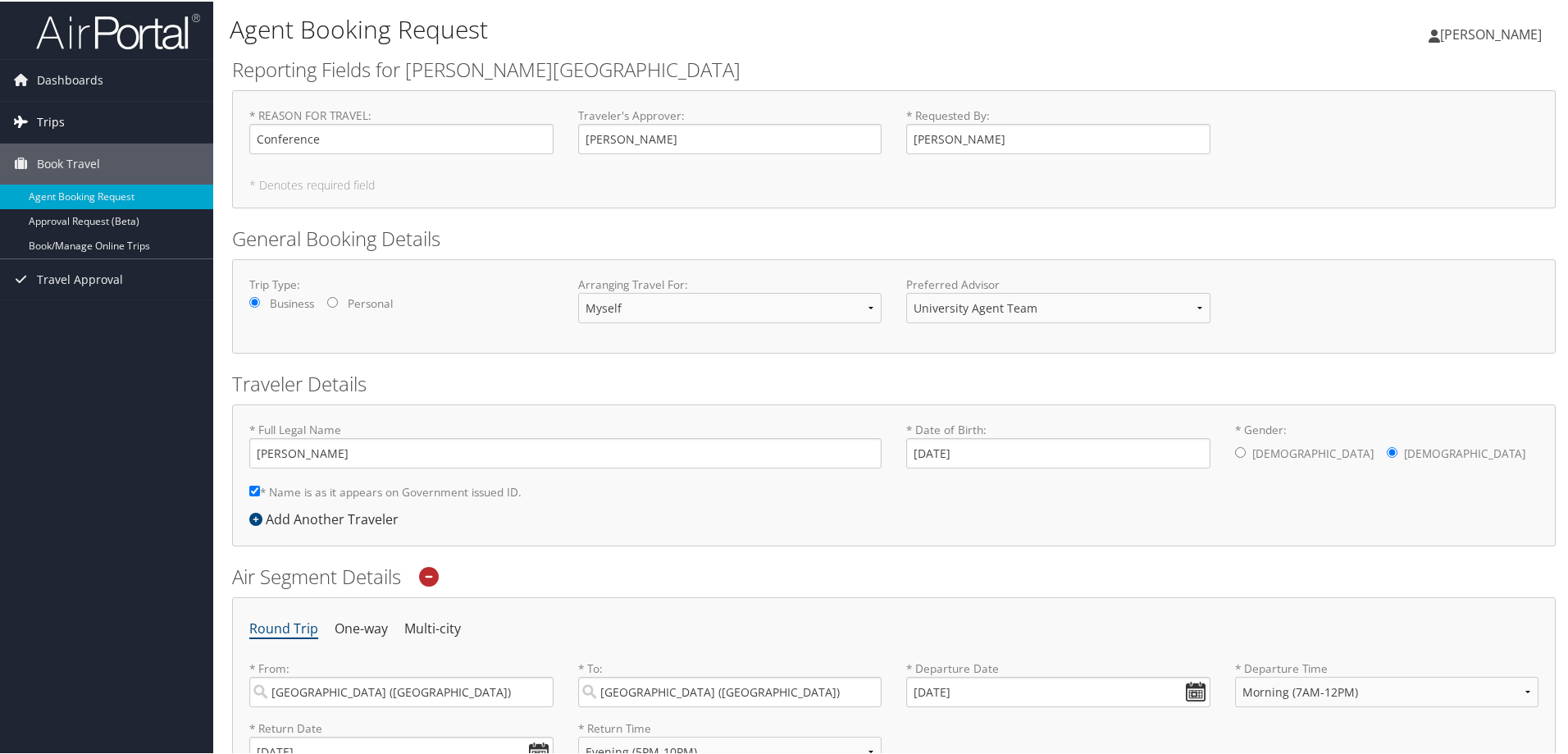
click at [95, 115] on link "Trips" at bounding box center [106, 120] width 213 height 41
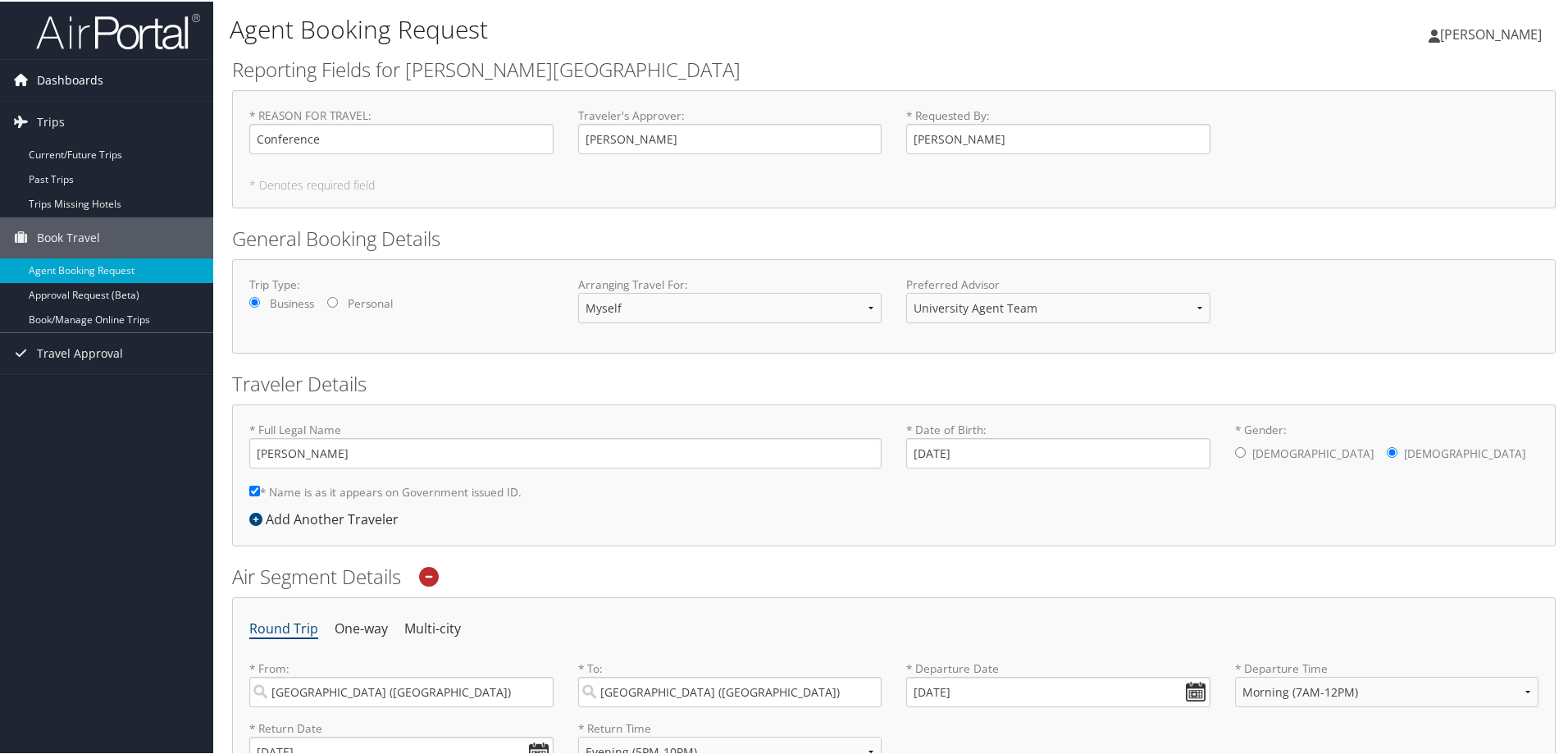
click at [88, 83] on span "Dashboards" at bounding box center [70, 79] width 66 height 41
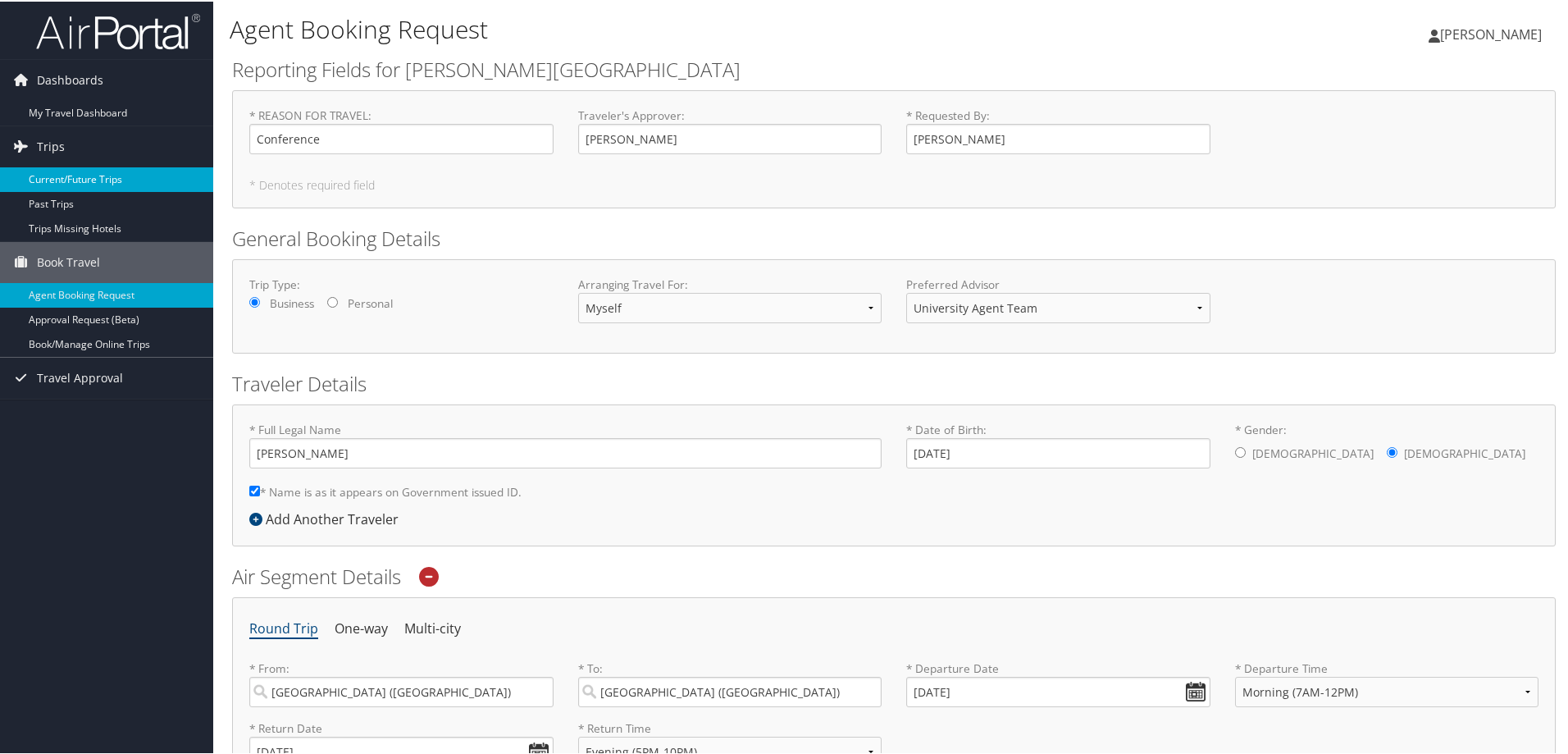
click at [107, 170] on link "Current/Future Trips" at bounding box center [106, 178] width 213 height 25
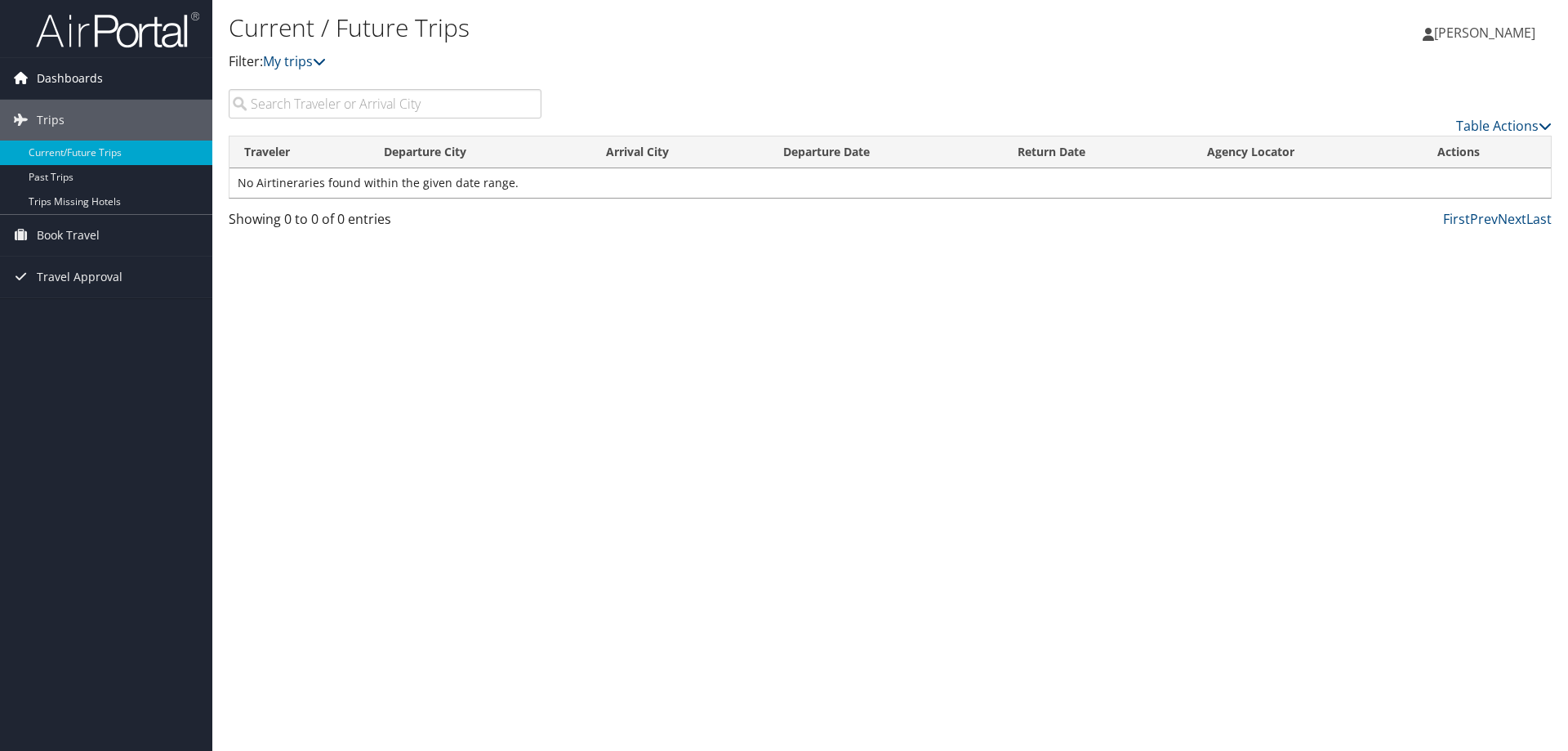
click at [118, 85] on link "Dashboards" at bounding box center [106, 78] width 212 height 40
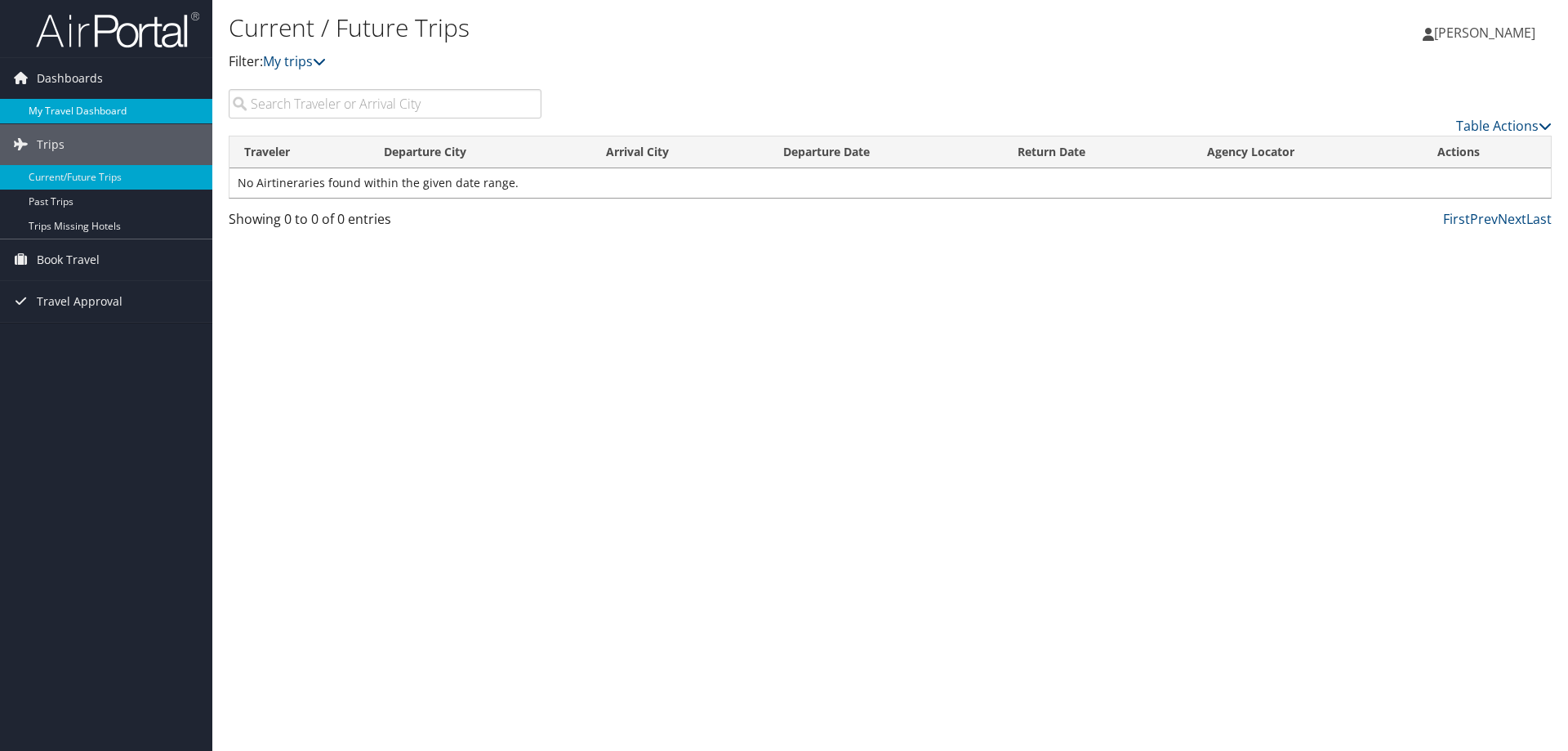
click at [125, 107] on link "My Travel Dashboard" at bounding box center [106, 111] width 212 height 25
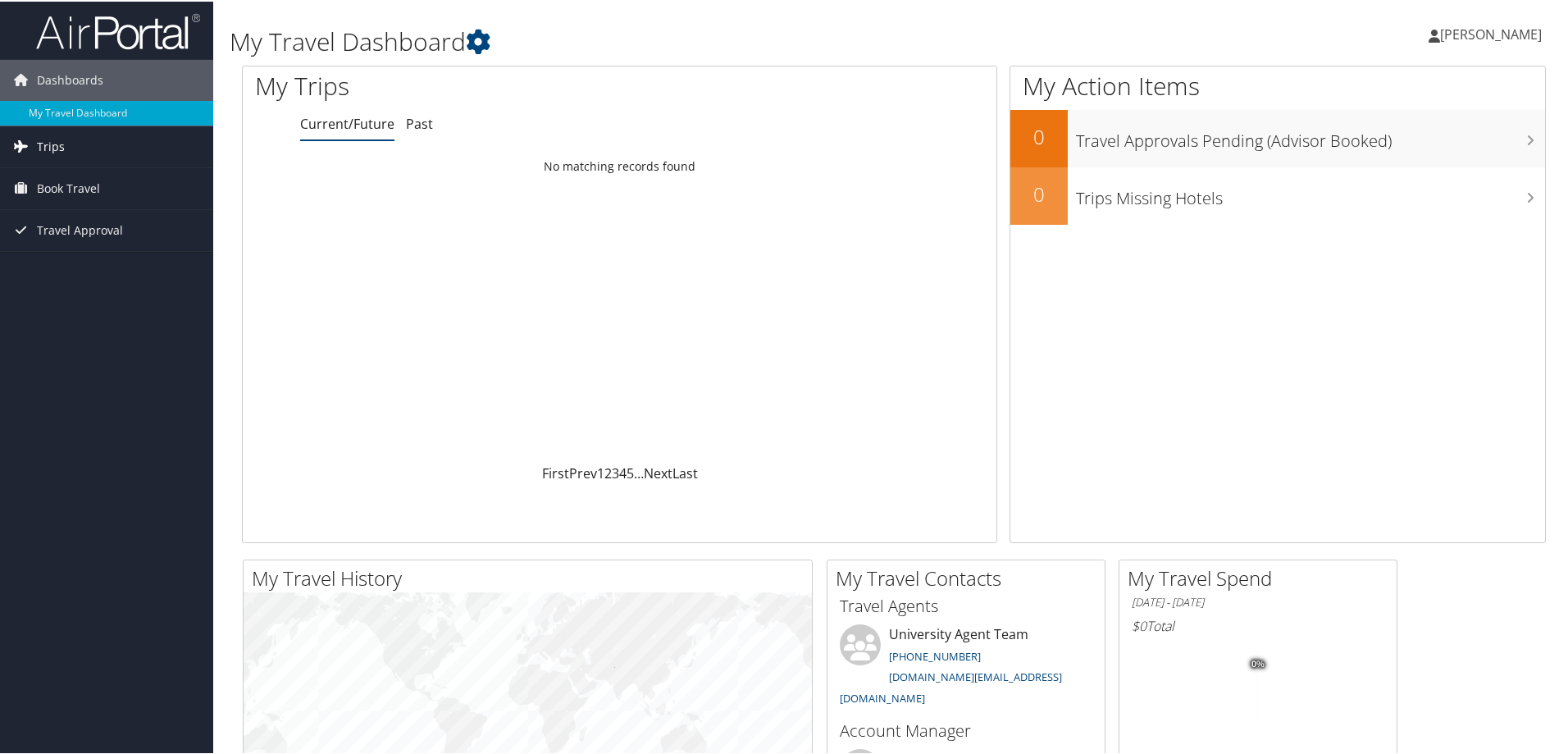
click at [145, 161] on link "Trips" at bounding box center [106, 145] width 213 height 41
click at [128, 260] on link "Book Travel" at bounding box center [106, 261] width 213 height 41
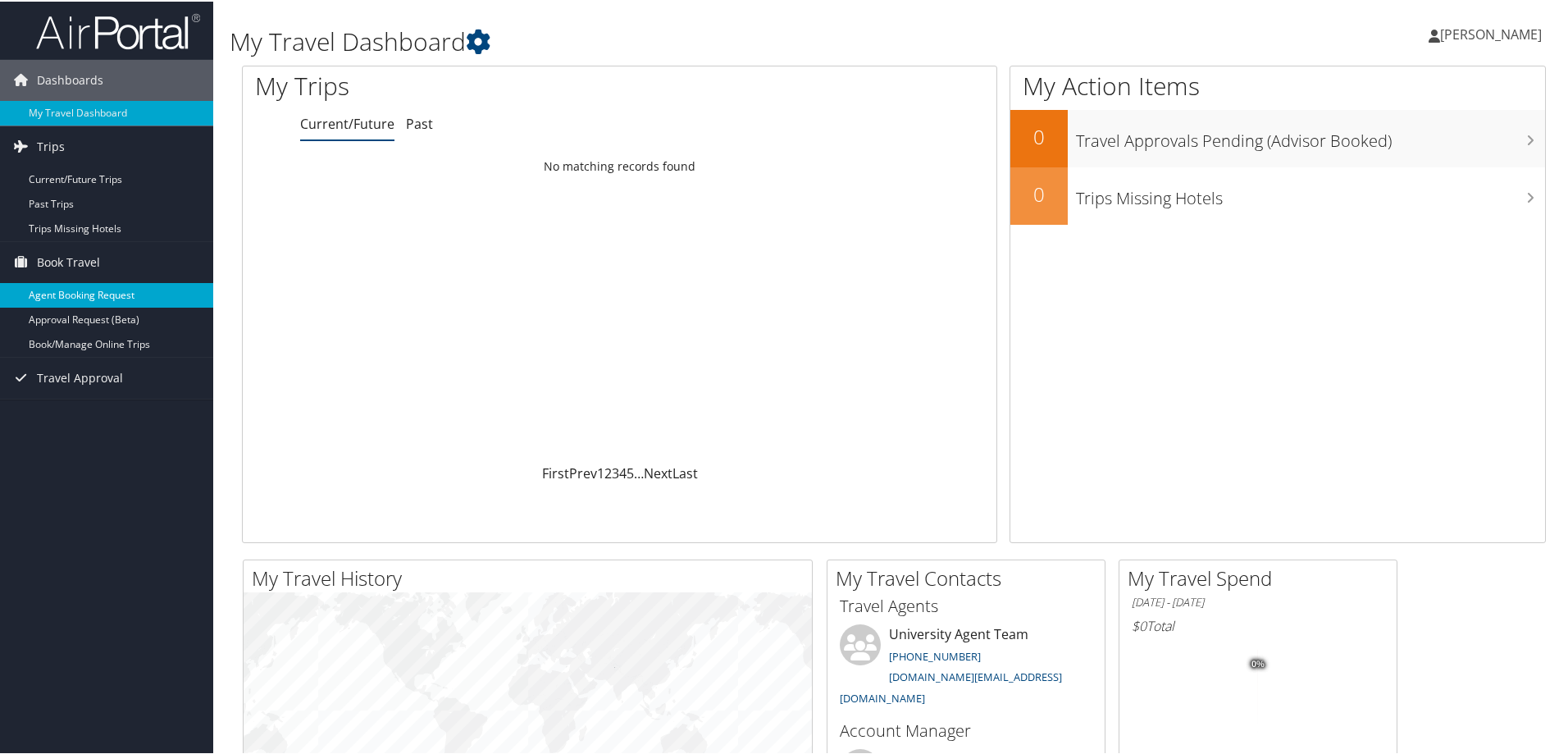
click at [129, 290] on link "Agent Booking Request" at bounding box center [106, 293] width 213 height 25
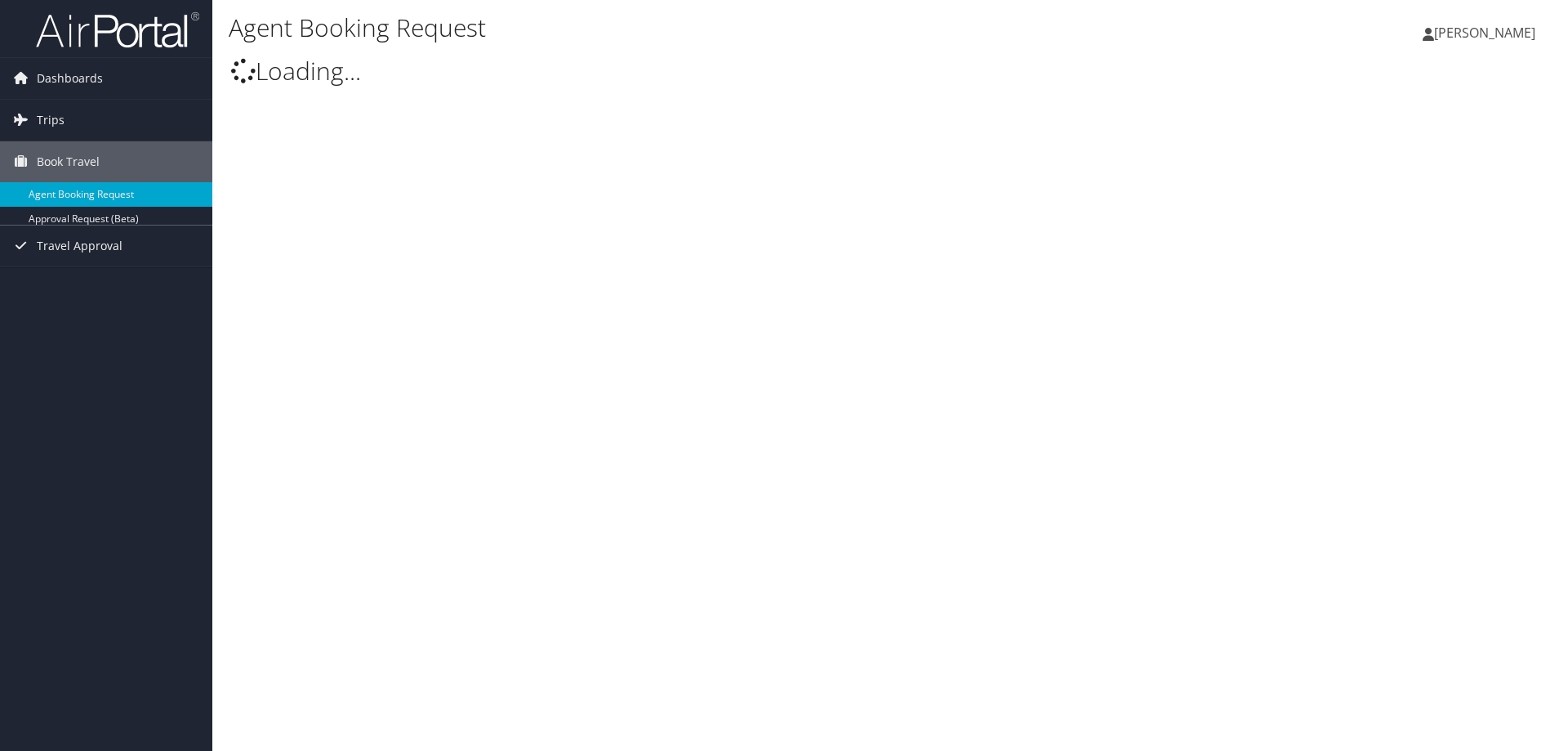
type input "Lisa M Fallon"
select select "university.travel@cbtravel.com"
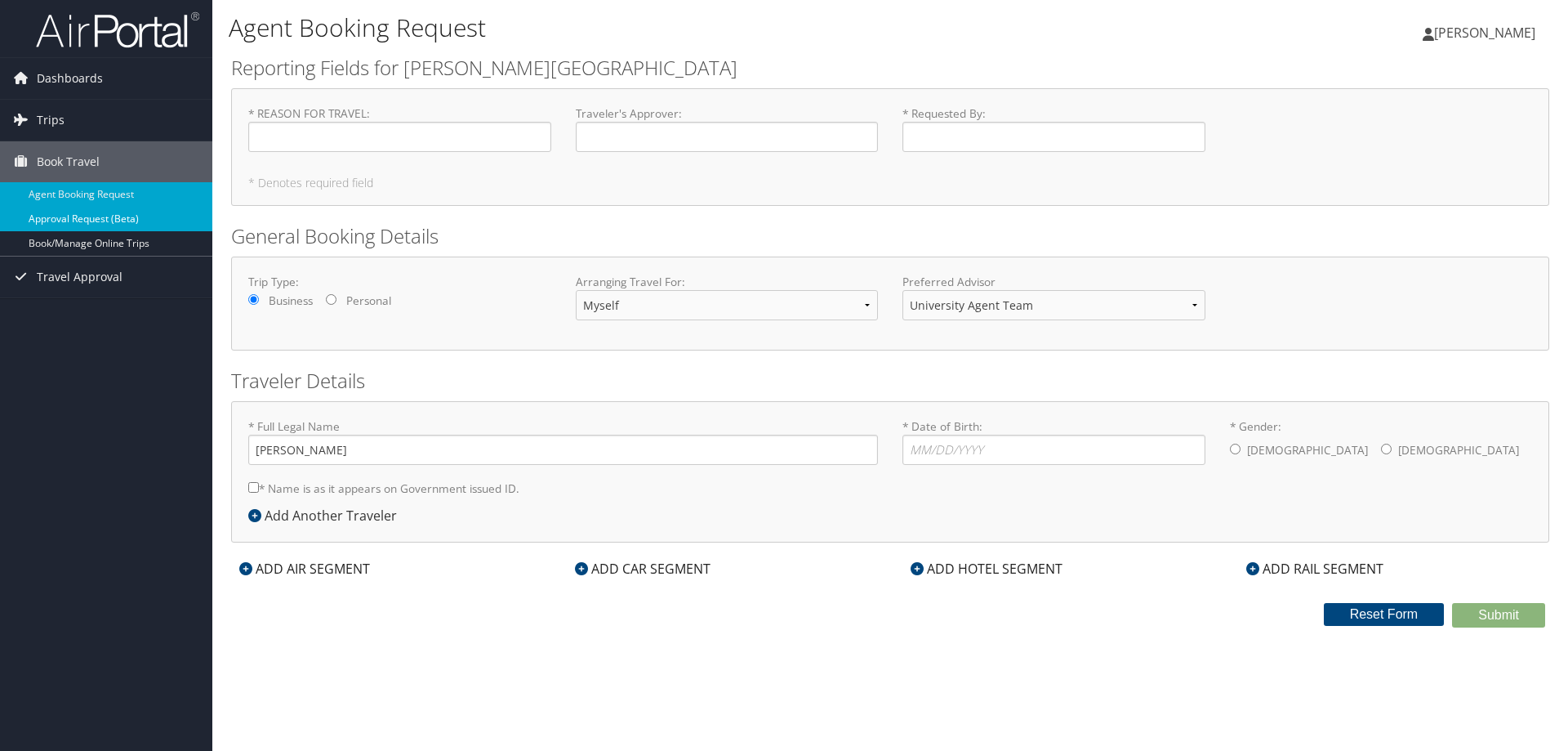
click at [113, 225] on link "Approval Request (Beta)" at bounding box center [106, 219] width 212 height 25
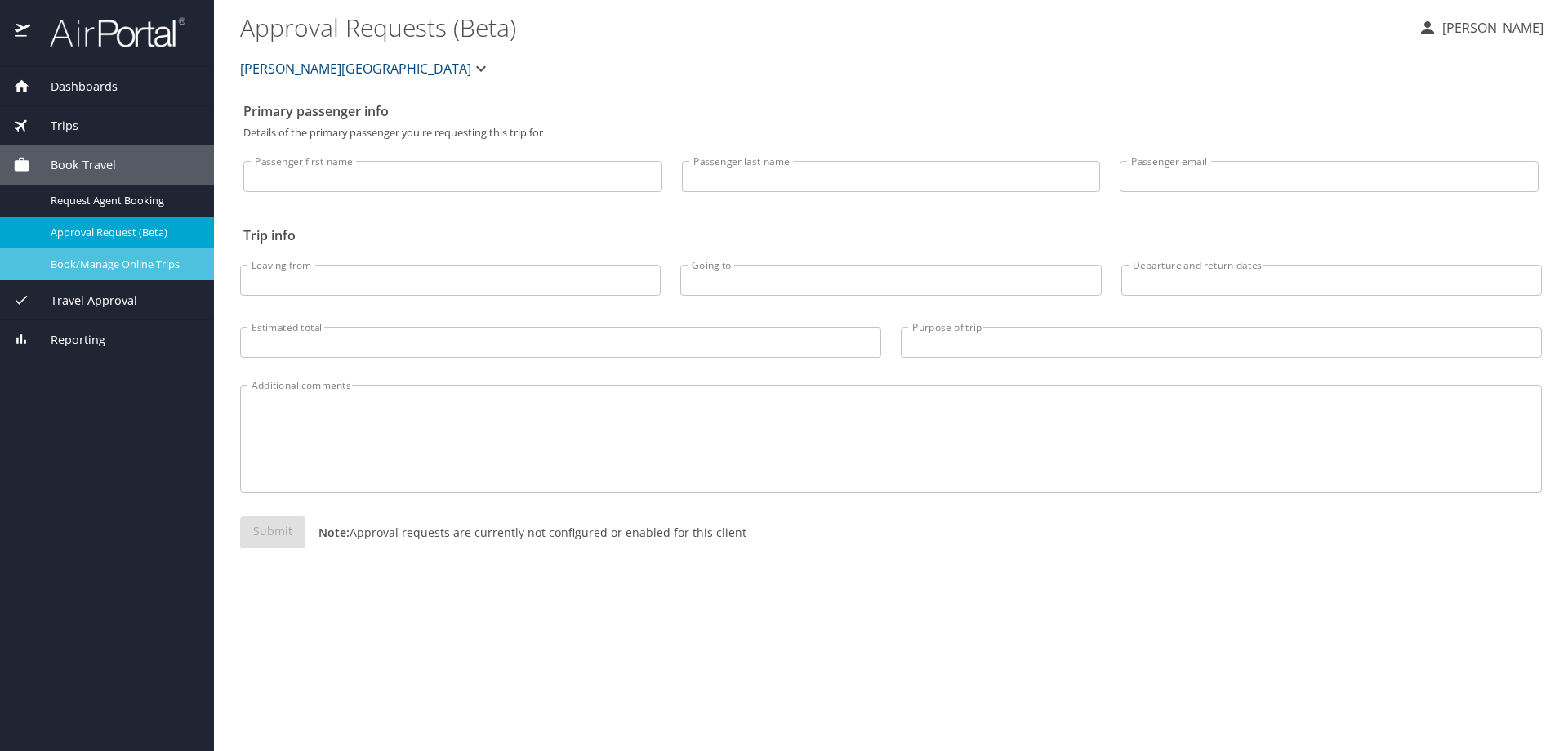
click at [152, 256] on span "Book/Manage Online Trips" at bounding box center [122, 264] width 144 height 16
